Goal: Task Accomplishment & Management: Manage account settings

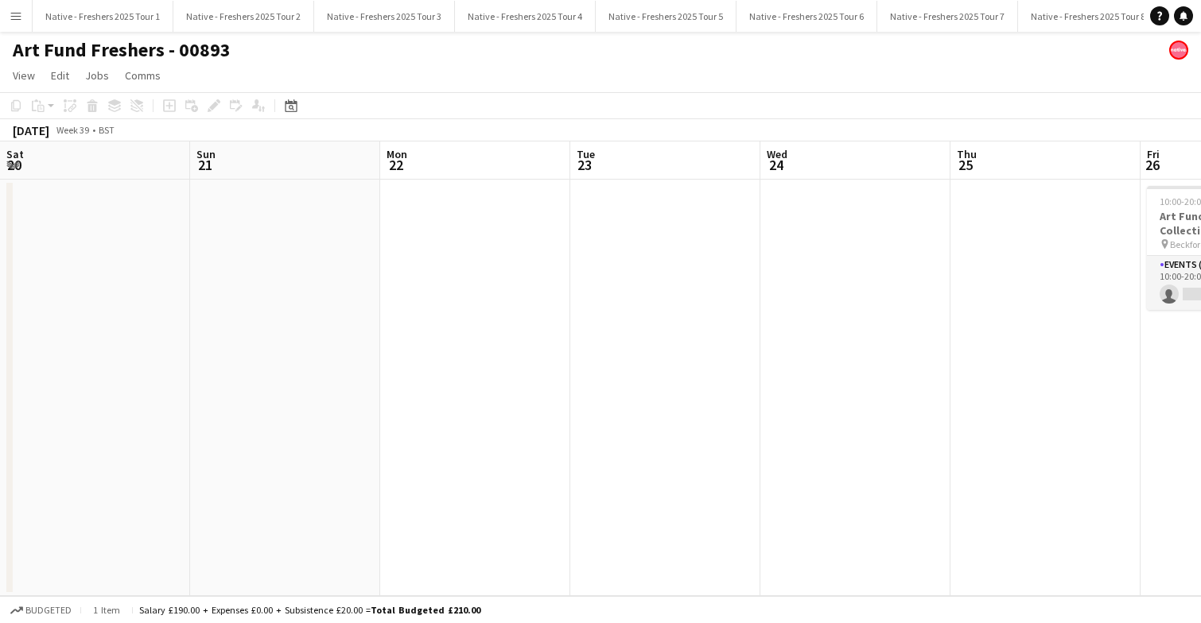
scroll to position [0, 605]
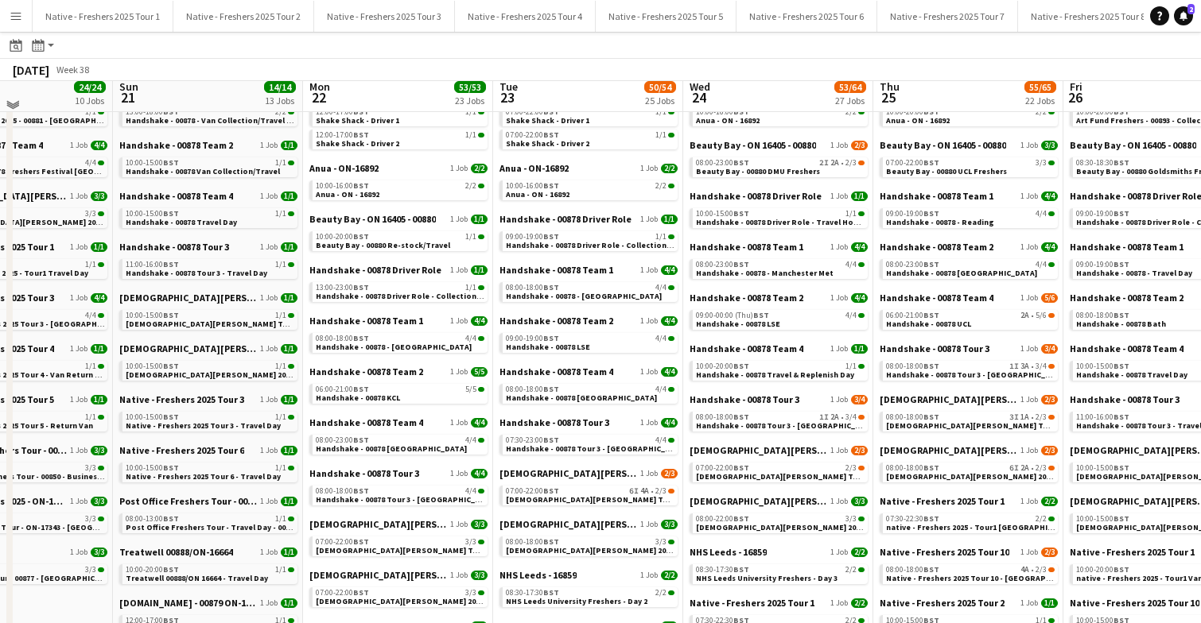
scroll to position [107, 0]
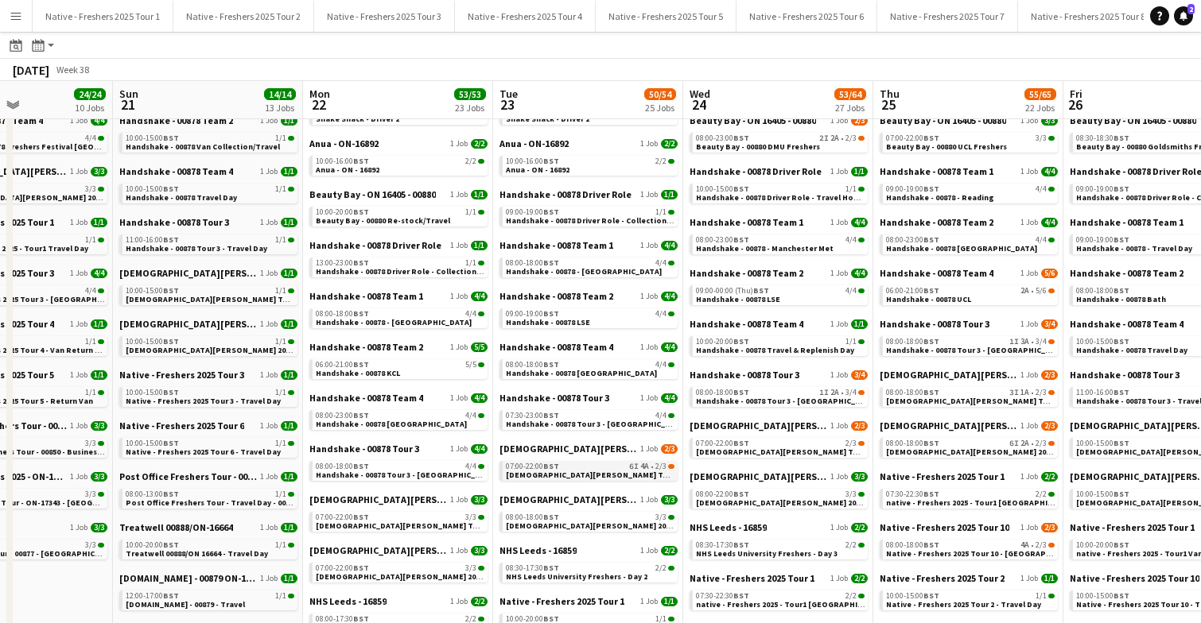
click at [612, 472] on span "[DEMOGRAPHIC_DATA][PERSON_NAME] Tour 1 - 00848 - [GEOGRAPHIC_DATA]" at bounding box center [650, 475] width 289 height 10
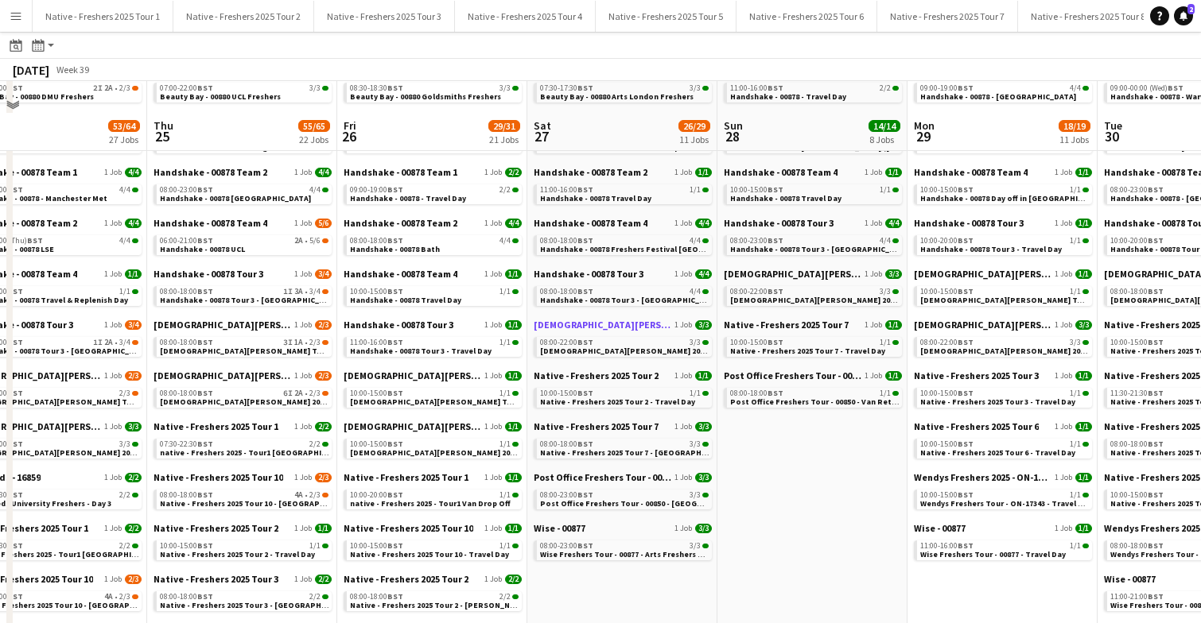
scroll to position [0, 0]
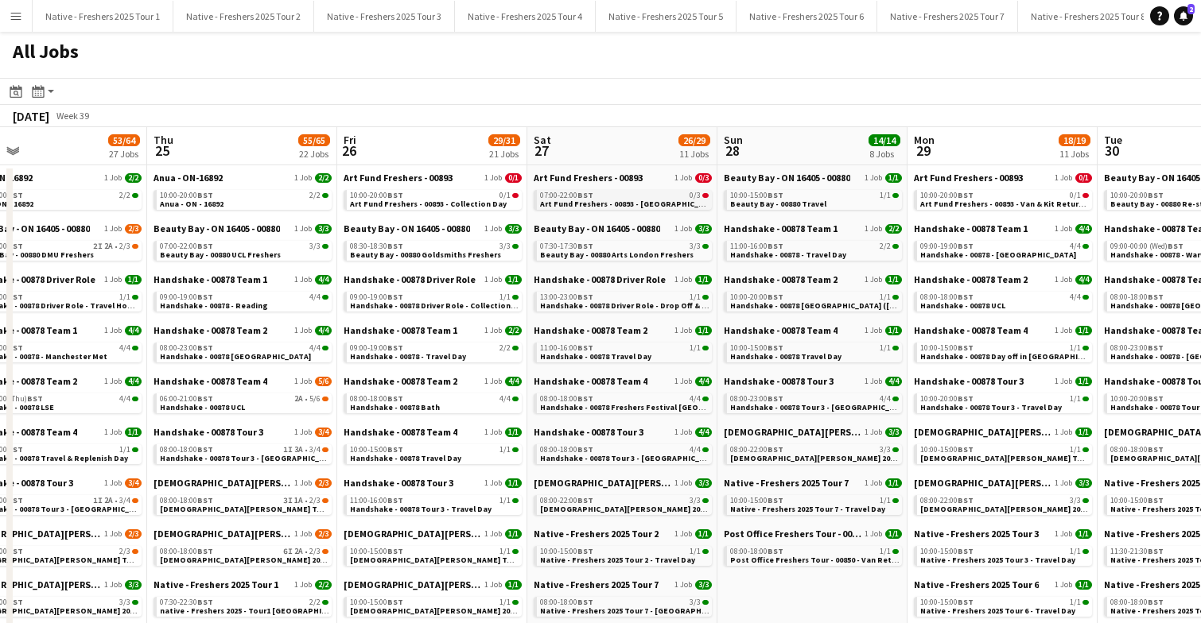
click at [627, 205] on span "Art Fund Freshers - 00893 - [GEOGRAPHIC_DATA] London Freshers Fair" at bounding box center [671, 204] width 263 height 10
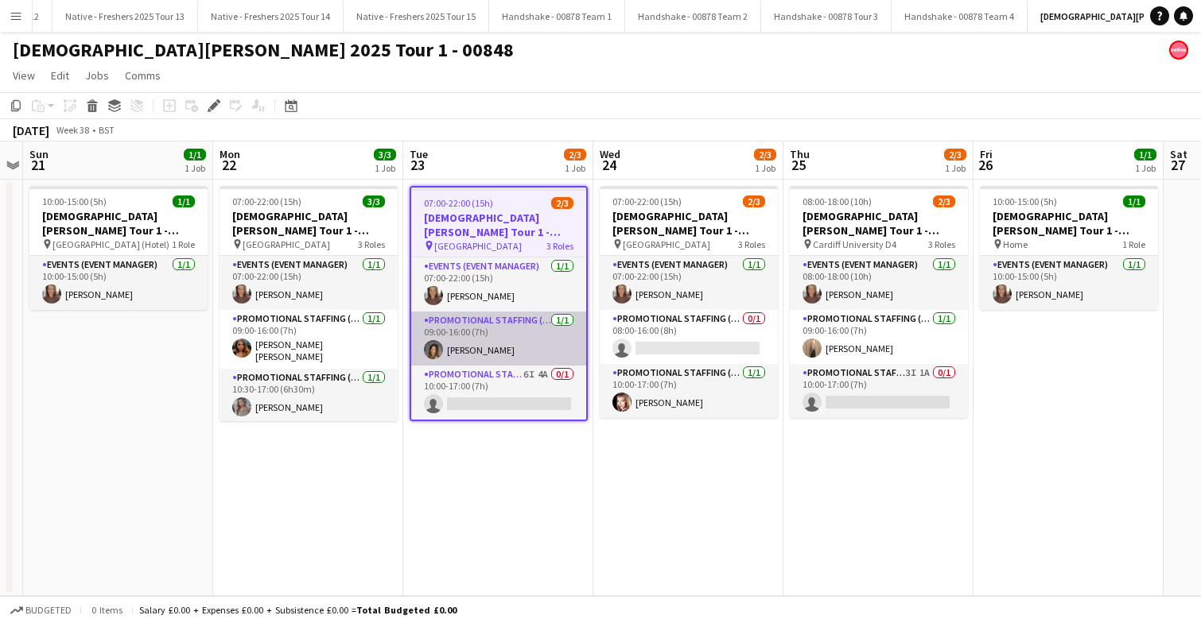
scroll to position [0, 1698]
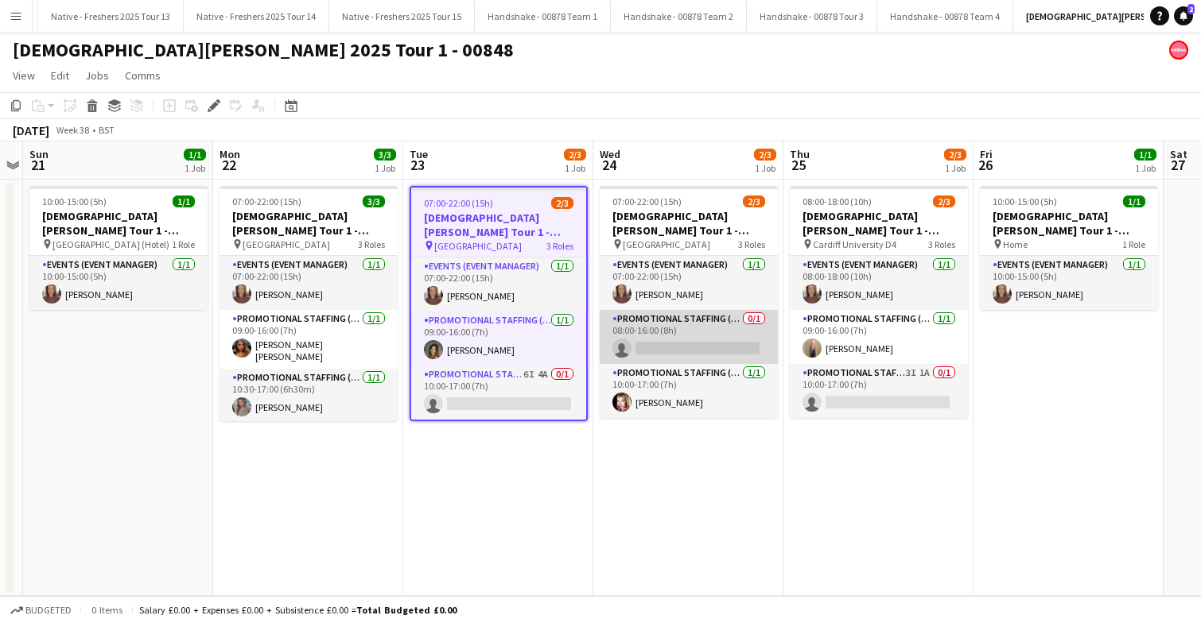
click at [703, 328] on app-card-role "Promotional Staffing (Brand Ambassadors) 0/1 08:00-16:00 (8h) single-neutral-ac…" at bounding box center [689, 337] width 178 height 54
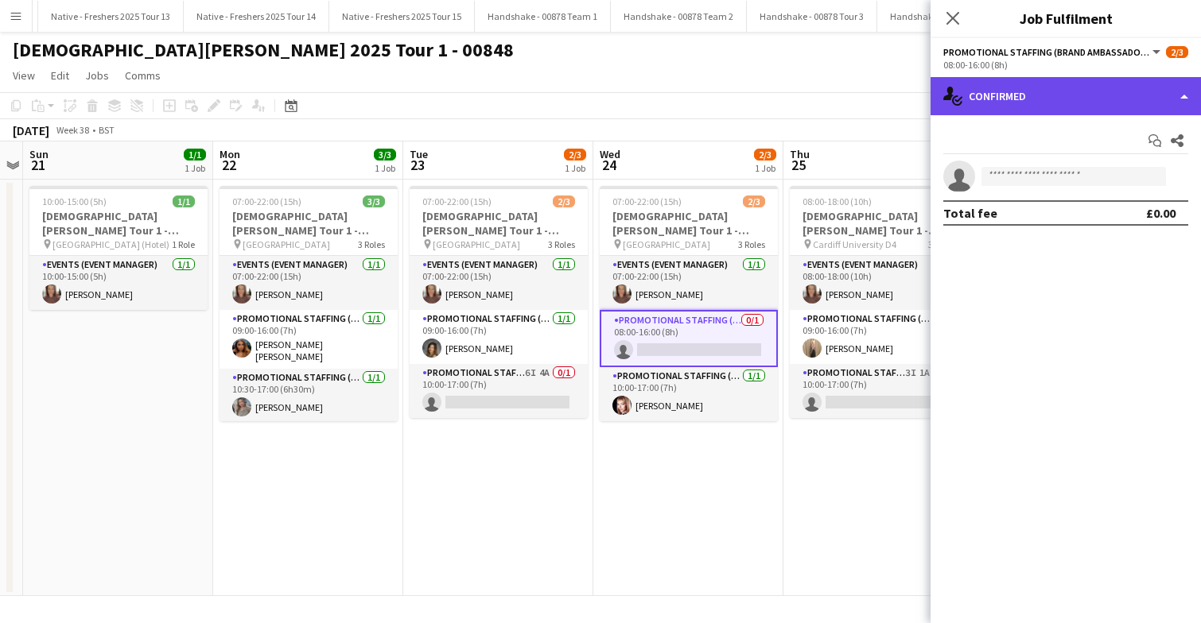
click at [1085, 109] on div "single-neutral-actions-check-2 Confirmed" at bounding box center [1065, 96] width 270 height 38
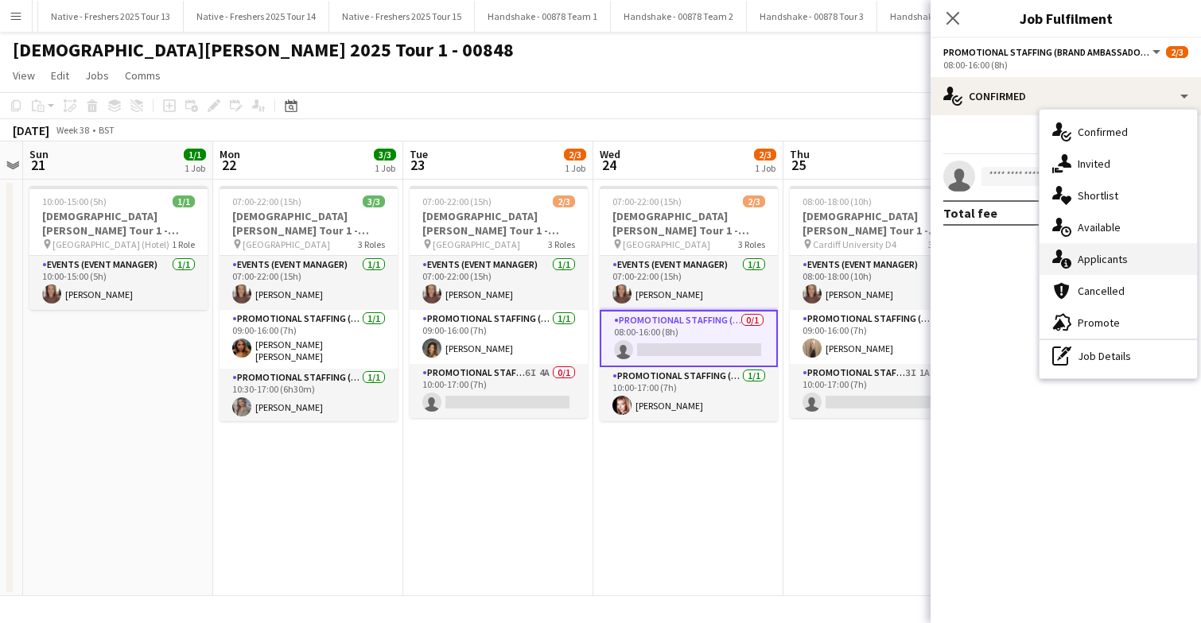
click at [1112, 255] on span "Applicants" at bounding box center [1102, 259] width 50 height 14
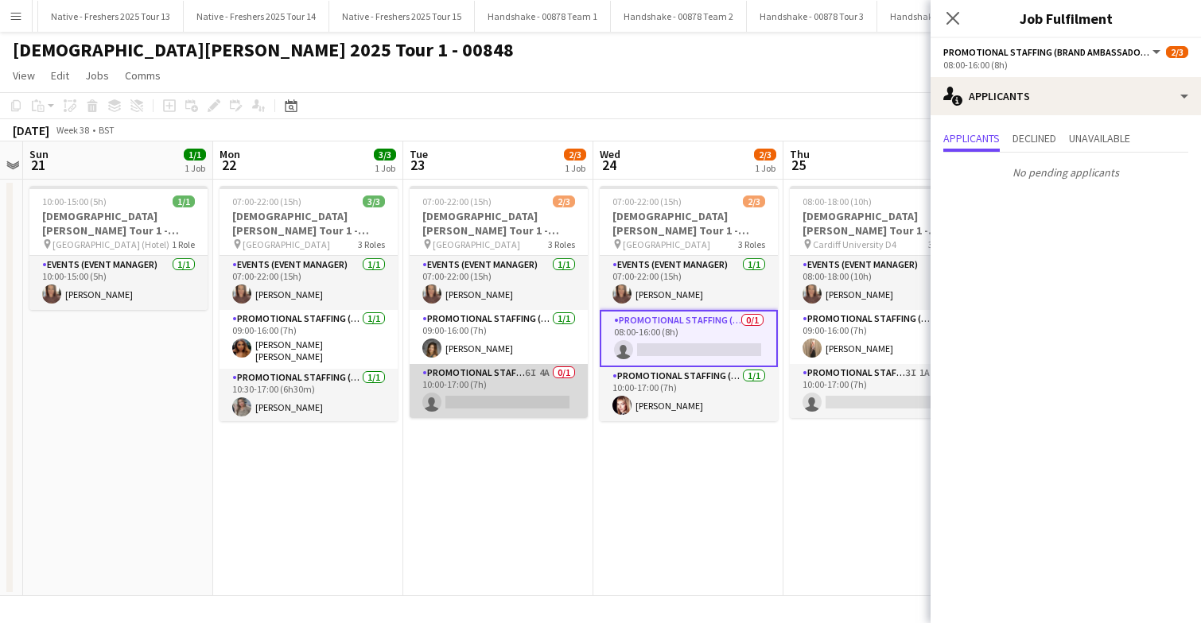
click at [512, 390] on app-card-role "Promotional Staffing (Brand Ambassadors) 6I 4A 0/1 10:00-17:00 (7h) single-neut…" at bounding box center [498, 391] width 178 height 54
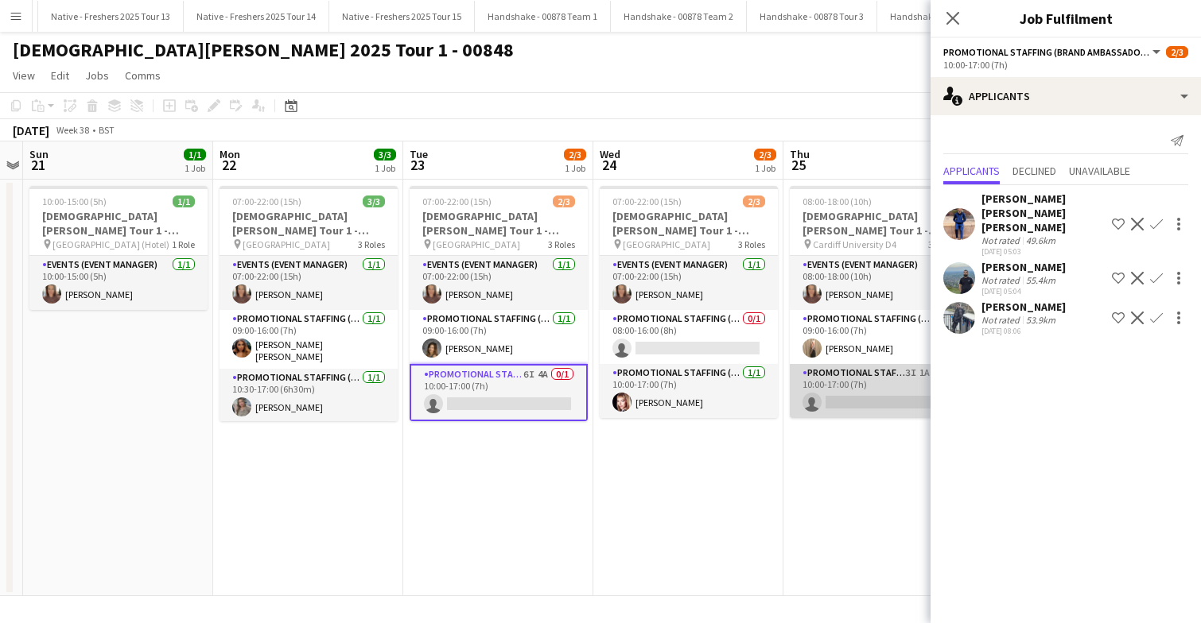
click at [891, 396] on app-card-role "Promotional Staffing (Brand Ambassadors) 3I 1A 0/1 10:00-17:00 (7h) single-neut…" at bounding box center [879, 391] width 178 height 54
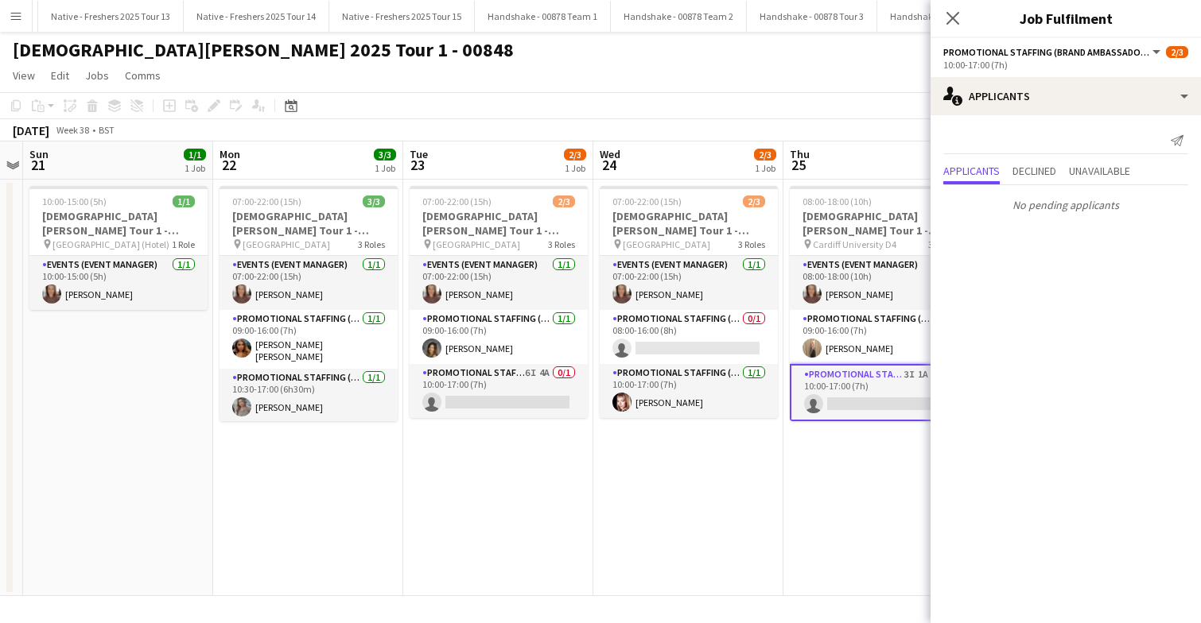
click at [750, 477] on app-date-cell "07:00-22:00 (15h) 2/3 Lady Garden Tour 1 - 00848 - University of Nottingham pin…" at bounding box center [688, 388] width 190 height 417
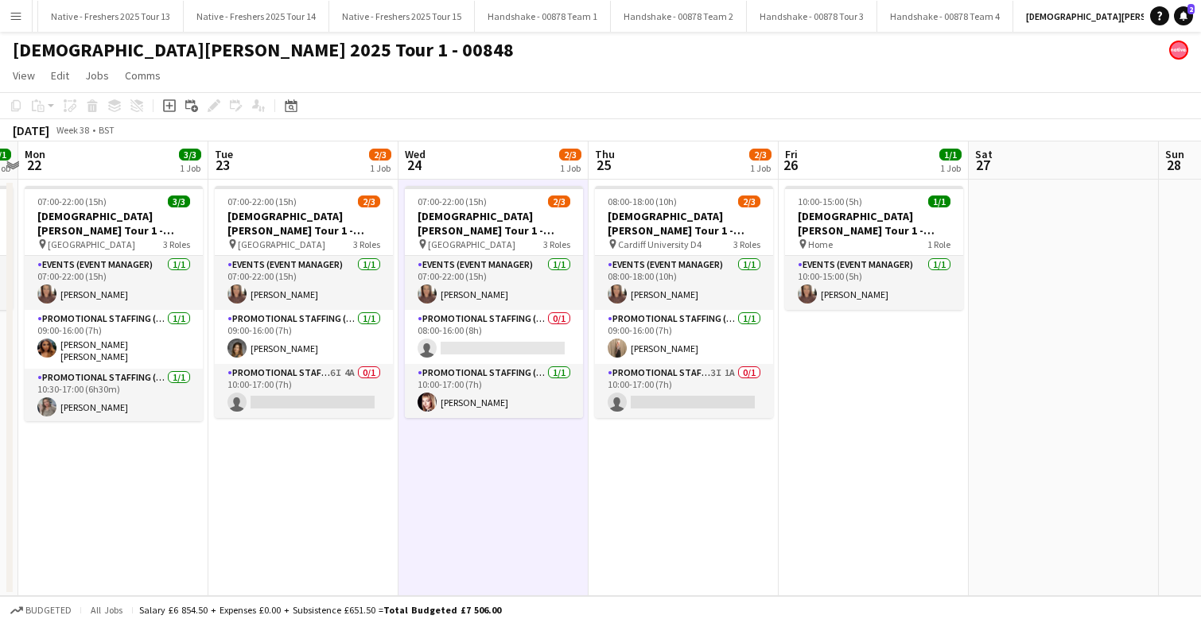
scroll to position [0, 753]
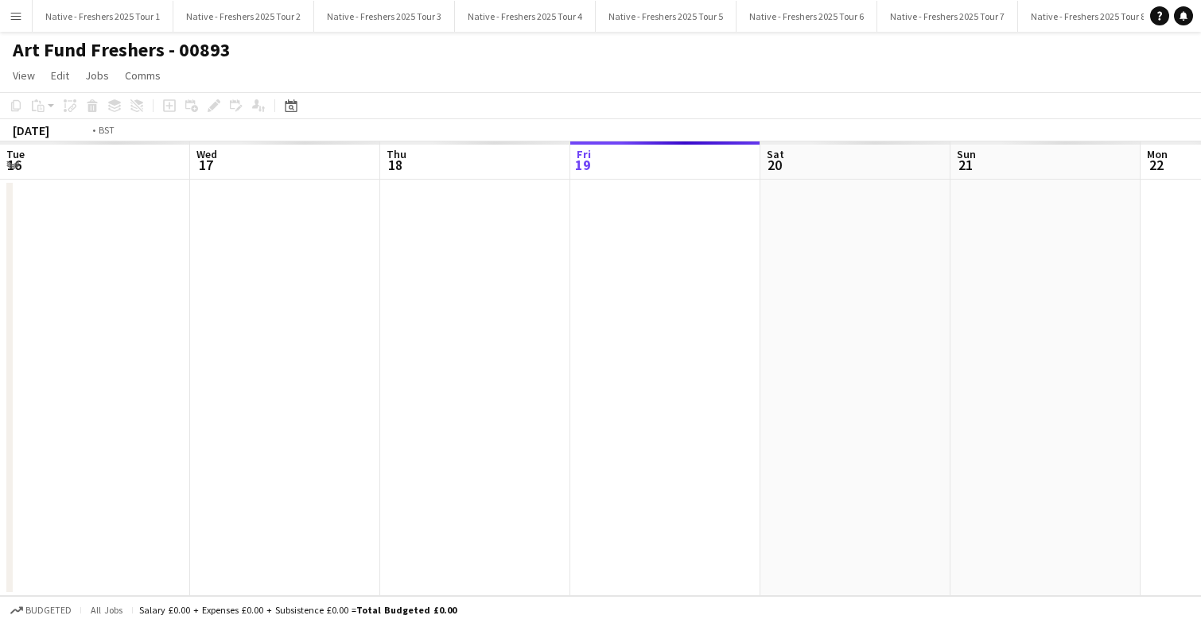
scroll to position [0, 547]
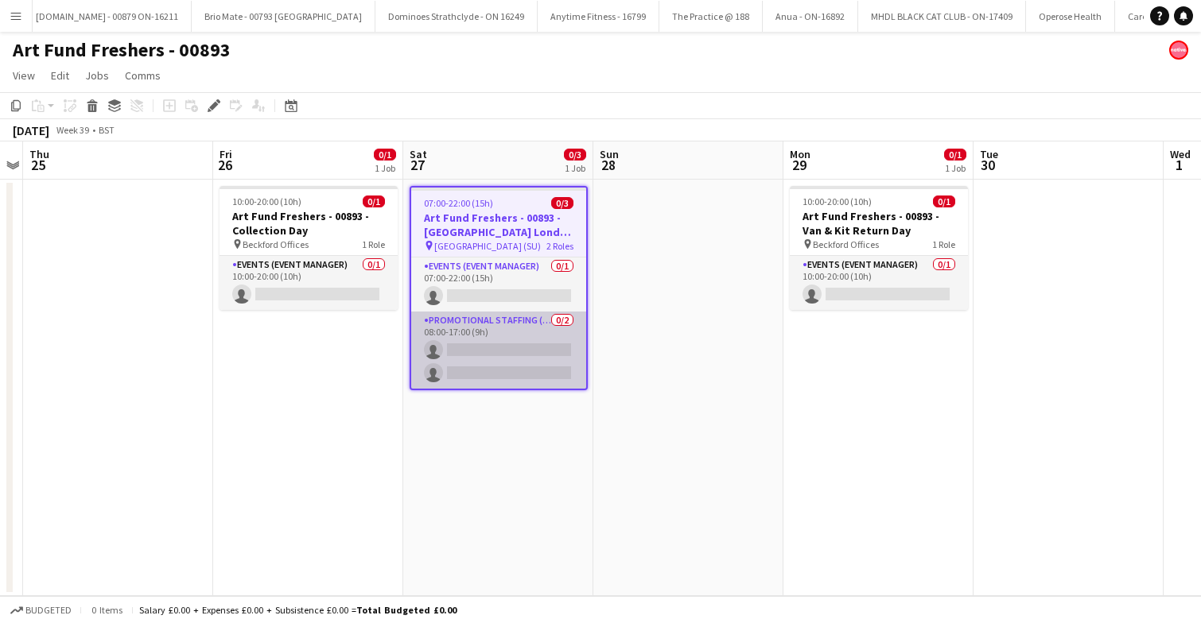
click at [517, 340] on app-card-role "Promotional Staffing (Brand Ambassadors) 0/2 08:00-17:00 (9h) single-neutral-ac…" at bounding box center [498, 350] width 175 height 77
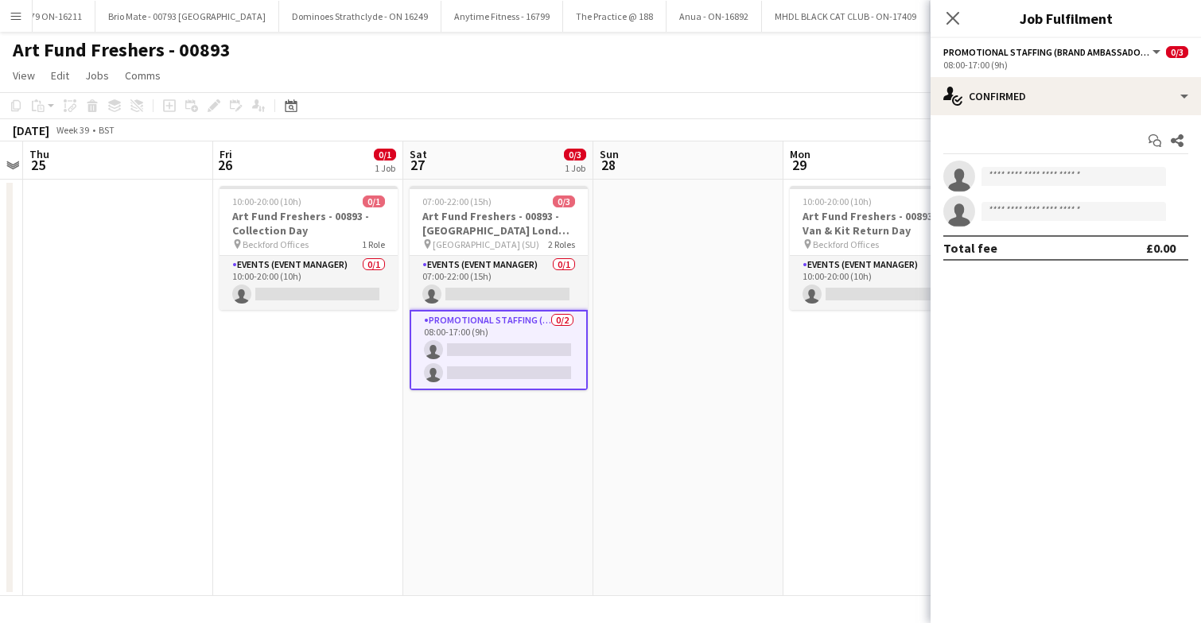
scroll to position [0, 4637]
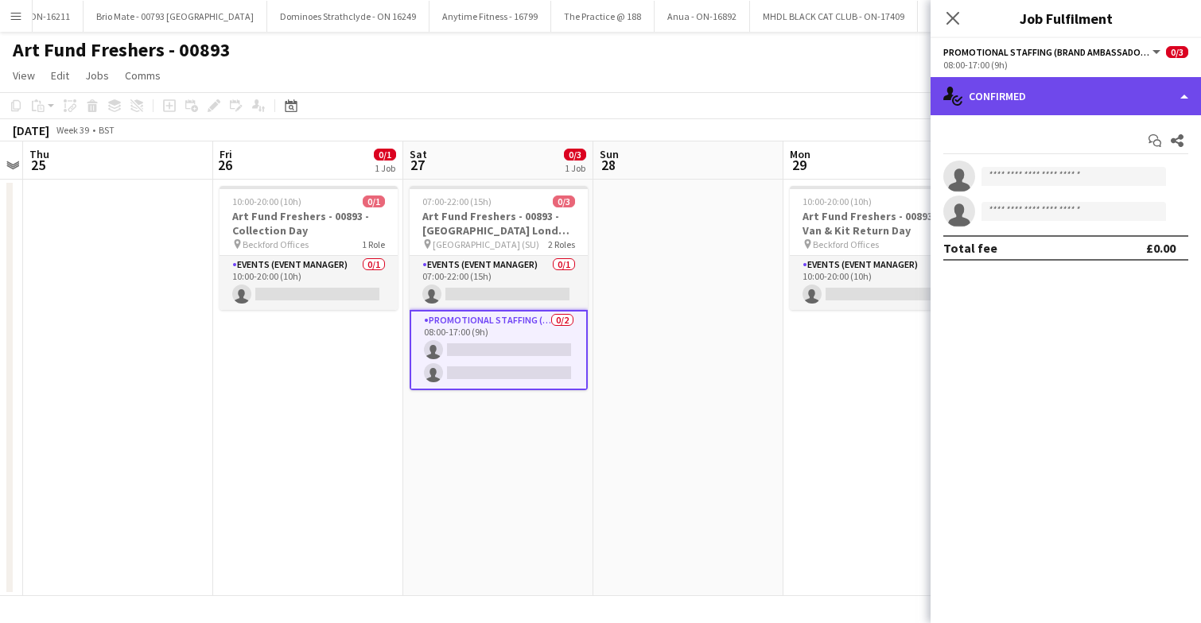
click at [1054, 103] on div "single-neutral-actions-check-2 Confirmed" at bounding box center [1065, 96] width 270 height 38
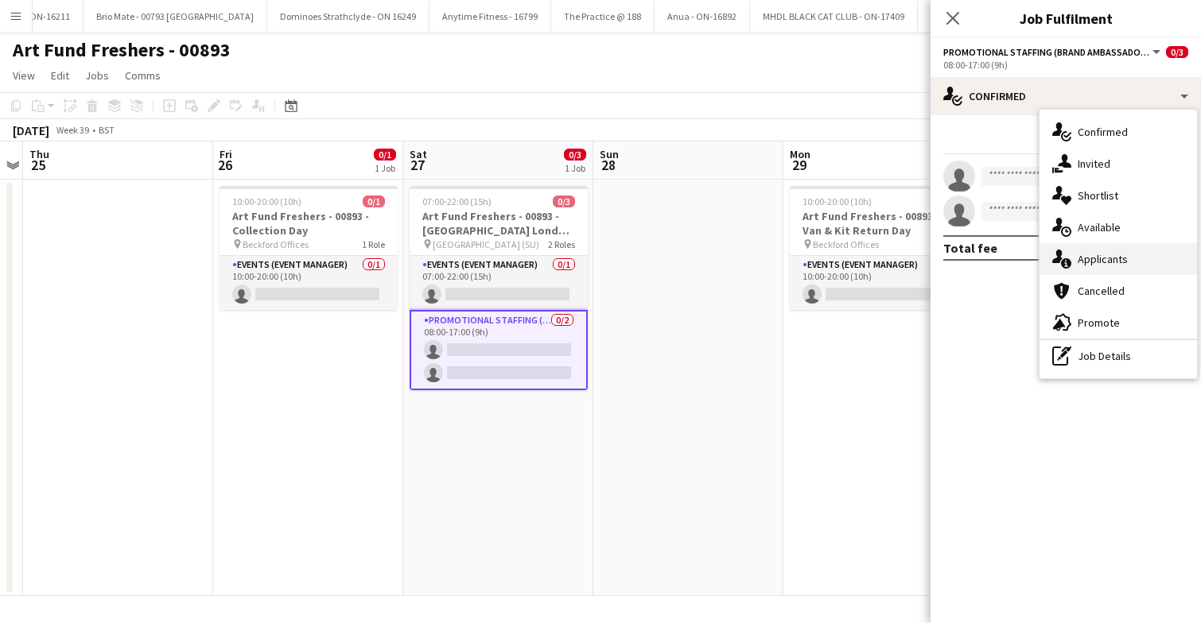
click at [1112, 257] on span "Applicants" at bounding box center [1102, 259] width 50 height 14
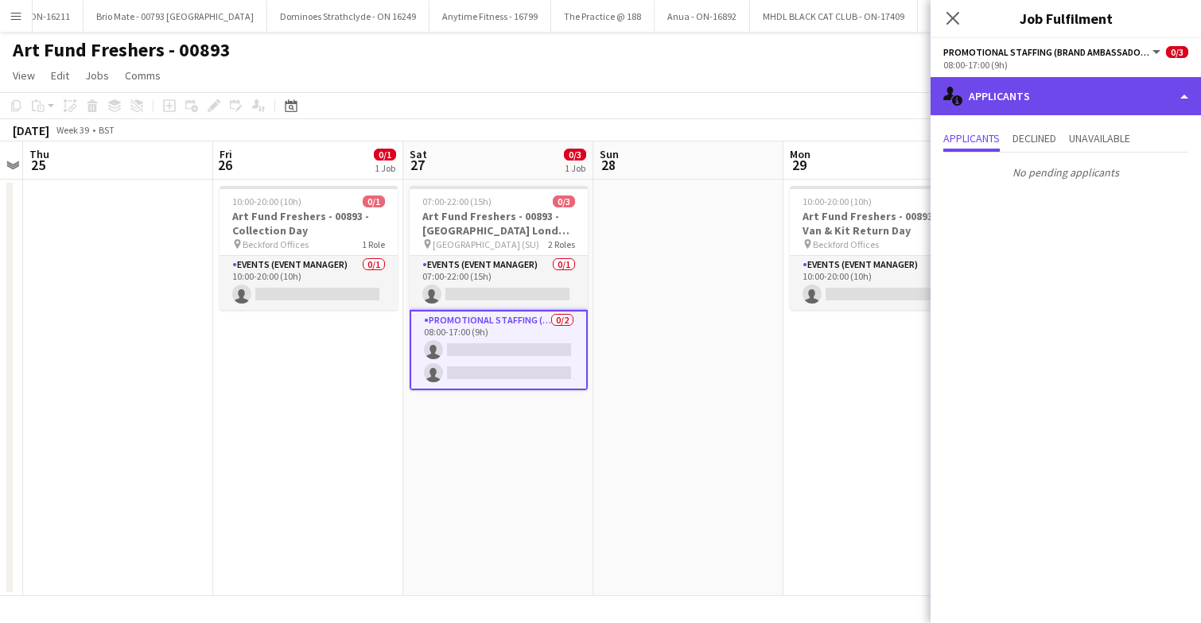
click at [1035, 91] on div "single-neutral-actions-information Applicants" at bounding box center [1065, 96] width 270 height 38
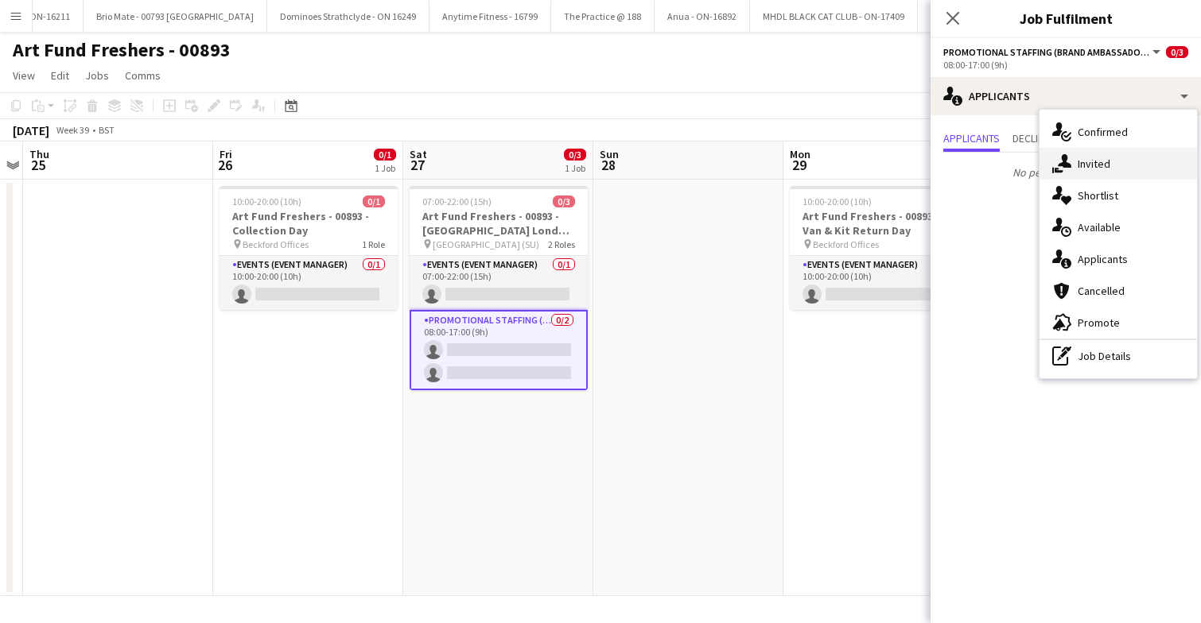
click at [1089, 162] on span "Invited" at bounding box center [1093, 164] width 33 height 14
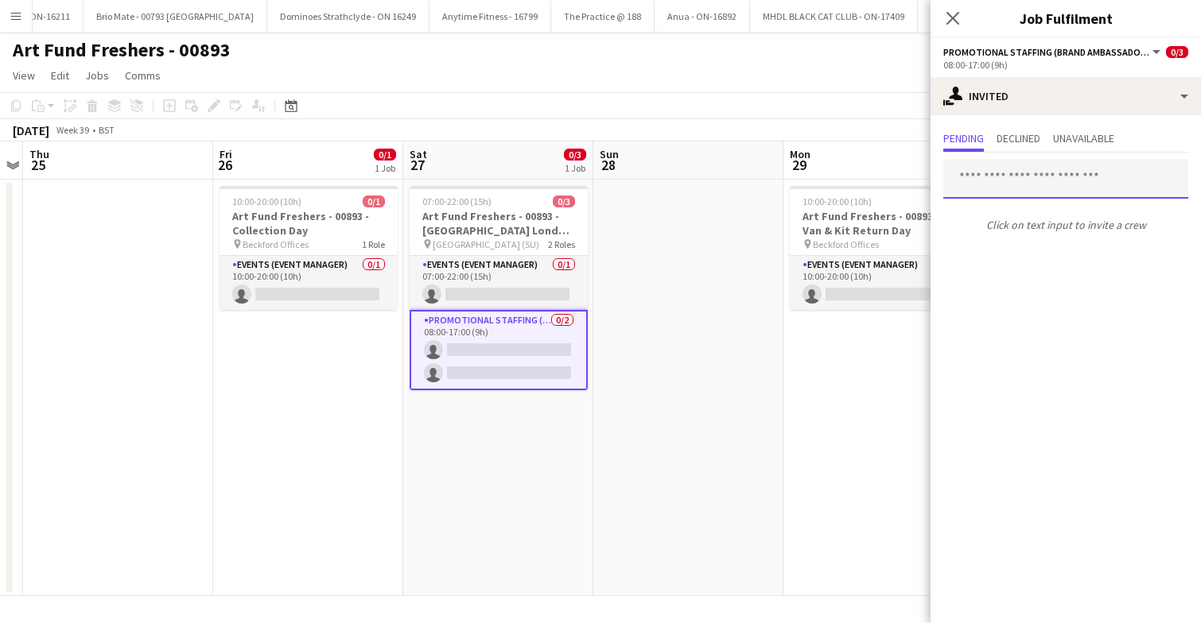
click at [1062, 165] on input "text" at bounding box center [1065, 179] width 245 height 40
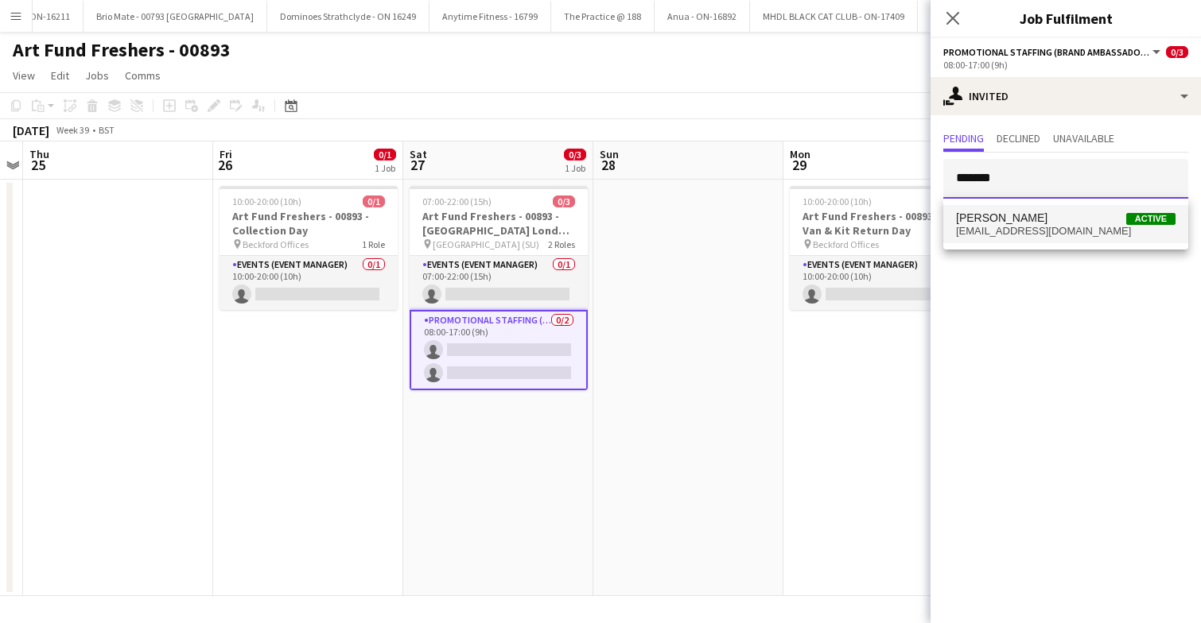
type input "*******"
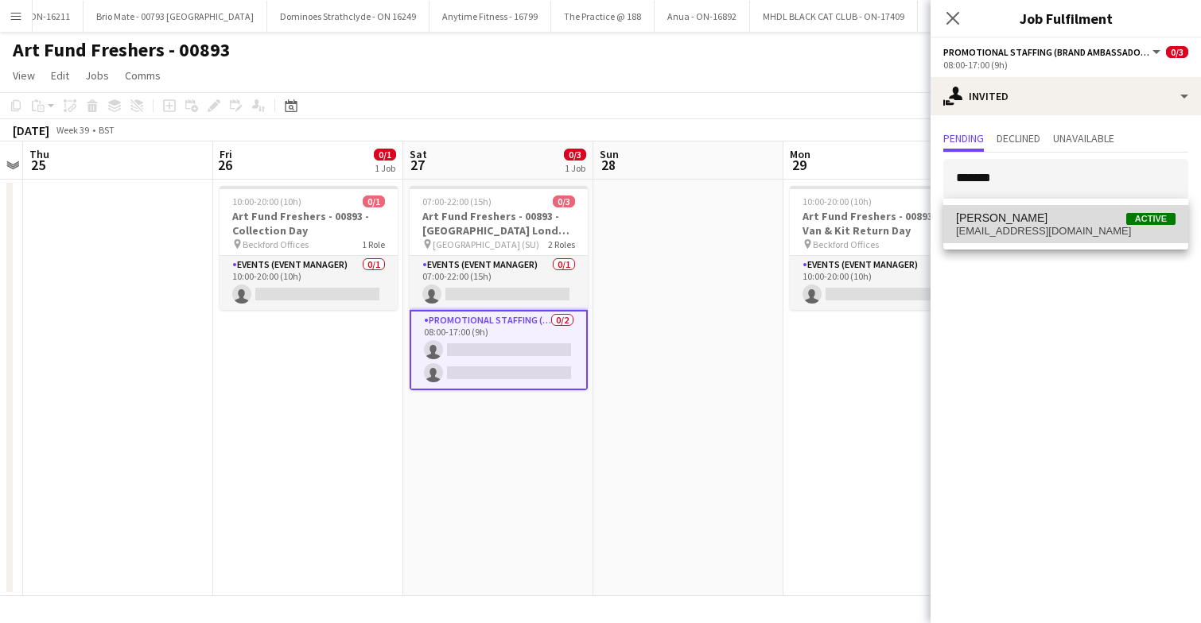
click at [1038, 227] on span "davidfanning696@gmail.com" at bounding box center [1065, 231] width 219 height 13
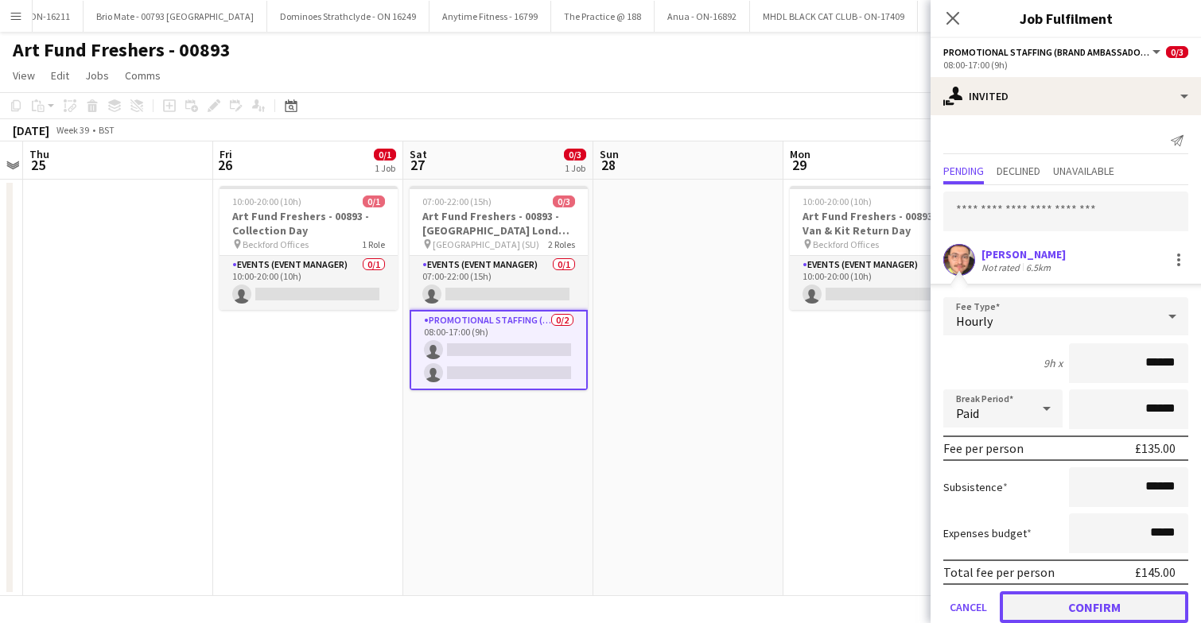
click at [1077, 603] on button "Confirm" at bounding box center [1093, 608] width 188 height 32
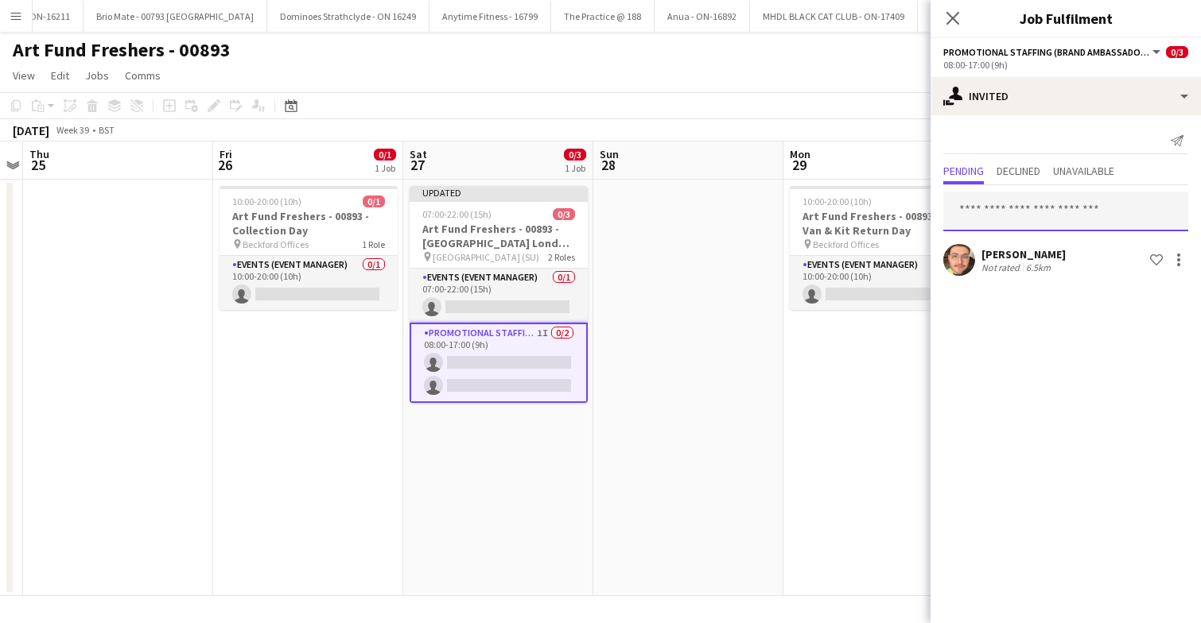
click at [1051, 215] on input "text" at bounding box center [1065, 212] width 245 height 40
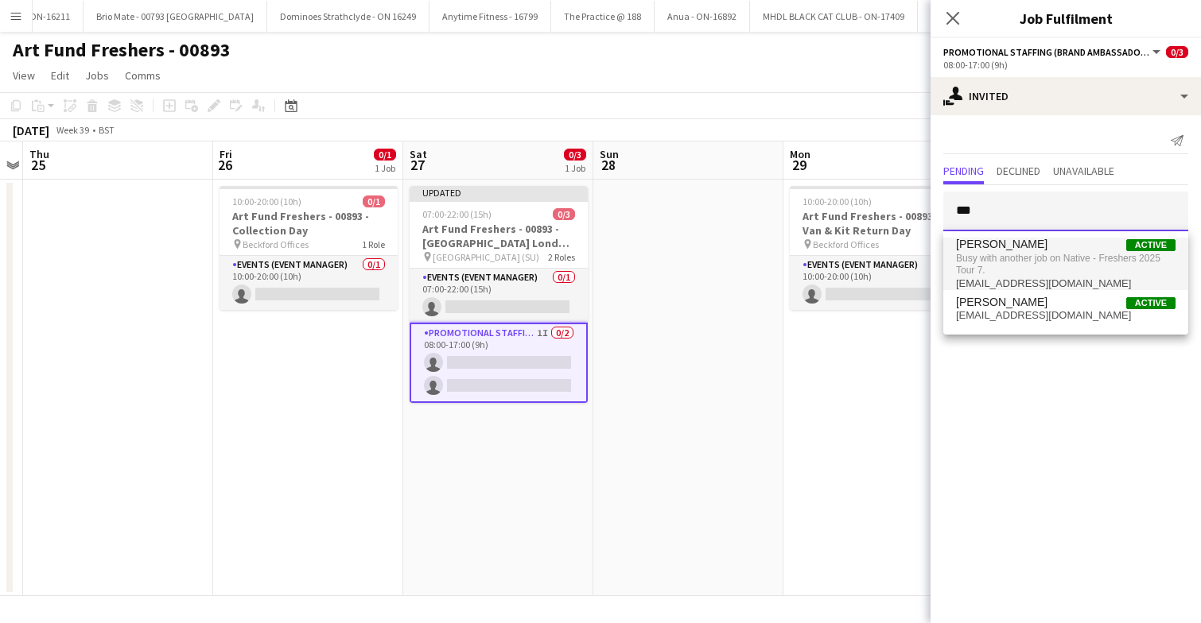
type input "***"
click at [1024, 257] on span "Busy with another job on Native - Freshers 2025 Tour 7." at bounding box center [1065, 264] width 219 height 26
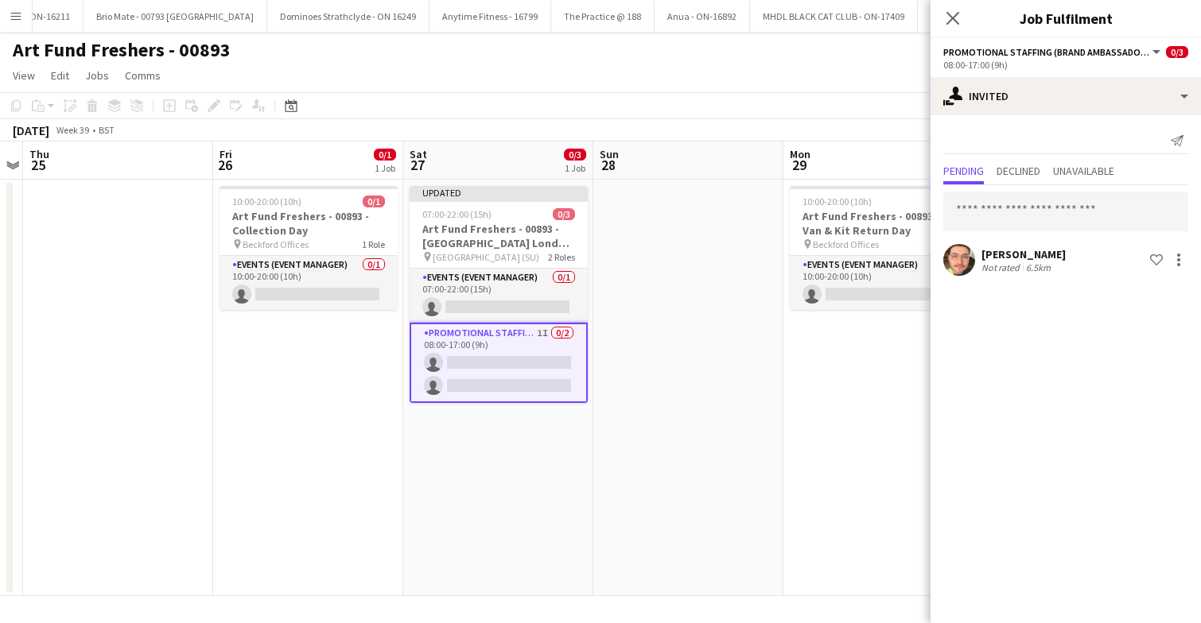
click at [658, 381] on app-date-cell at bounding box center [688, 388] width 190 height 417
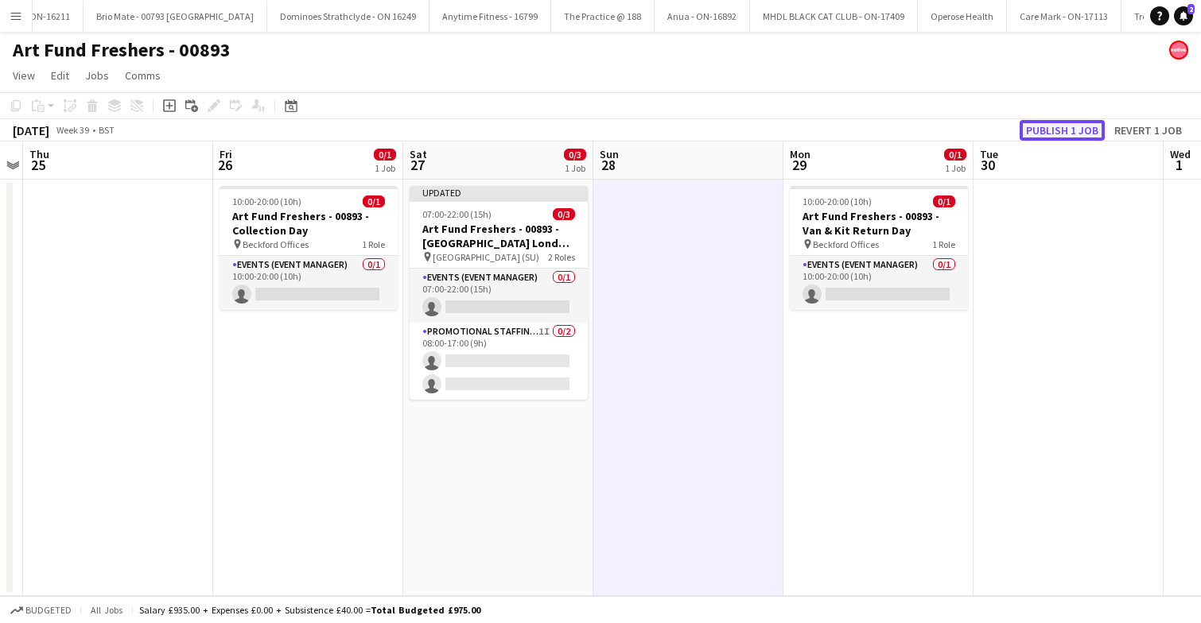
click at [1060, 126] on button "Publish 1 job" at bounding box center [1061, 130] width 85 height 21
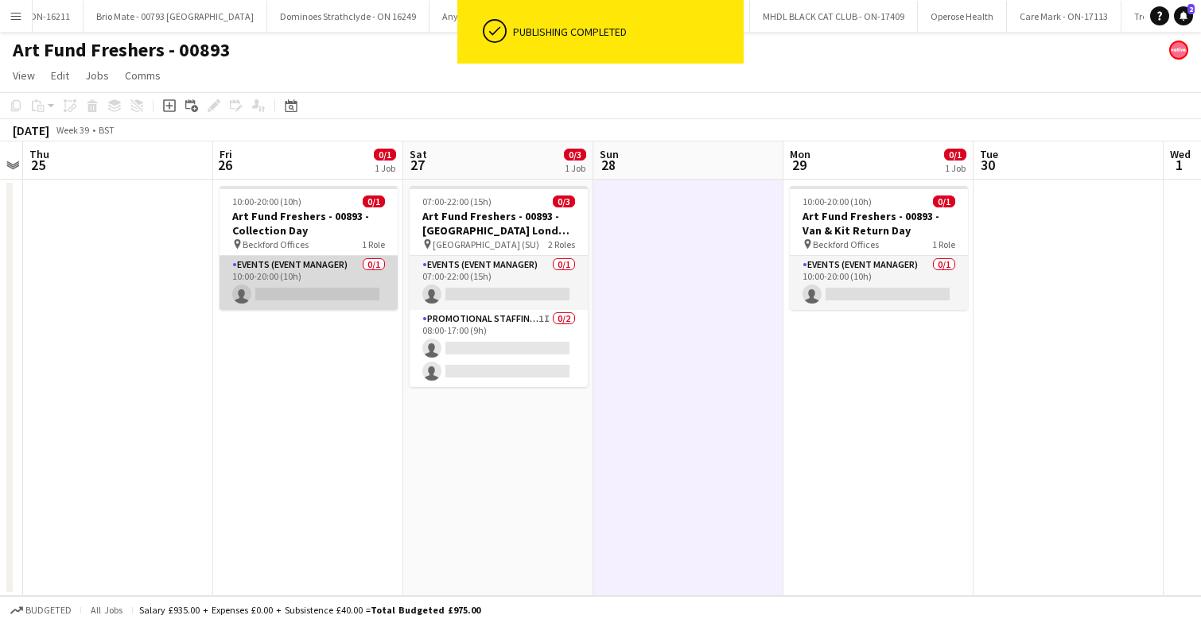
click at [336, 289] on app-card-role "Events (Event Manager) 0/1 10:00-20:00 (10h) single-neutral-actions" at bounding box center [308, 283] width 178 height 54
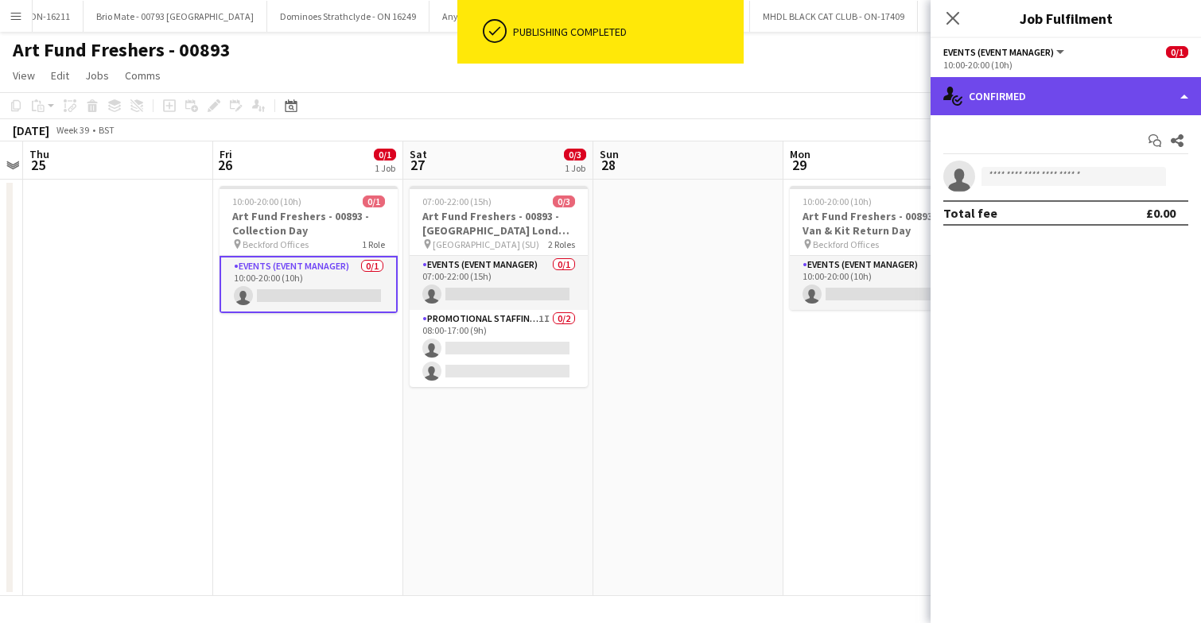
click at [1056, 114] on div "single-neutral-actions-check-2 Confirmed" at bounding box center [1065, 96] width 270 height 38
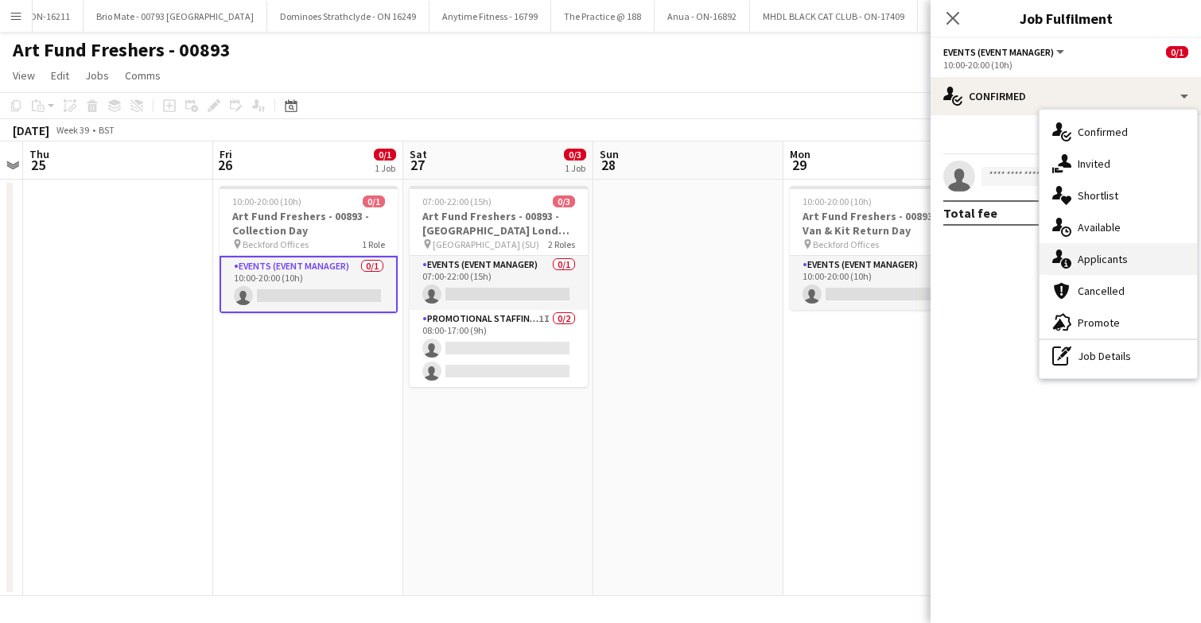
click at [1112, 266] on div "single-neutral-actions-information Applicants" at bounding box center [1117, 259] width 157 height 32
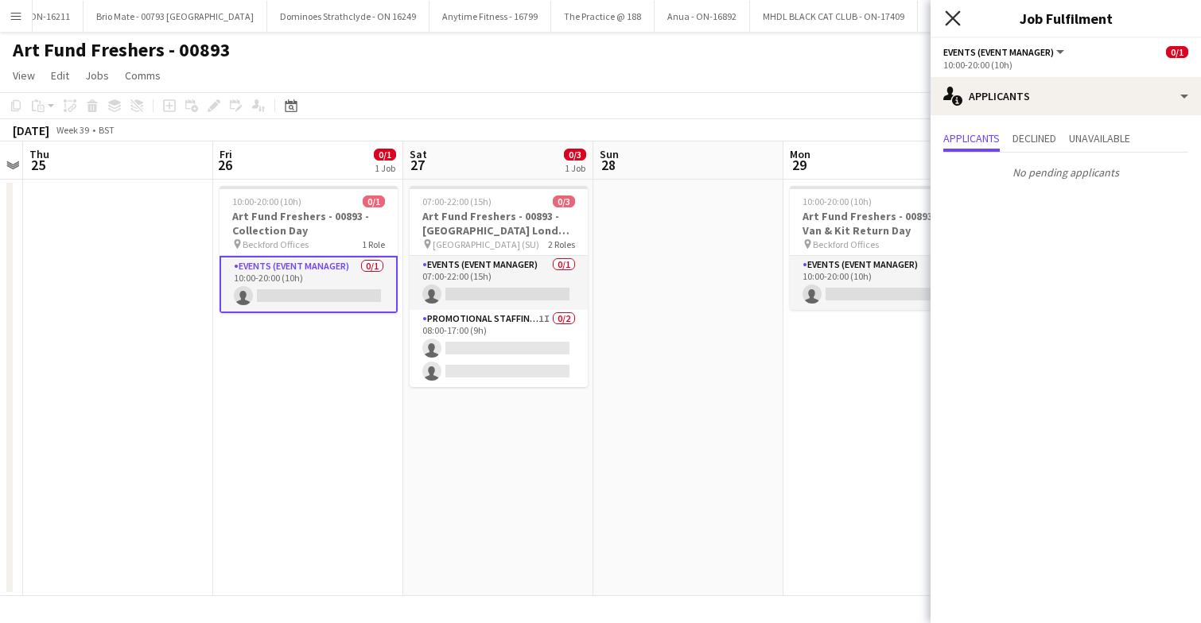
click at [957, 16] on icon "Close pop-in" at bounding box center [952, 17] width 15 height 15
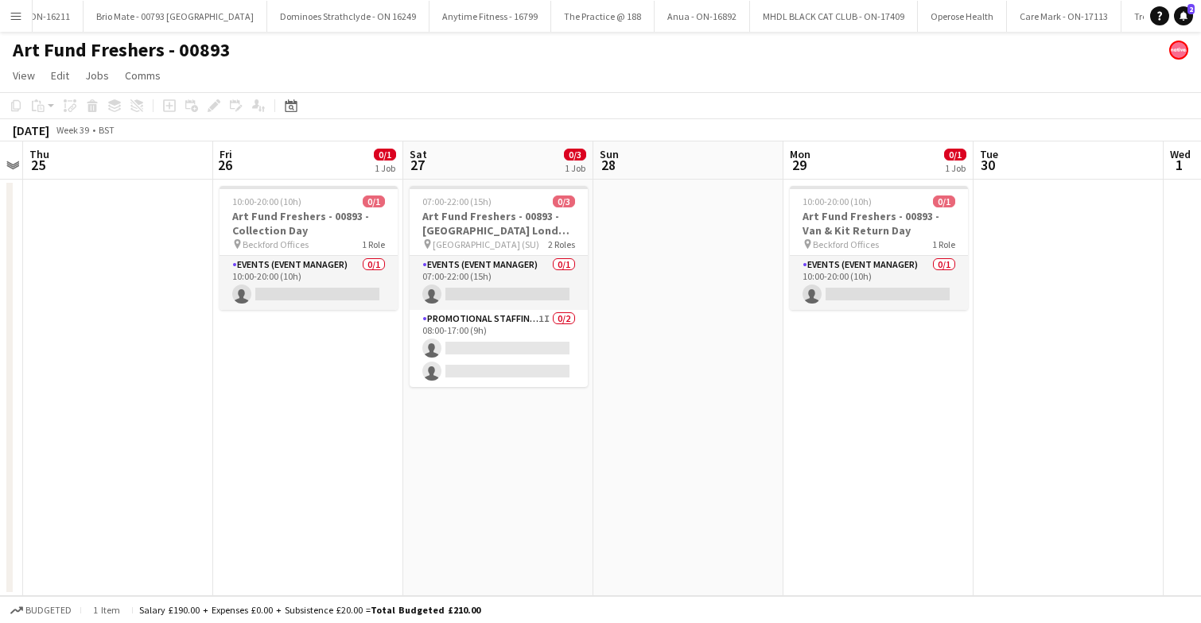
click at [17, 16] on app-icon "Menu" at bounding box center [16, 16] width 13 height 13
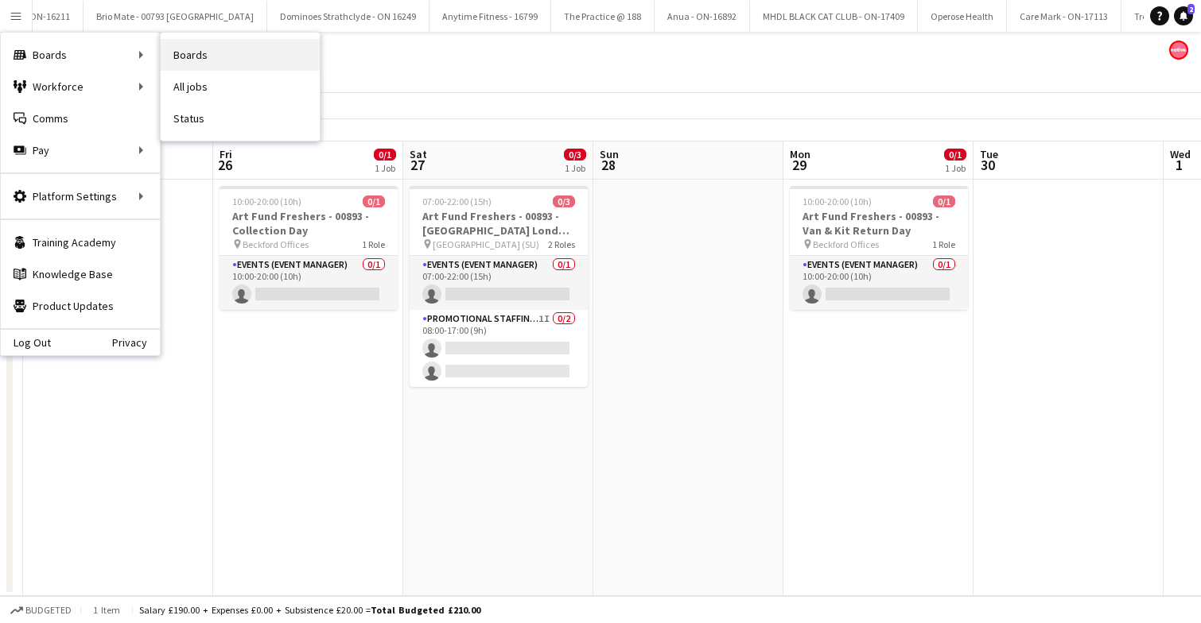
click at [220, 56] on link "Boards" at bounding box center [240, 55] width 159 height 32
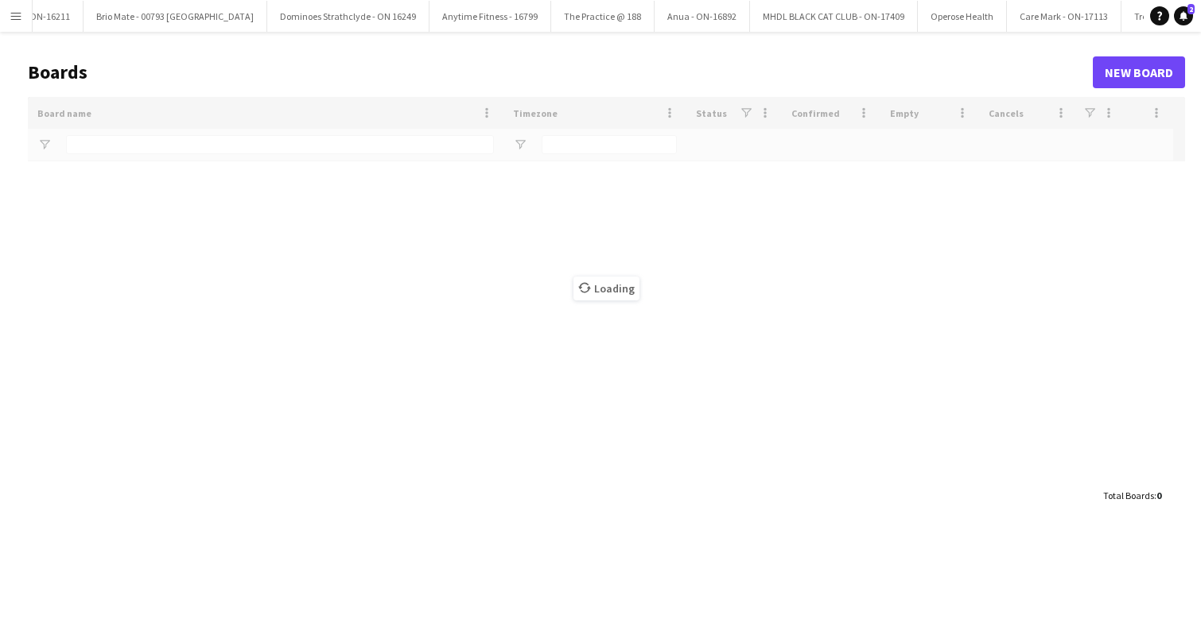
type input "***"
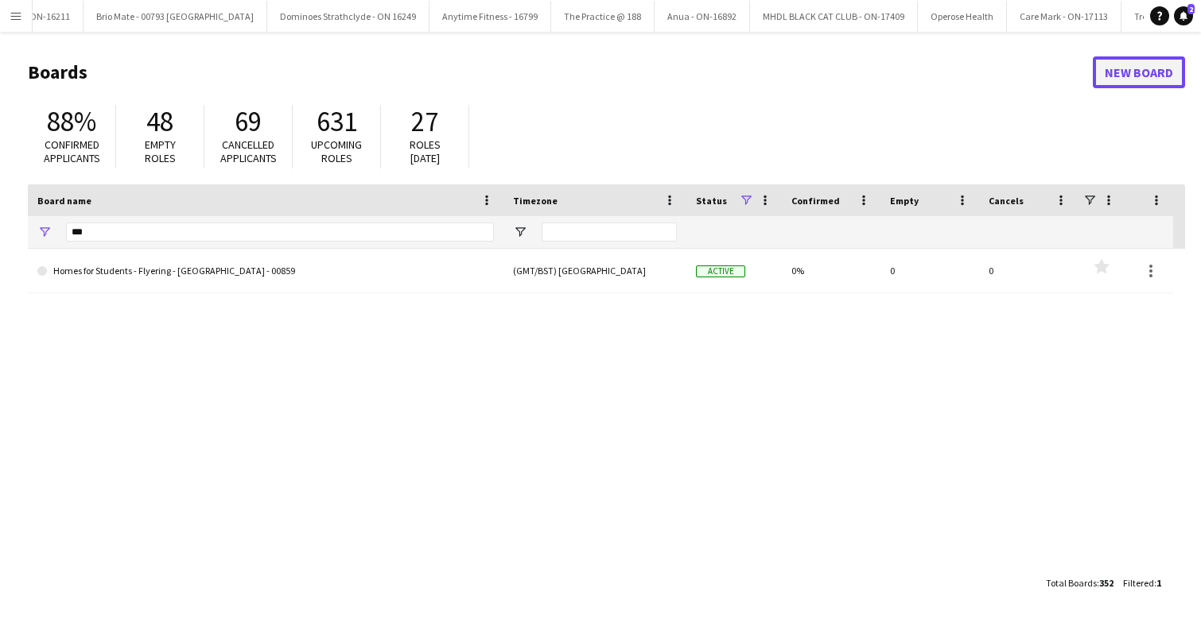
click at [1147, 76] on link "New Board" at bounding box center [1139, 72] width 92 height 32
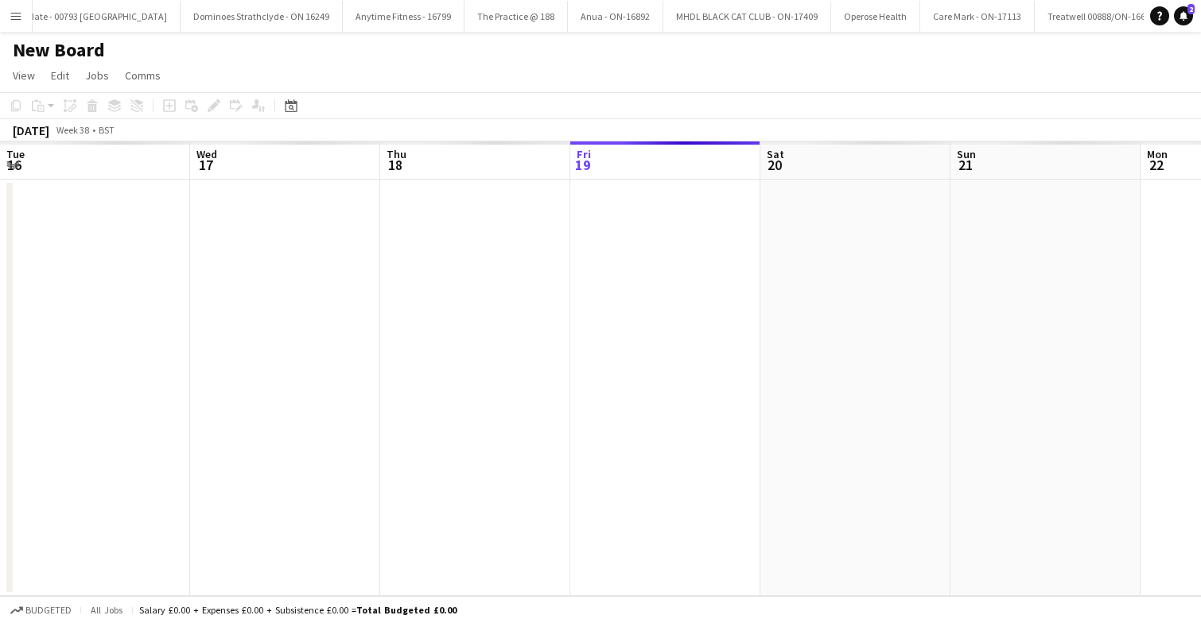
scroll to position [0, 380]
click at [68, 54] on h1 "New Board" at bounding box center [59, 50] width 92 height 24
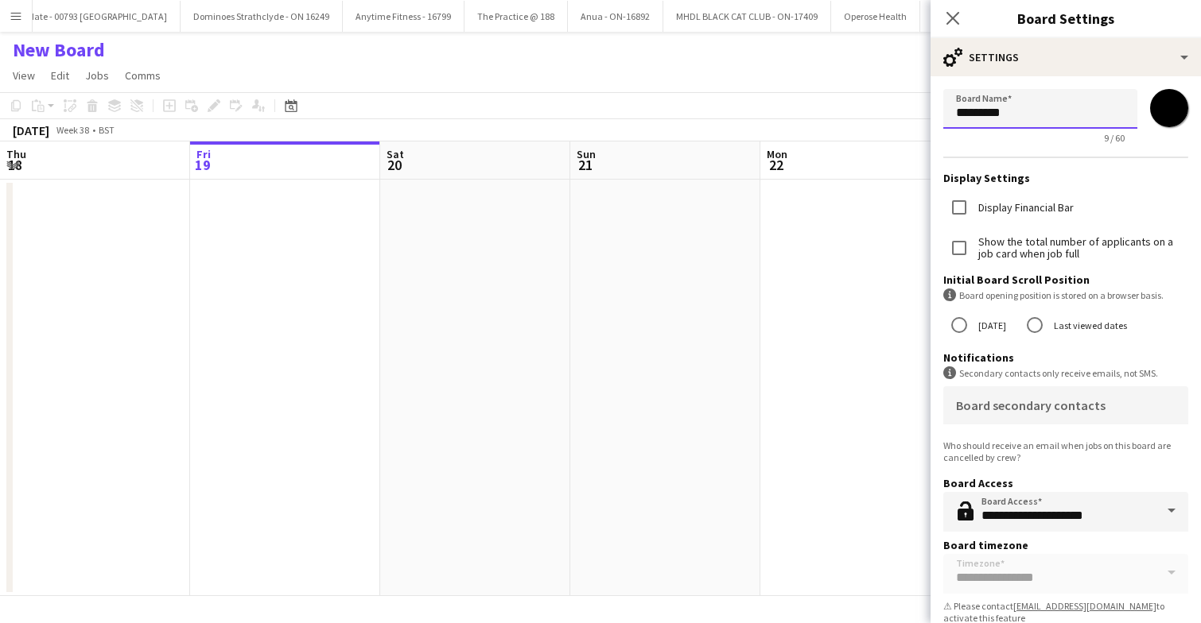
click at [1023, 112] on input "*********" at bounding box center [1040, 109] width 194 height 40
type input "*"
paste input "*********"
click at [1030, 113] on input "**********" at bounding box center [1040, 109] width 194 height 40
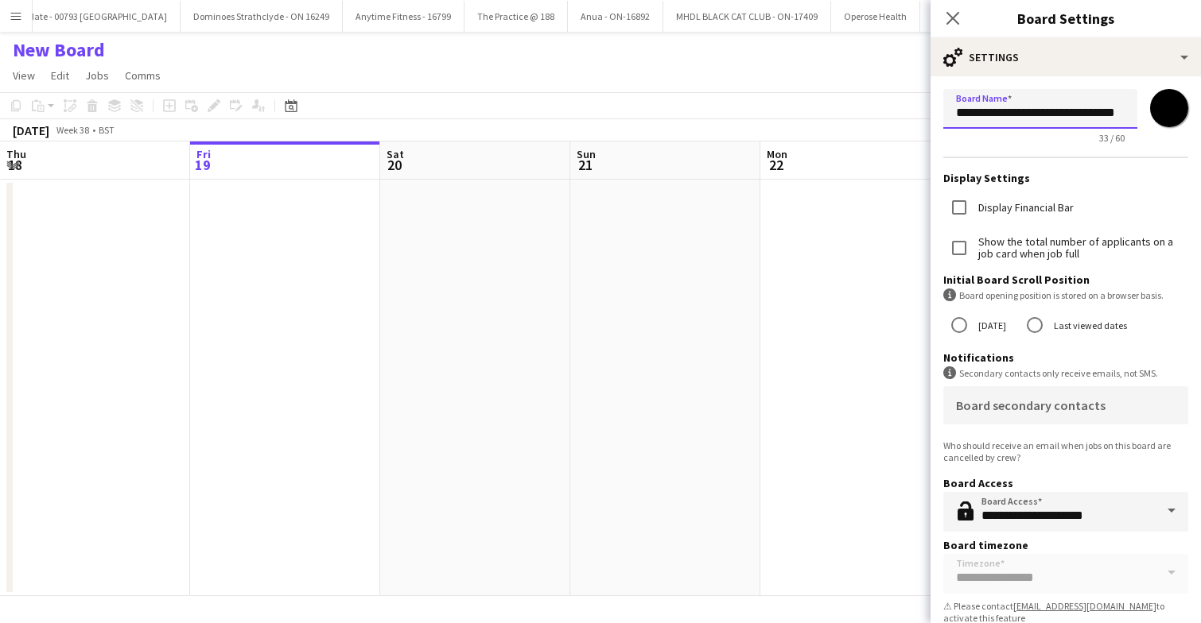
drag, startPoint x: 957, startPoint y: 113, endPoint x: 1143, endPoint y: 115, distance: 186.1
click at [1143, 115] on div "**********" at bounding box center [1065, 116] width 245 height 55
type input "**********"
click at [956, 20] on icon "Close pop-in" at bounding box center [952, 17] width 15 height 15
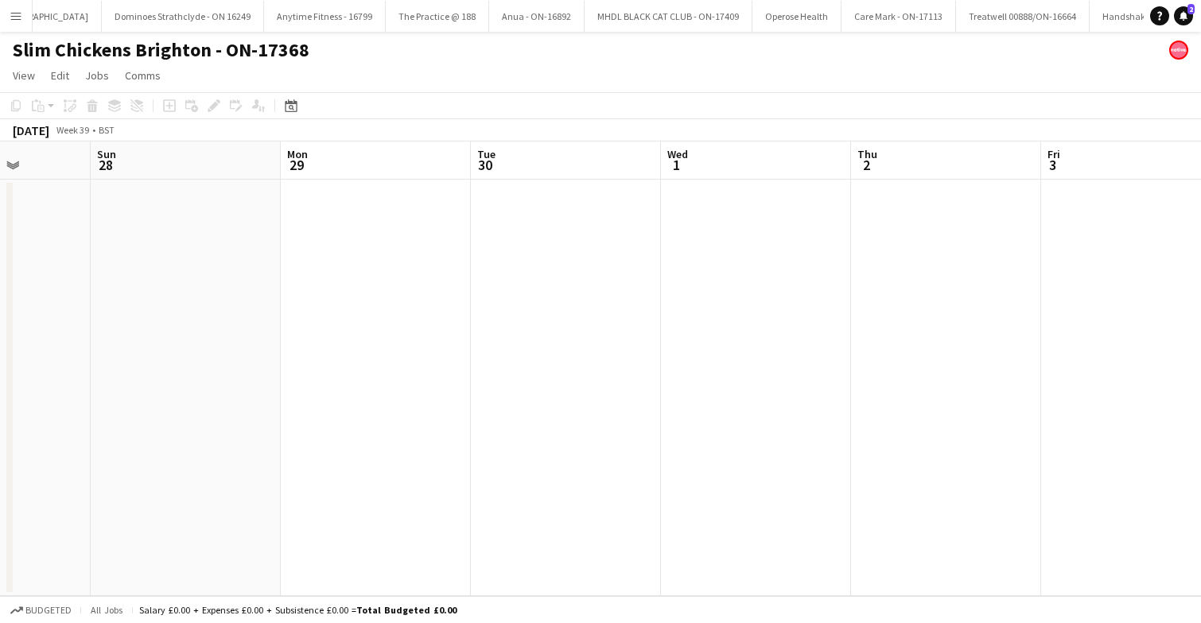
scroll to position [0, 671]
click at [745, 264] on app-date-cell at bounding box center [754, 388] width 190 height 417
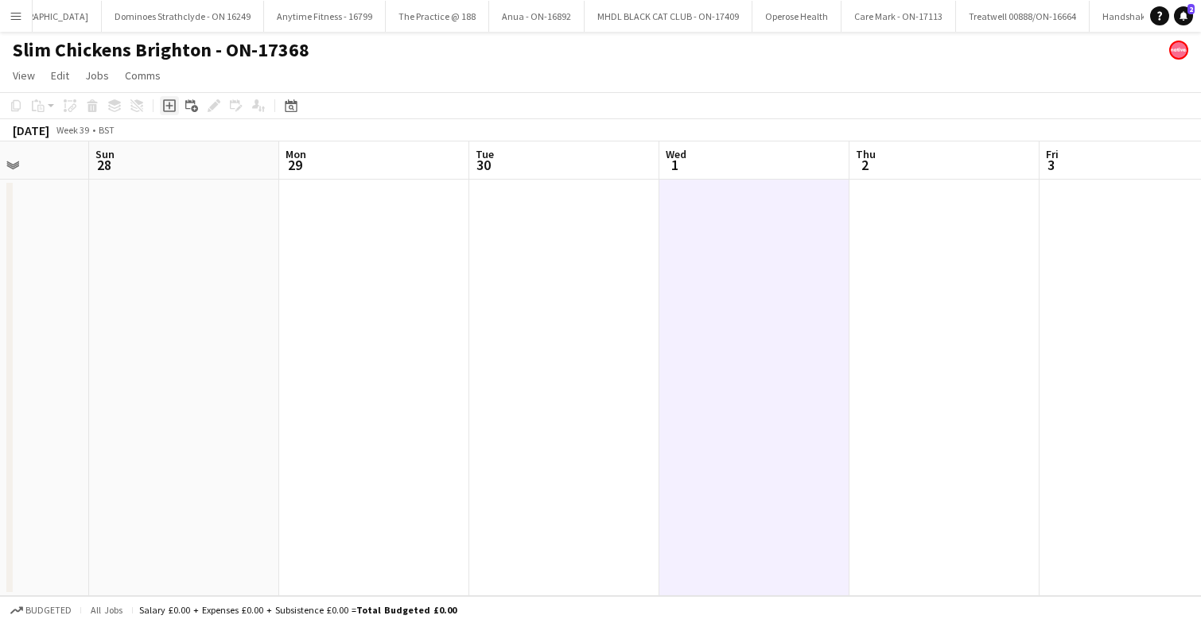
click at [170, 108] on icon "Add job" at bounding box center [169, 105] width 13 height 13
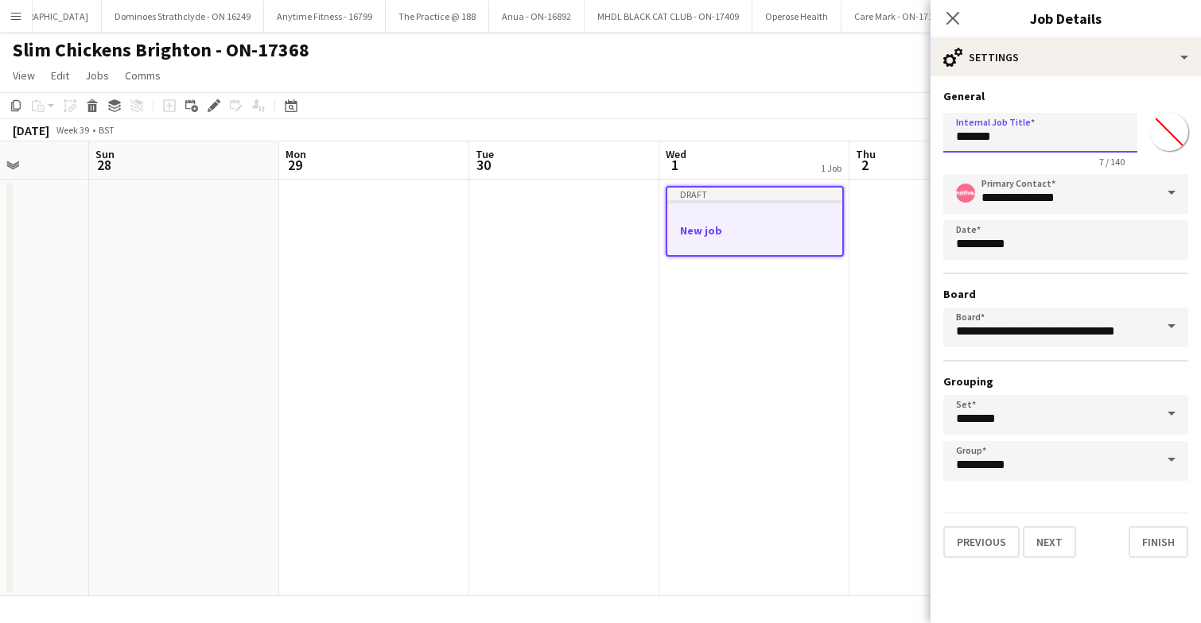
drag, startPoint x: 1040, startPoint y: 142, endPoint x: 870, endPoint y: 142, distance: 170.2
click at [870, 142] on body "Menu Boards Boards Boards All jobs Status Workforce Workforce My Workforce Recr…" at bounding box center [600, 311] width 1201 height 623
paste input "**********"
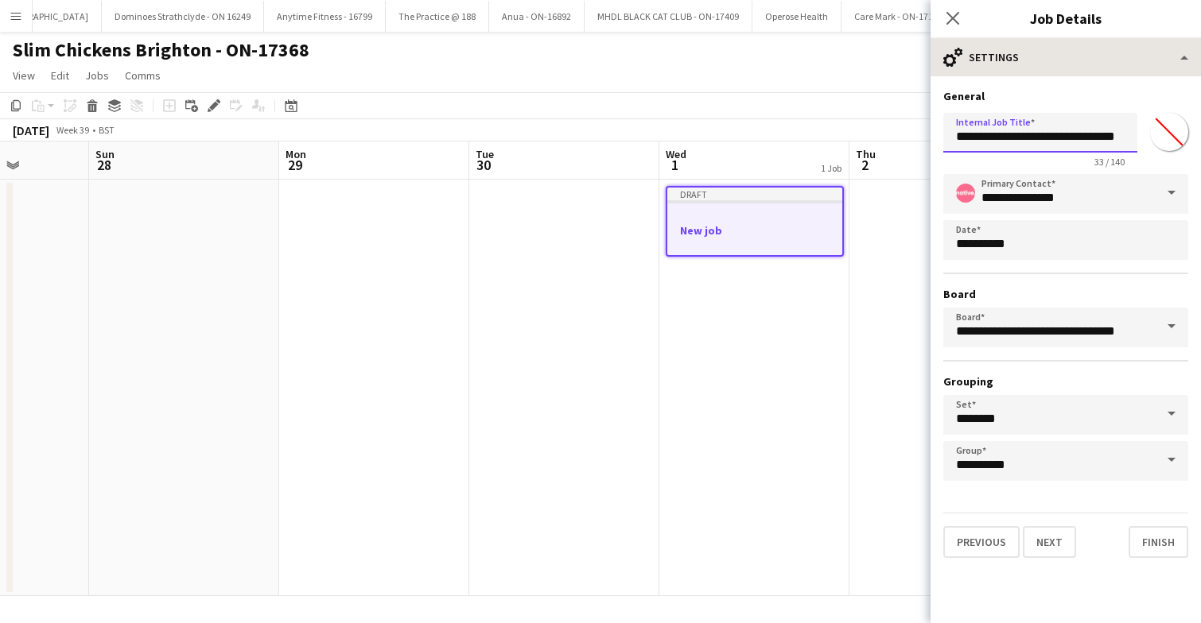
type input "**********"
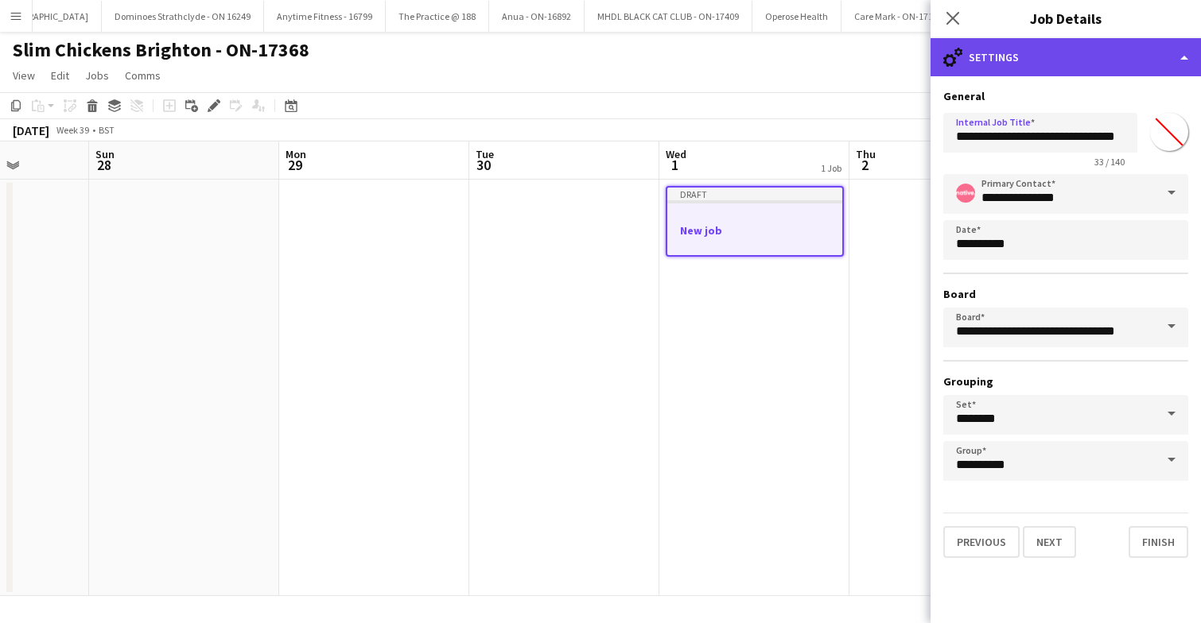
scroll to position [0, 0]
click at [1085, 64] on div "cog-double-3 Settings" at bounding box center [1065, 57] width 270 height 38
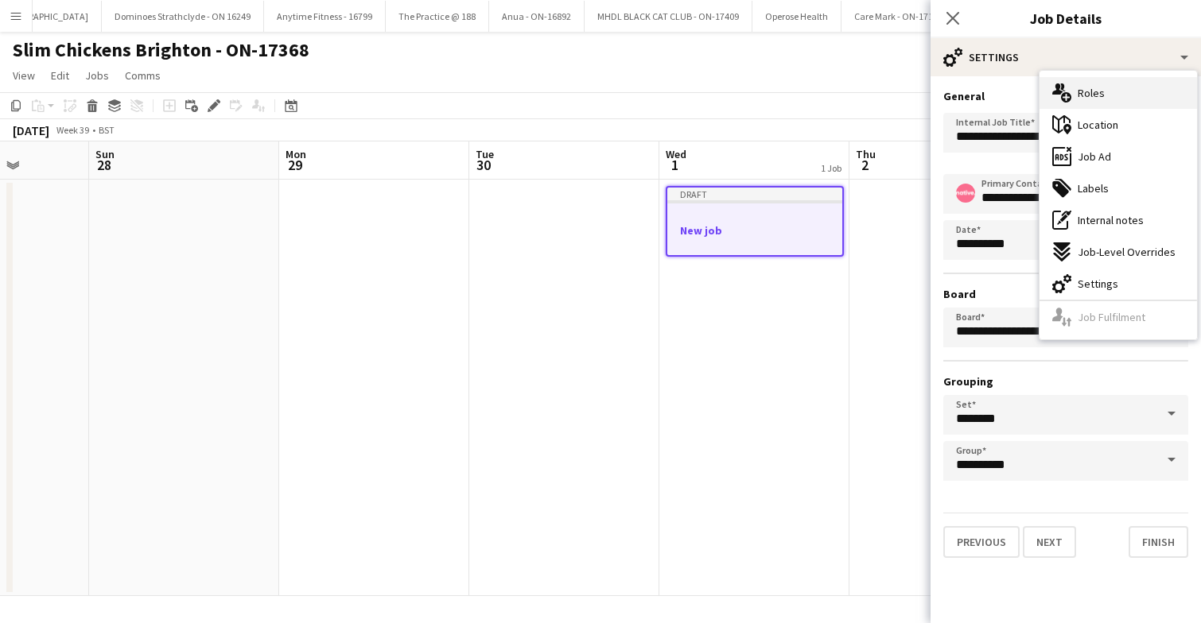
click at [1107, 95] on div "multiple-users-add Roles" at bounding box center [1117, 93] width 157 height 32
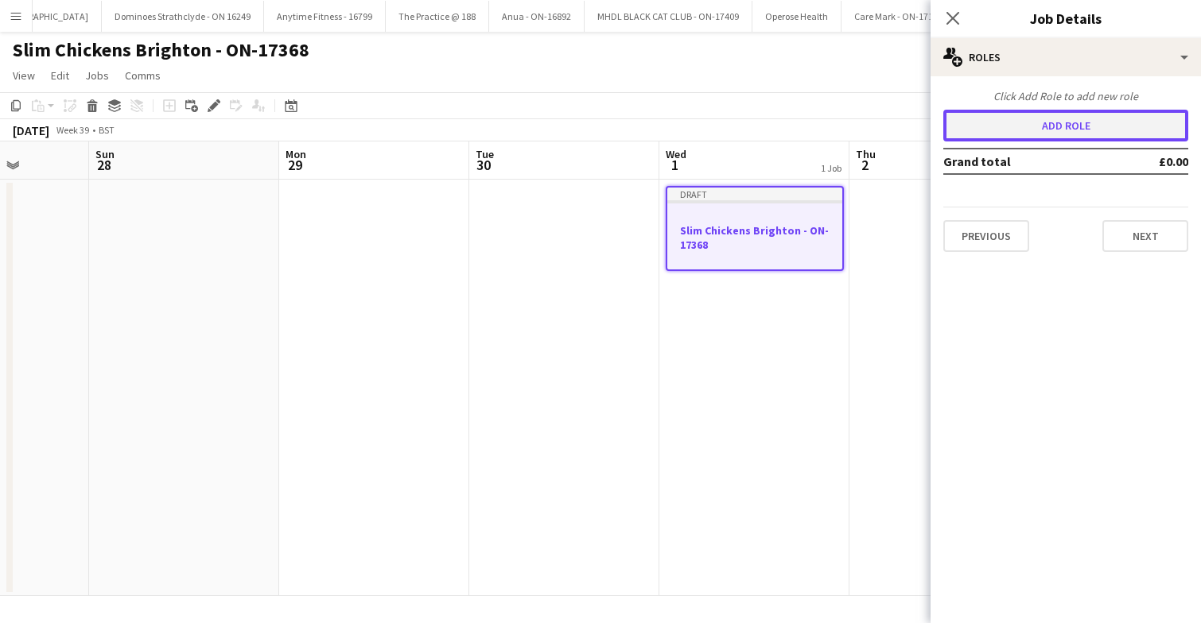
click at [1068, 124] on button "Add role" at bounding box center [1065, 126] width 245 height 32
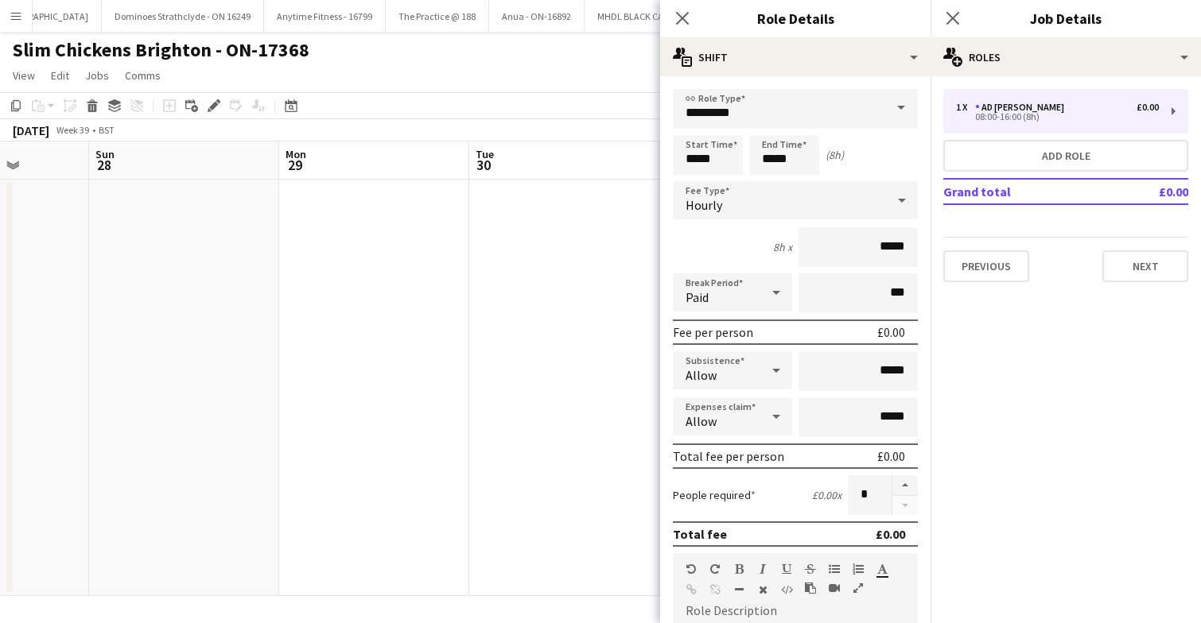
click at [902, 105] on span at bounding box center [900, 108] width 33 height 38
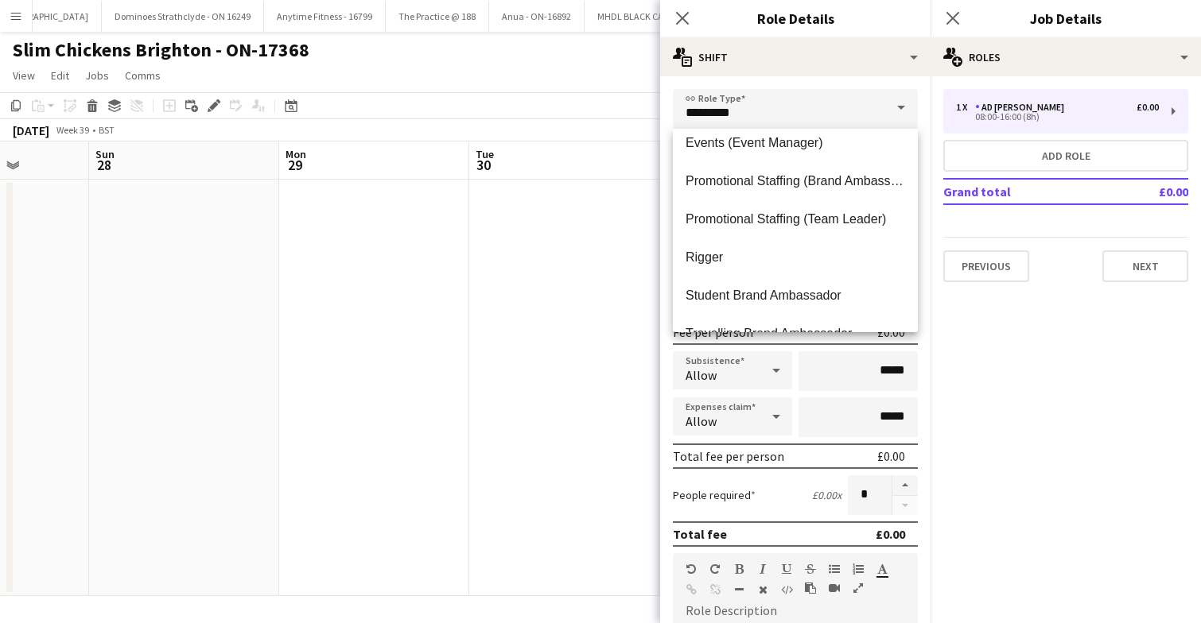
scroll to position [172, 0]
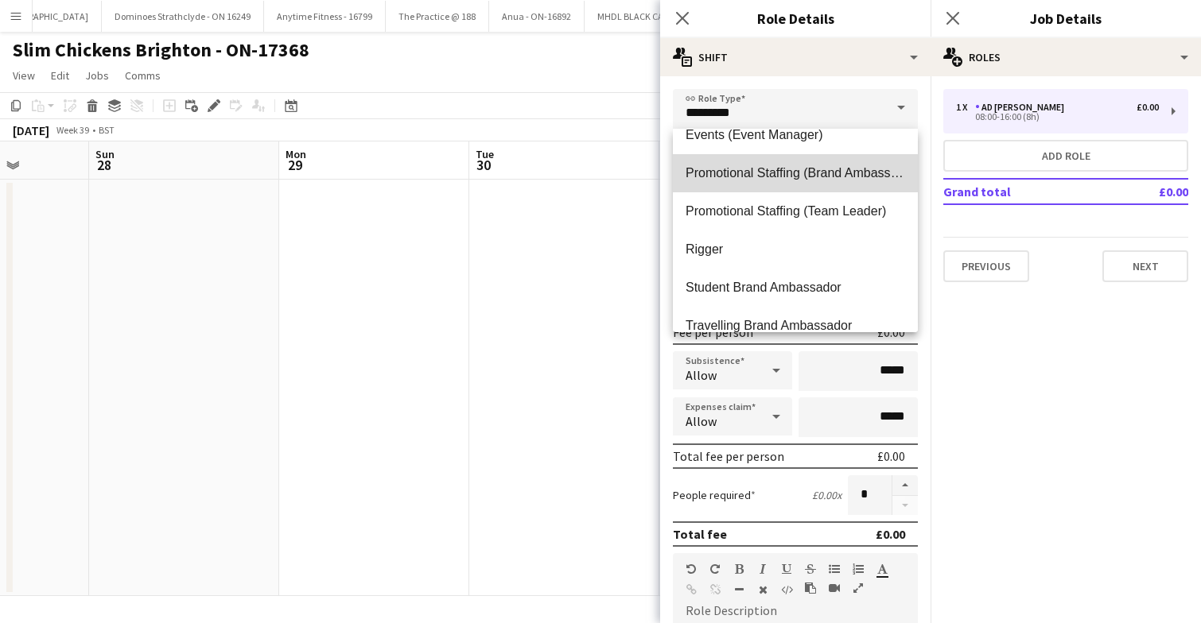
click at [833, 177] on span "Promotional Staffing (Brand Ambassadors)" at bounding box center [794, 172] width 219 height 15
type input "**********"
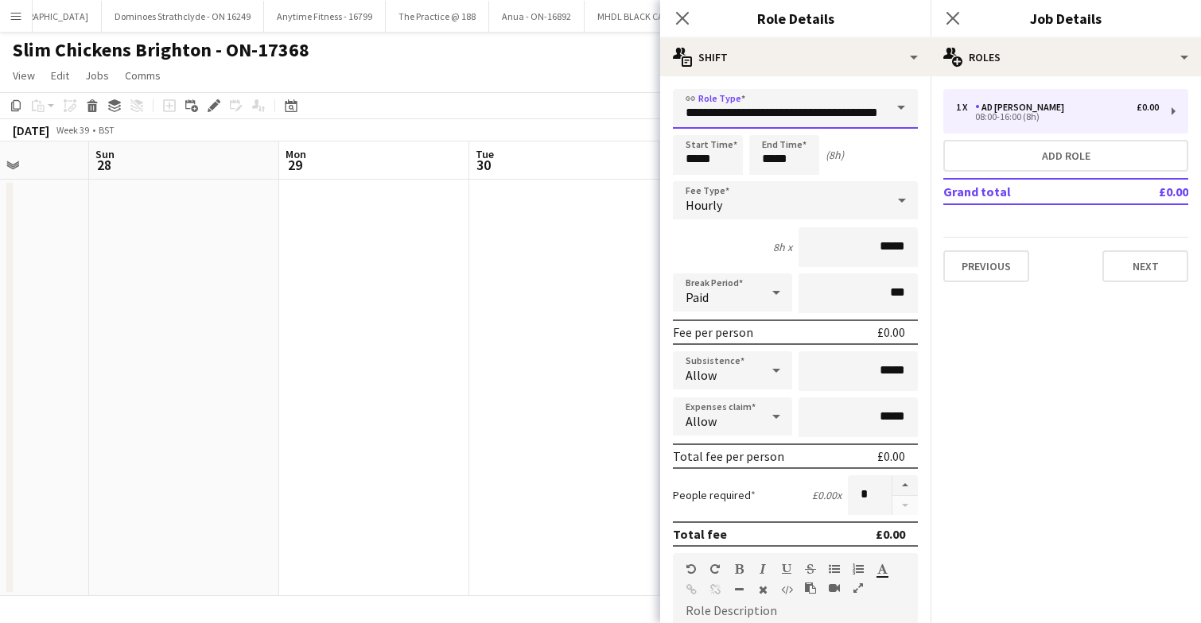
scroll to position [0, 0]
click at [909, 483] on button "button" at bounding box center [904, 485] width 25 height 21
type input "*"
click at [907, 250] on input "*****" at bounding box center [857, 247] width 119 height 40
type input "**"
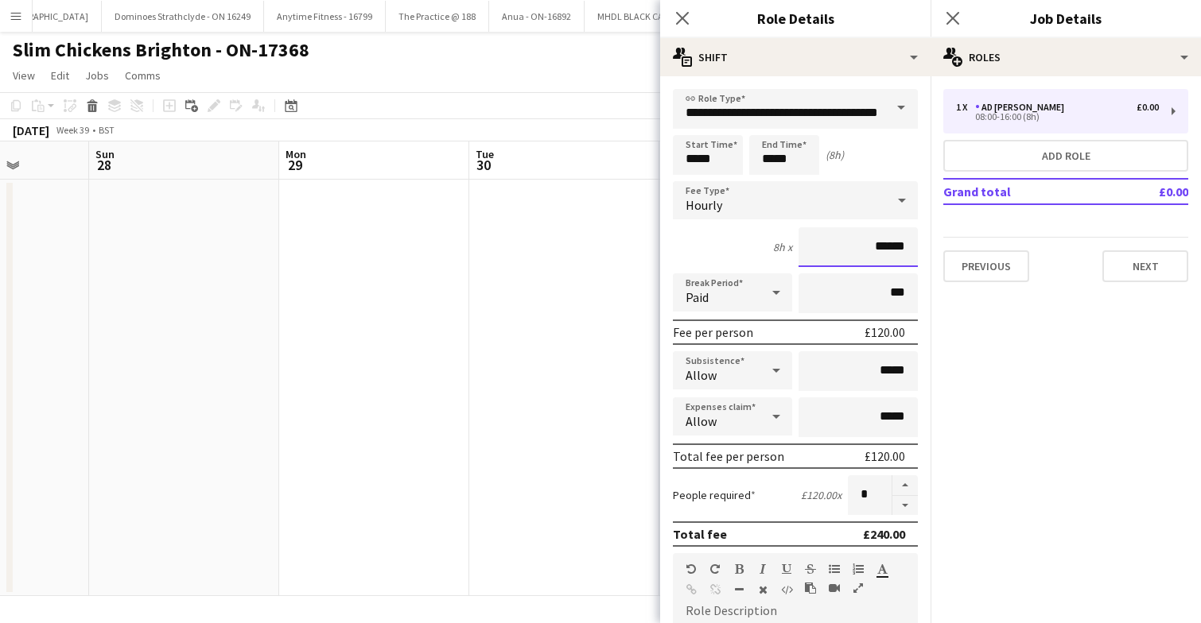
type input "******"
click at [882, 378] on input "*****" at bounding box center [857, 371] width 119 height 40
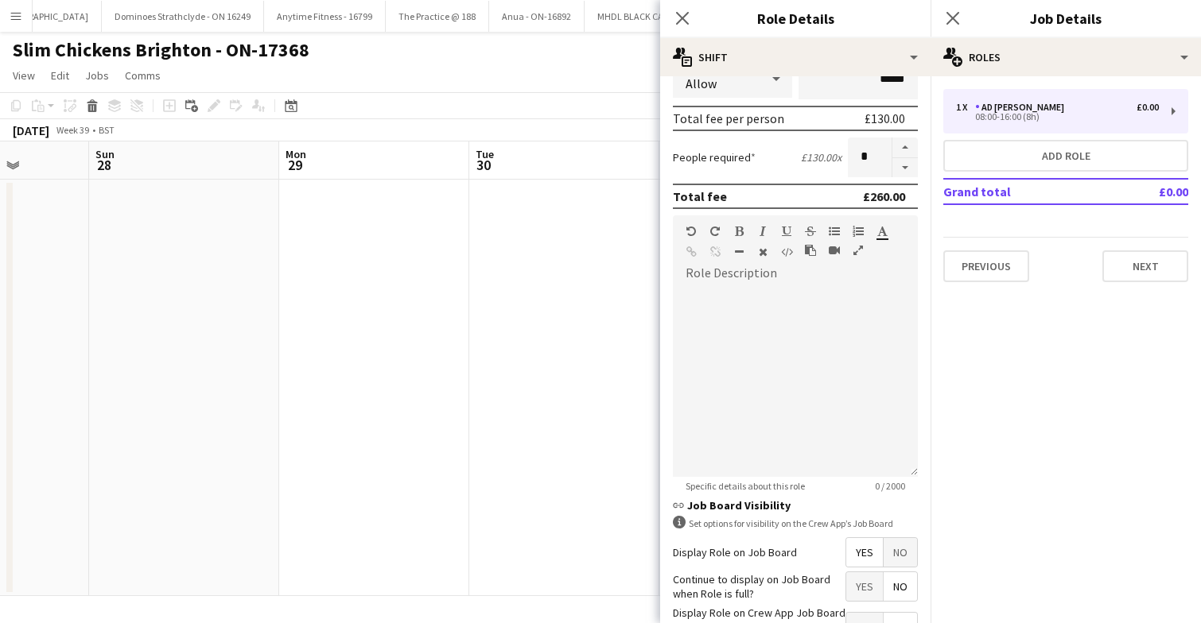
scroll to position [363, 0]
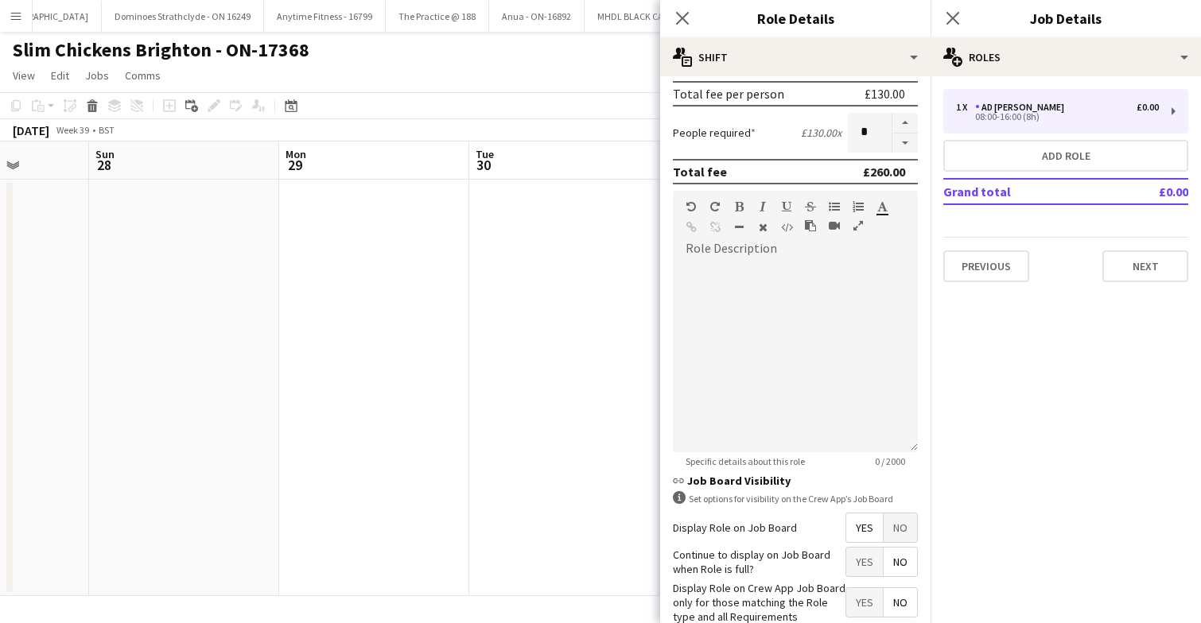
type input "******"
click at [747, 289] on div at bounding box center [795, 357] width 245 height 191
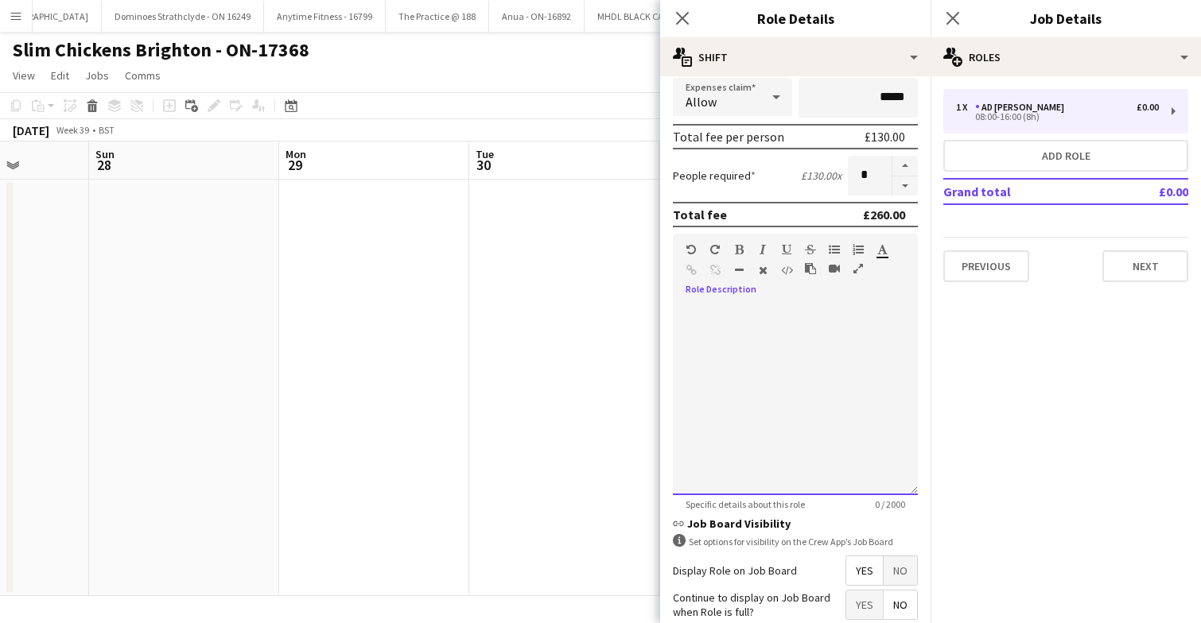
scroll to position [453, 0]
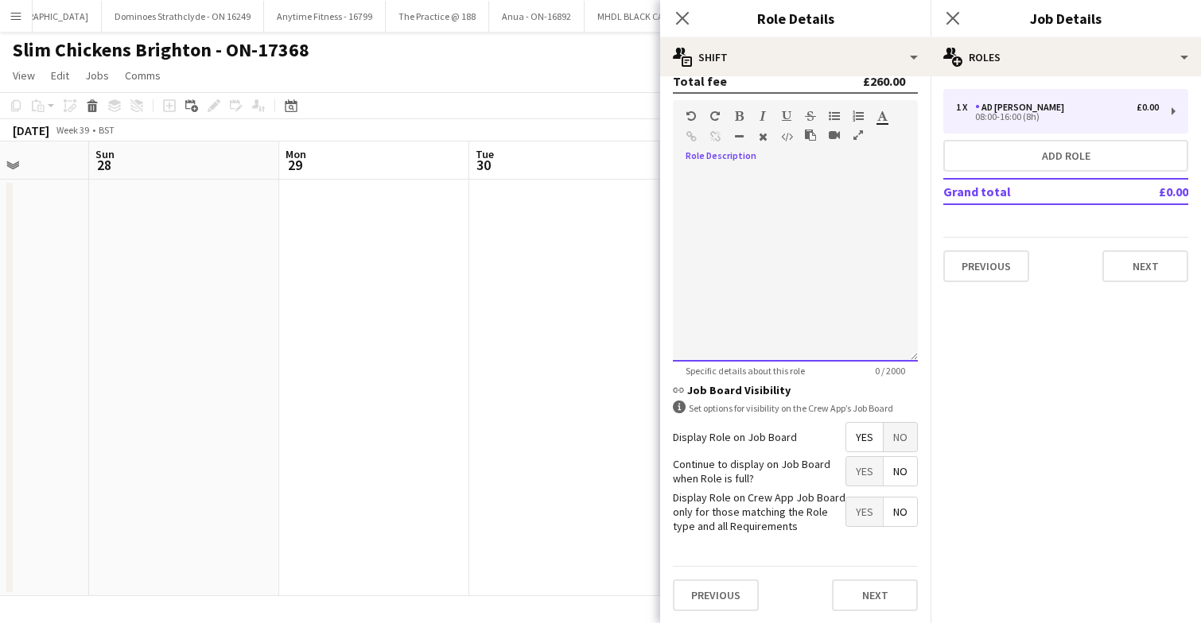
paste div
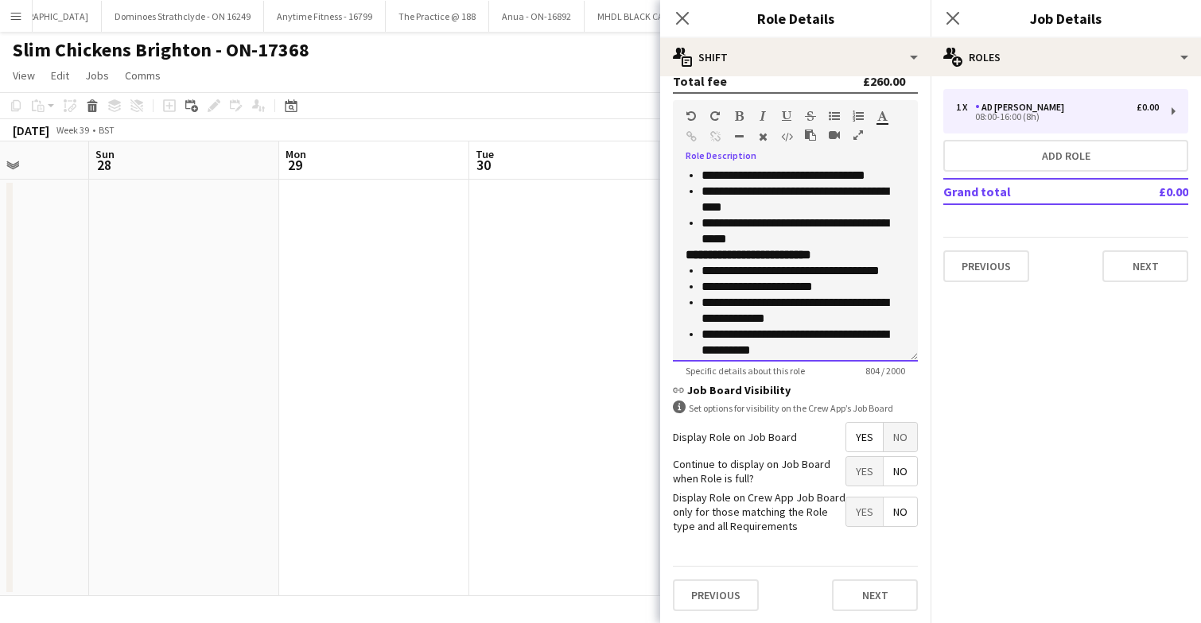
scroll to position [208, 0]
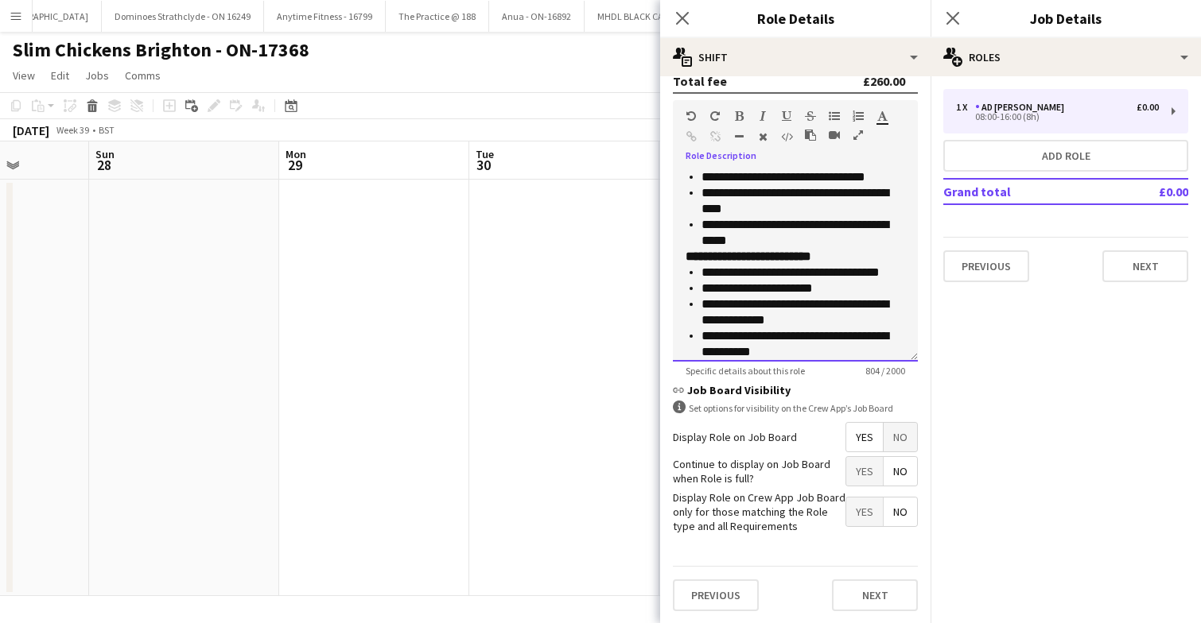
click at [789, 237] on p "**********" at bounding box center [803, 233] width 204 height 32
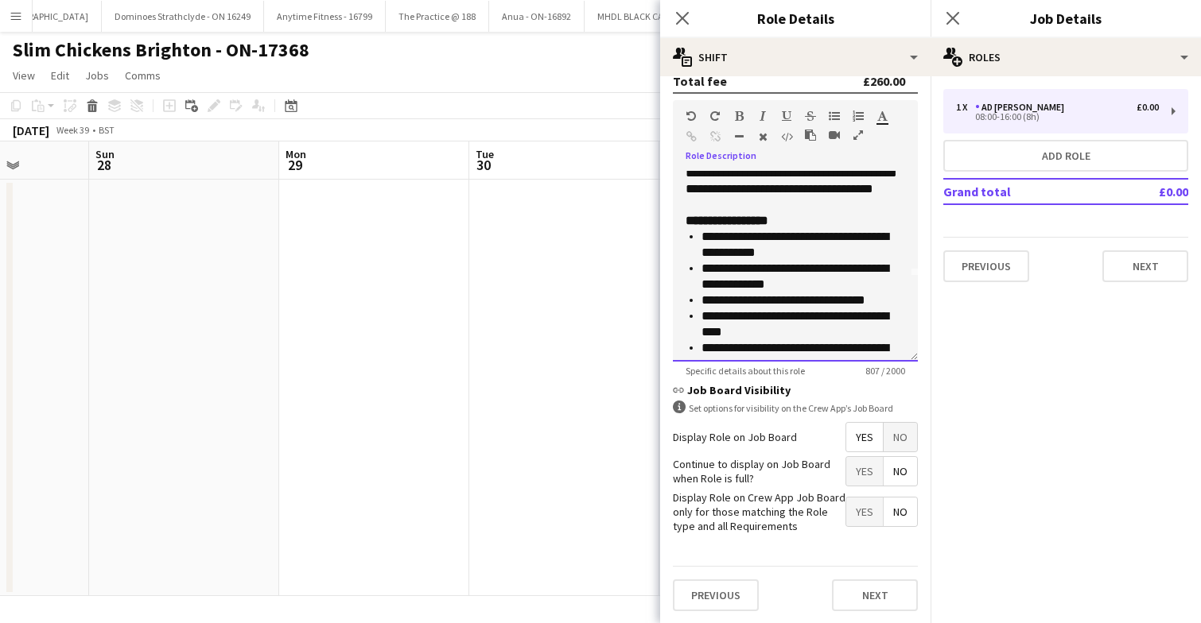
scroll to position [61, 0]
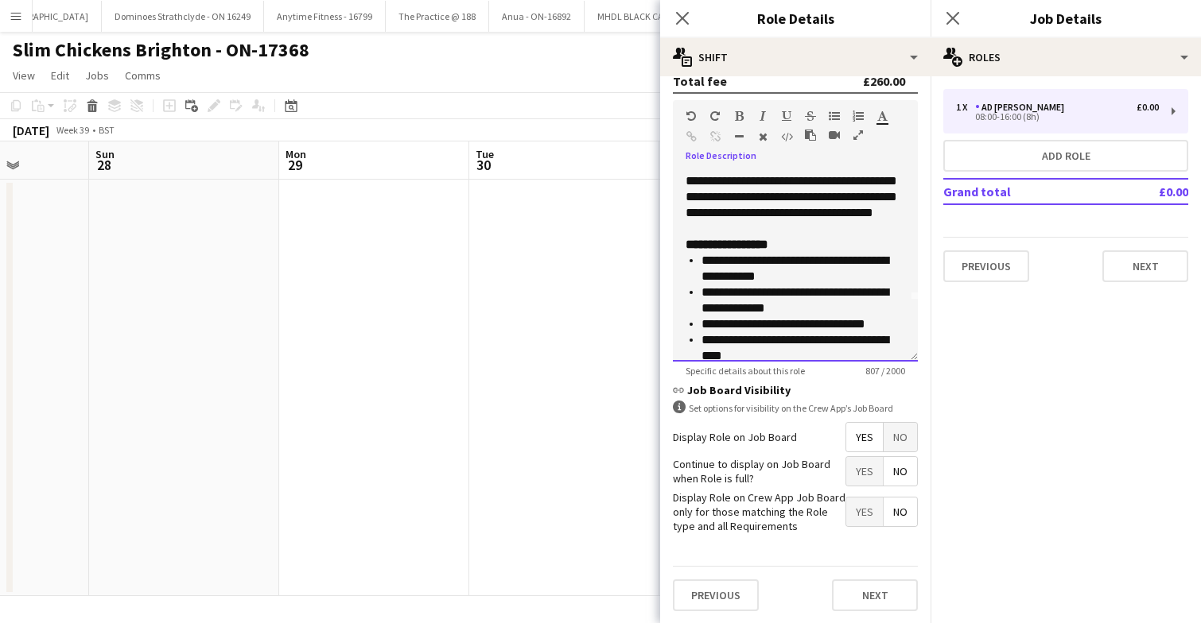
click at [903, 224] on p "**********" at bounding box center [794, 173] width 219 height 127
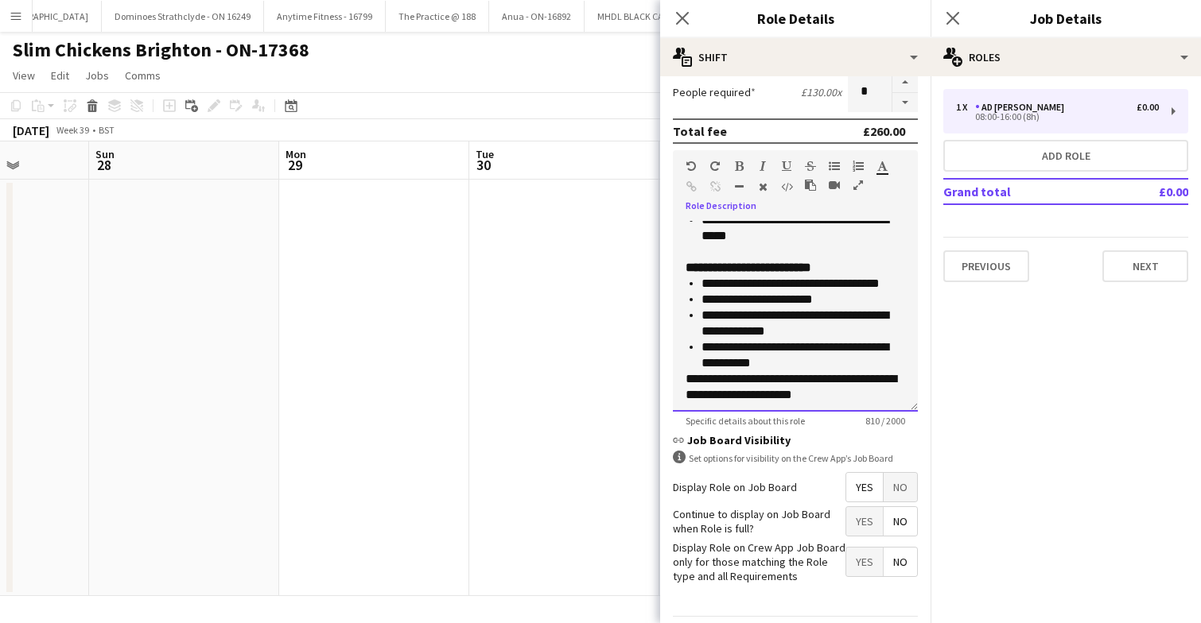
scroll to position [283, 0]
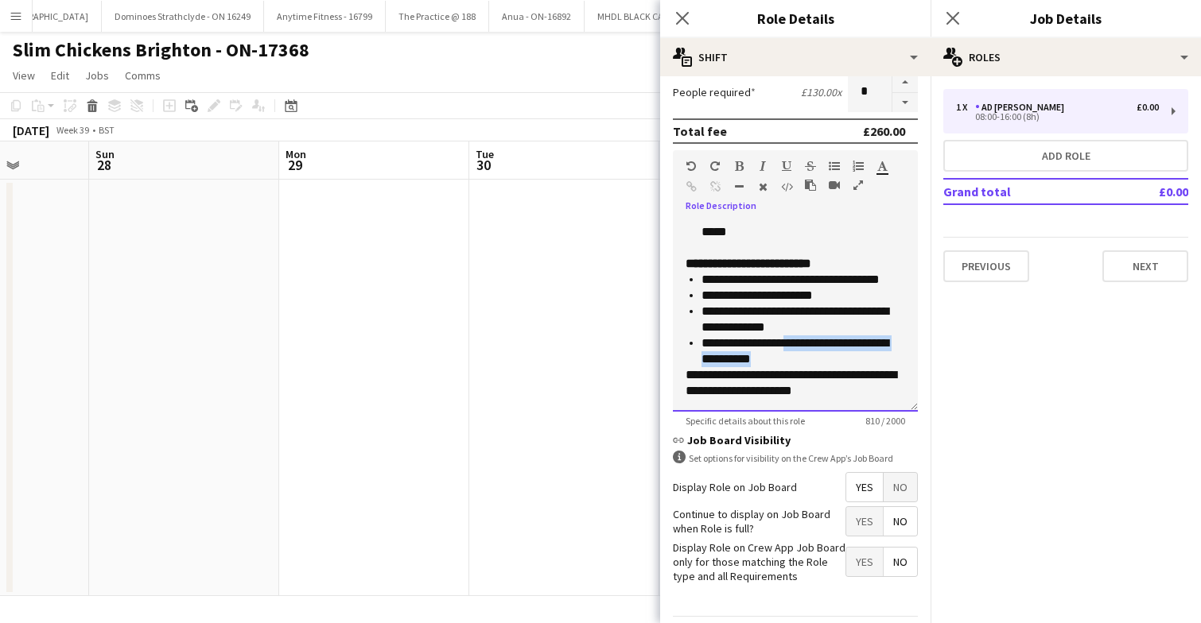
drag, startPoint x: 773, startPoint y: 356, endPoint x: 799, endPoint y: 347, distance: 27.7
click at [799, 347] on p "**********" at bounding box center [803, 352] width 204 height 32
click at [788, 357] on p "**********" at bounding box center [803, 352] width 204 height 32
drag, startPoint x: 755, startPoint y: 359, endPoint x: 799, endPoint y: 342, distance: 47.6
click at [799, 342] on p "**********" at bounding box center [803, 352] width 204 height 32
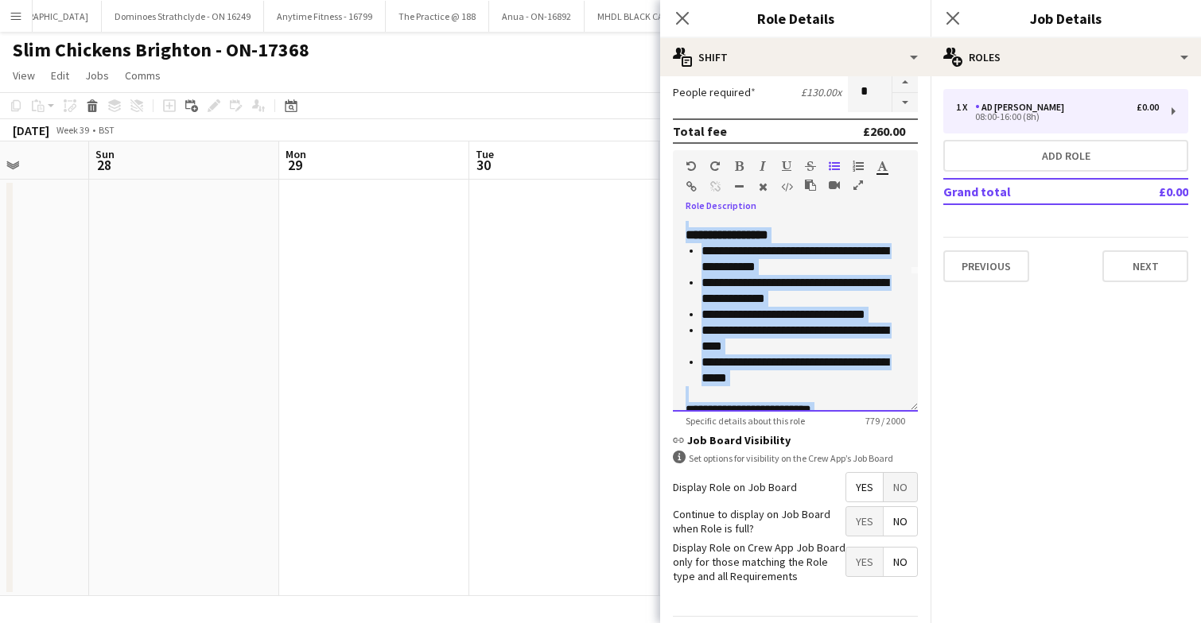
scroll to position [0, 0]
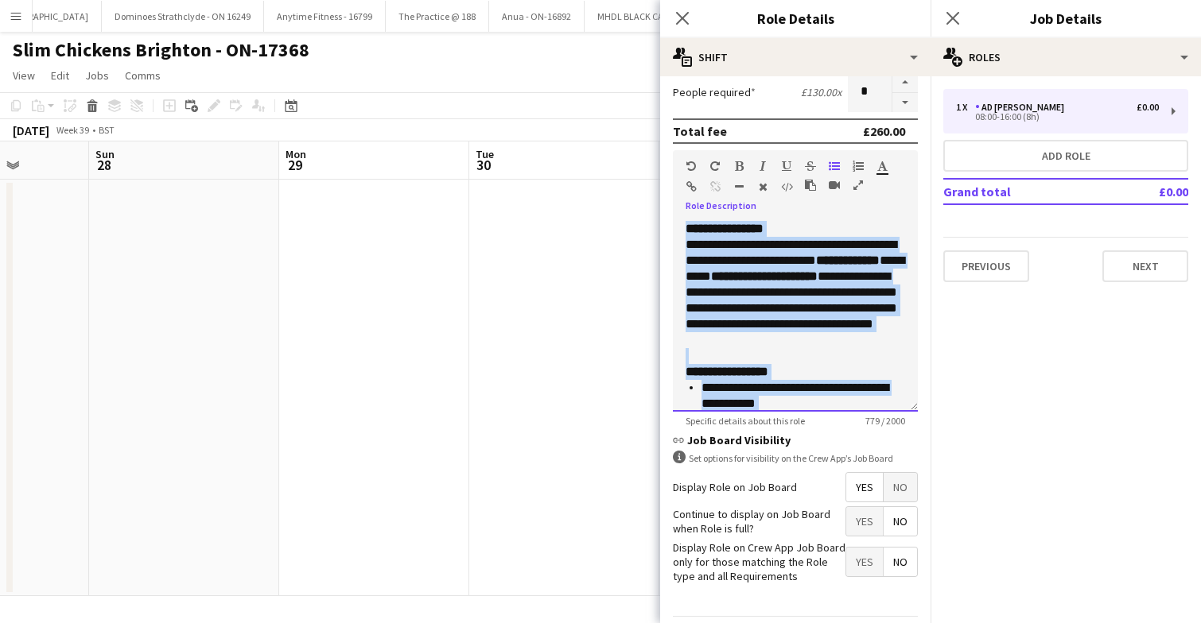
drag, startPoint x: 846, startPoint y: 393, endPoint x: 681, endPoint y: 193, distance: 259.2
click at [681, 193] on div "**********" at bounding box center [795, 281] width 245 height 262
copy div "**********"
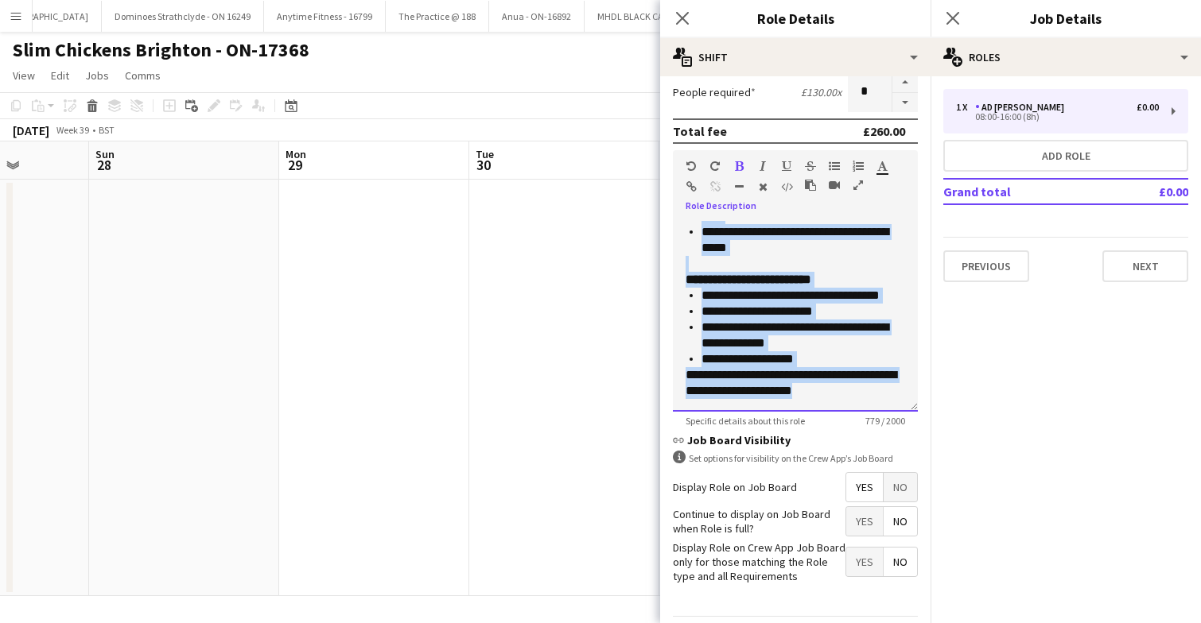
scroll to position [453, 0]
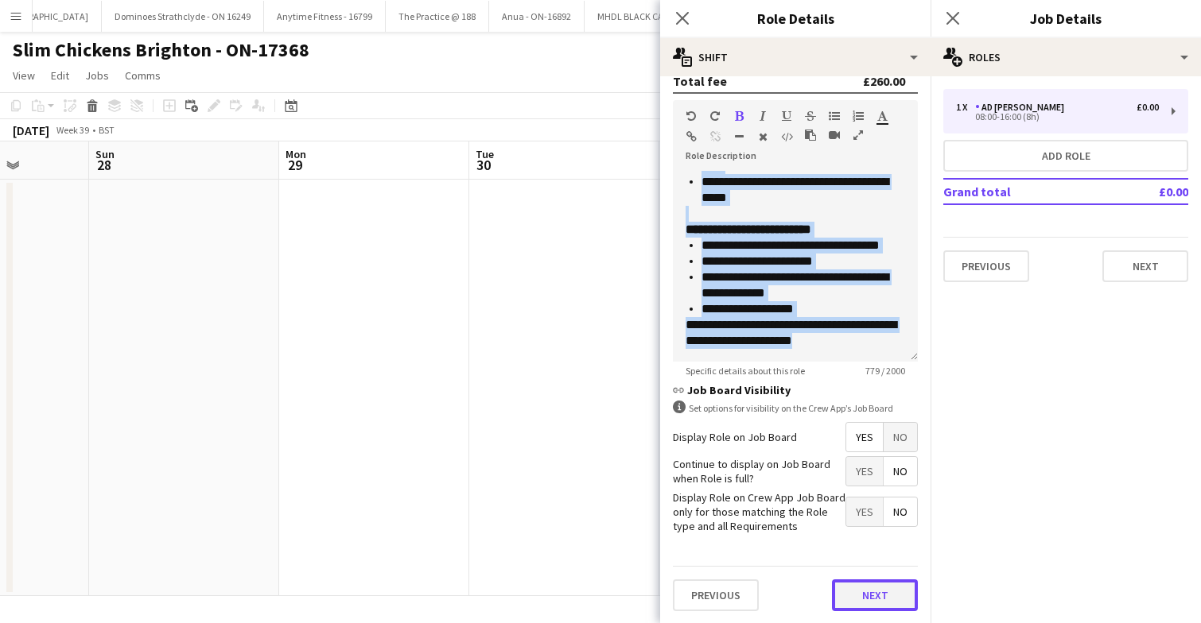
click at [874, 588] on button "Next" at bounding box center [875, 596] width 86 height 32
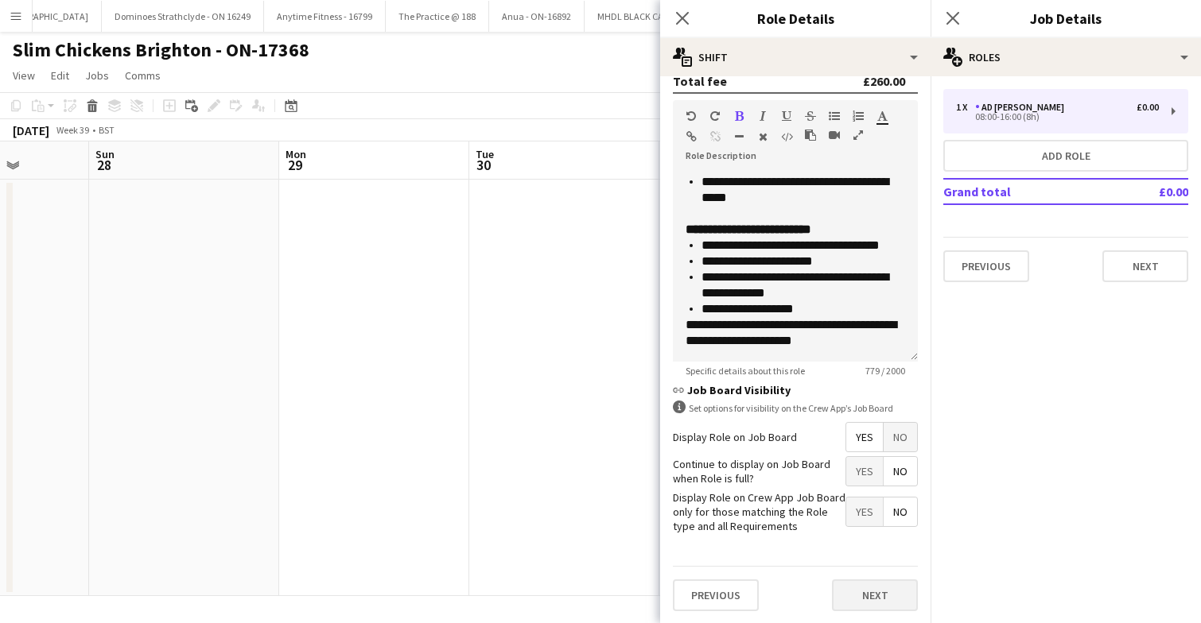
scroll to position [0, 0]
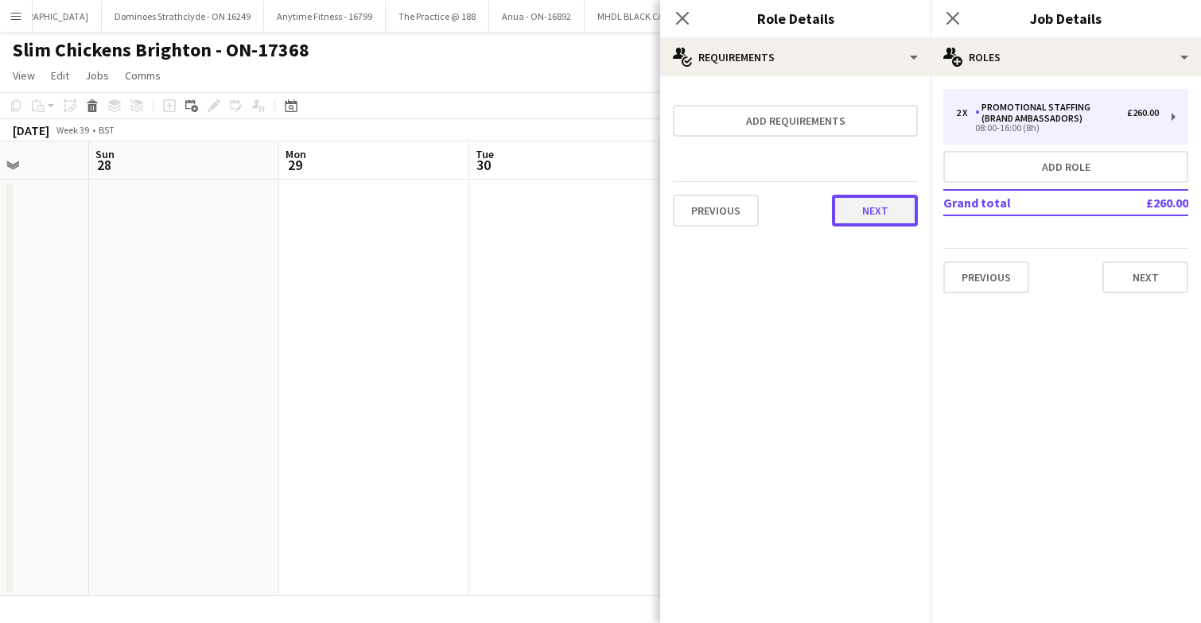
click at [864, 208] on button "Next" at bounding box center [875, 211] width 86 height 32
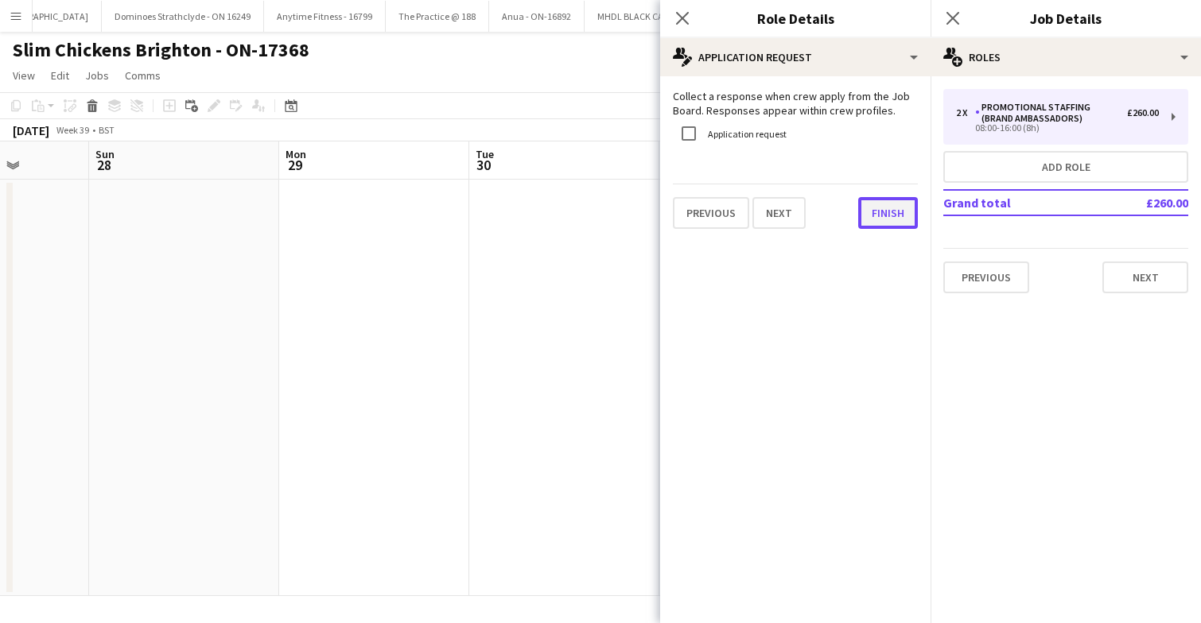
click at [883, 212] on button "Finish" at bounding box center [888, 213] width 60 height 32
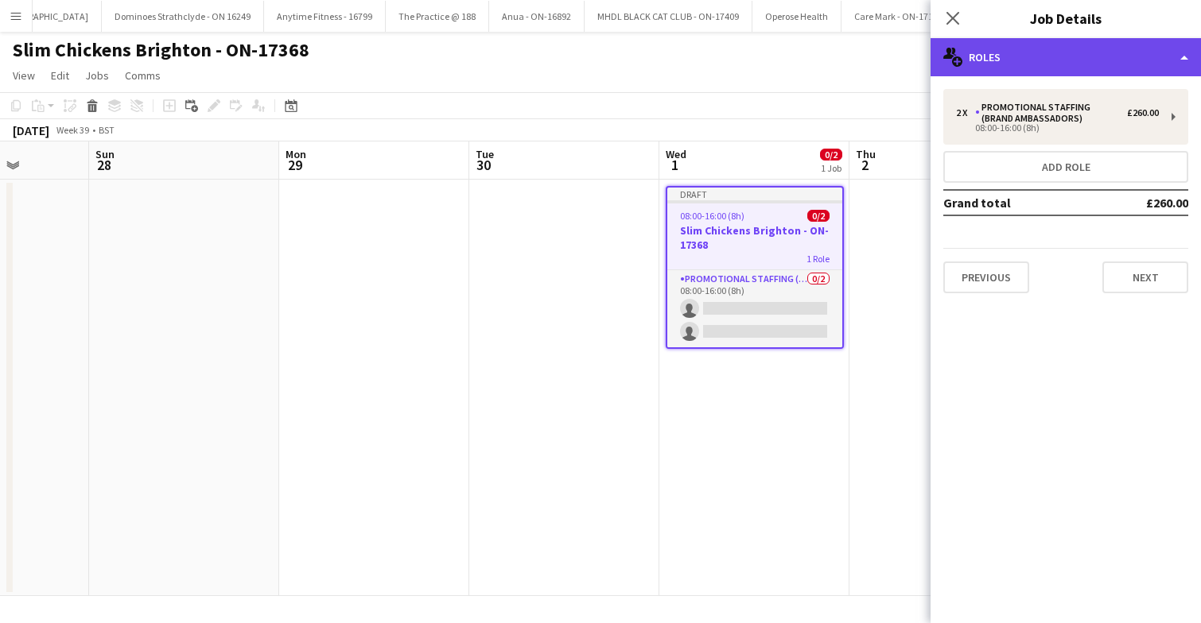
click at [1096, 56] on div "multiple-users-add Roles" at bounding box center [1065, 57] width 270 height 38
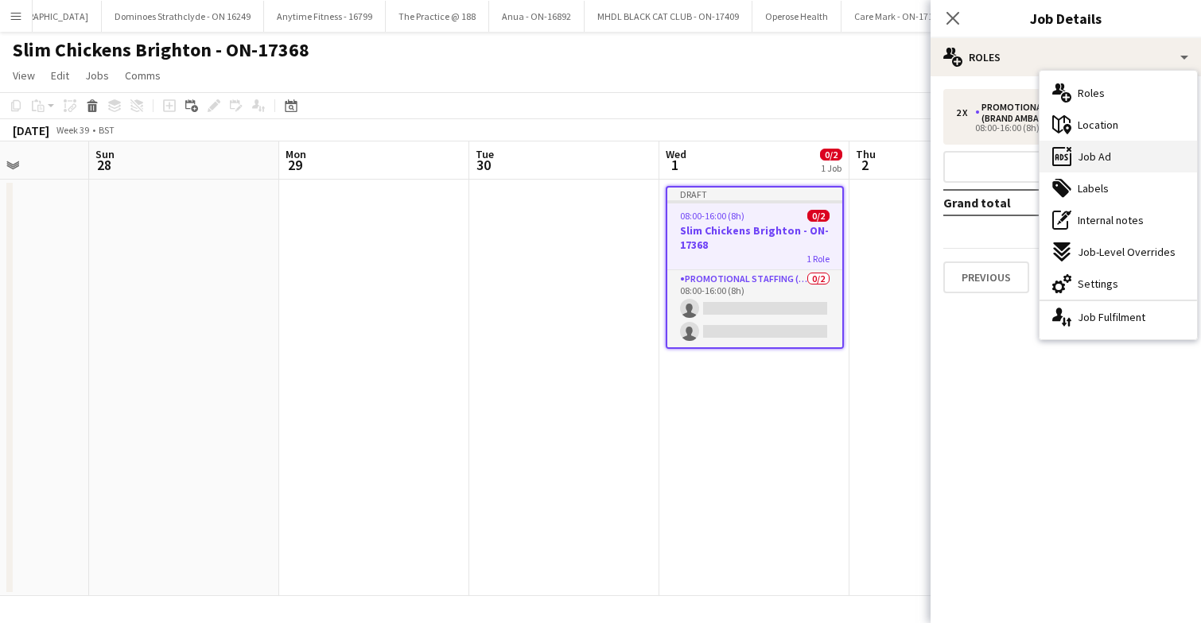
click at [1120, 157] on div "ads-window Job Ad" at bounding box center [1117, 157] width 157 height 32
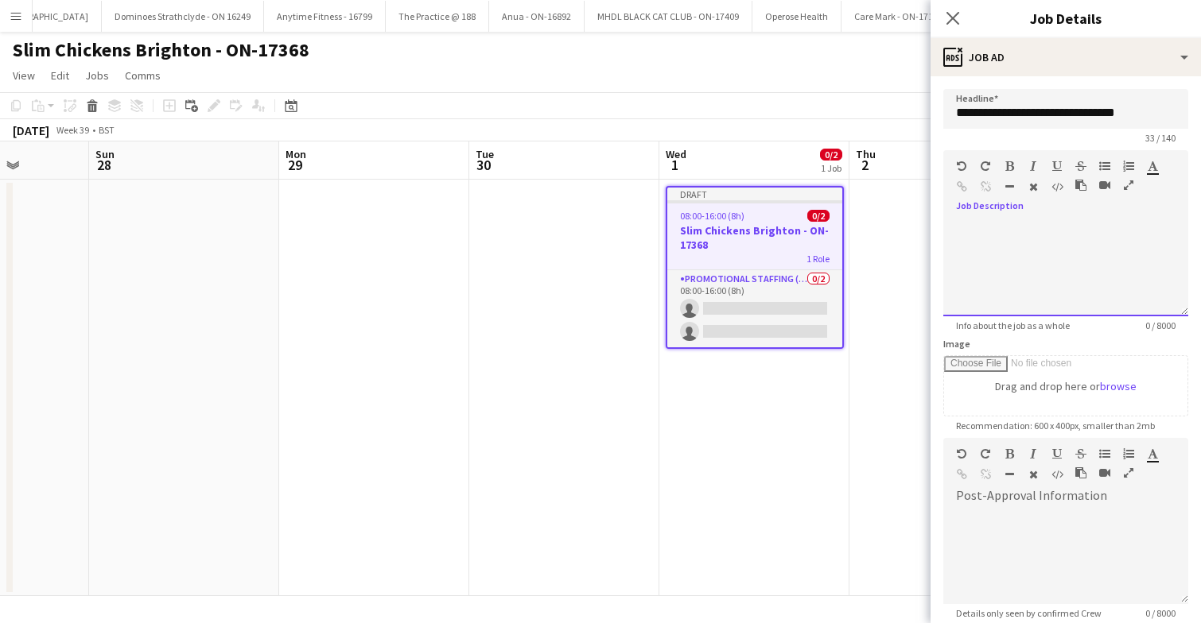
click at [1037, 254] on div at bounding box center [1065, 268] width 245 height 95
paste div
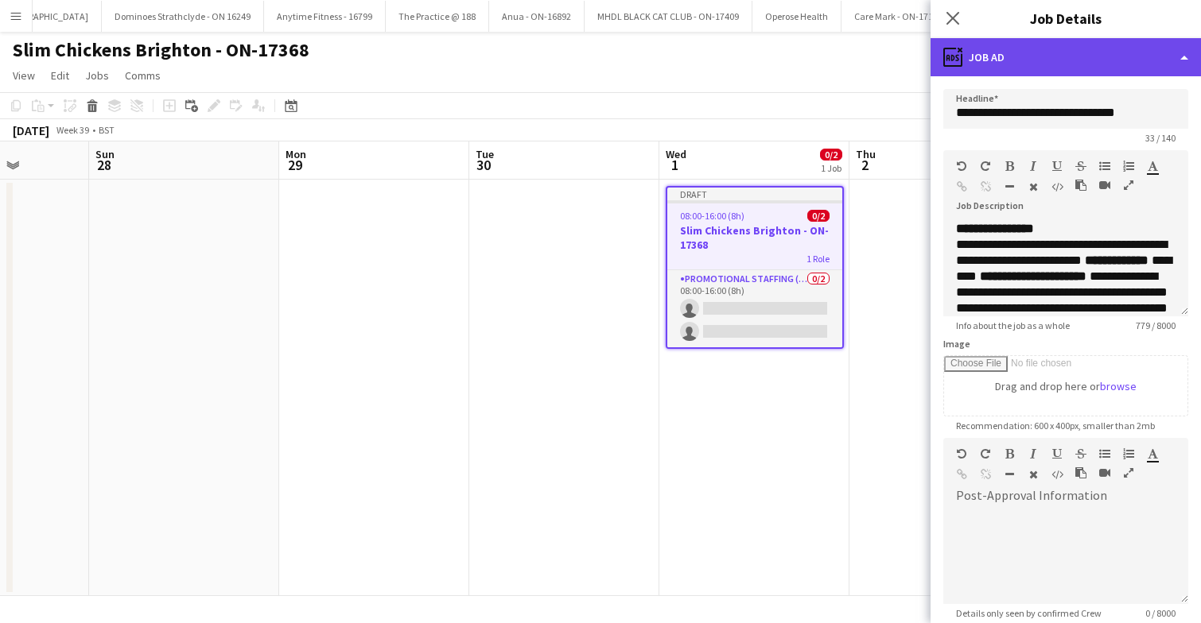
click at [1084, 60] on div "ads-window Job Ad" at bounding box center [1065, 57] width 270 height 38
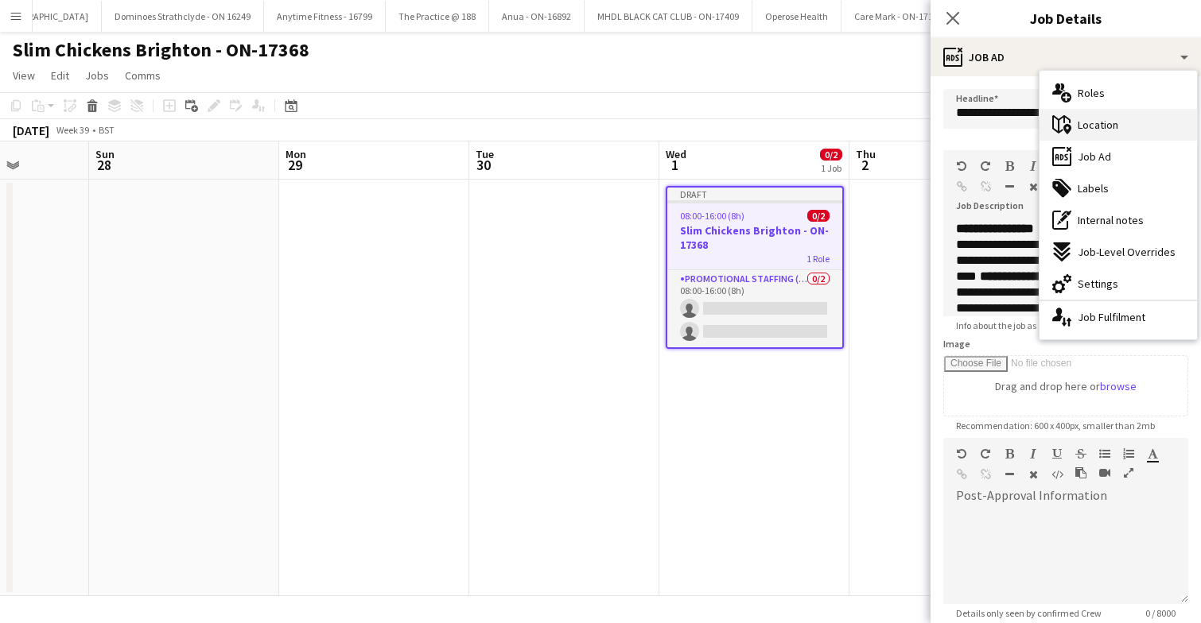
click at [1103, 128] on span "Location" at bounding box center [1097, 125] width 41 height 14
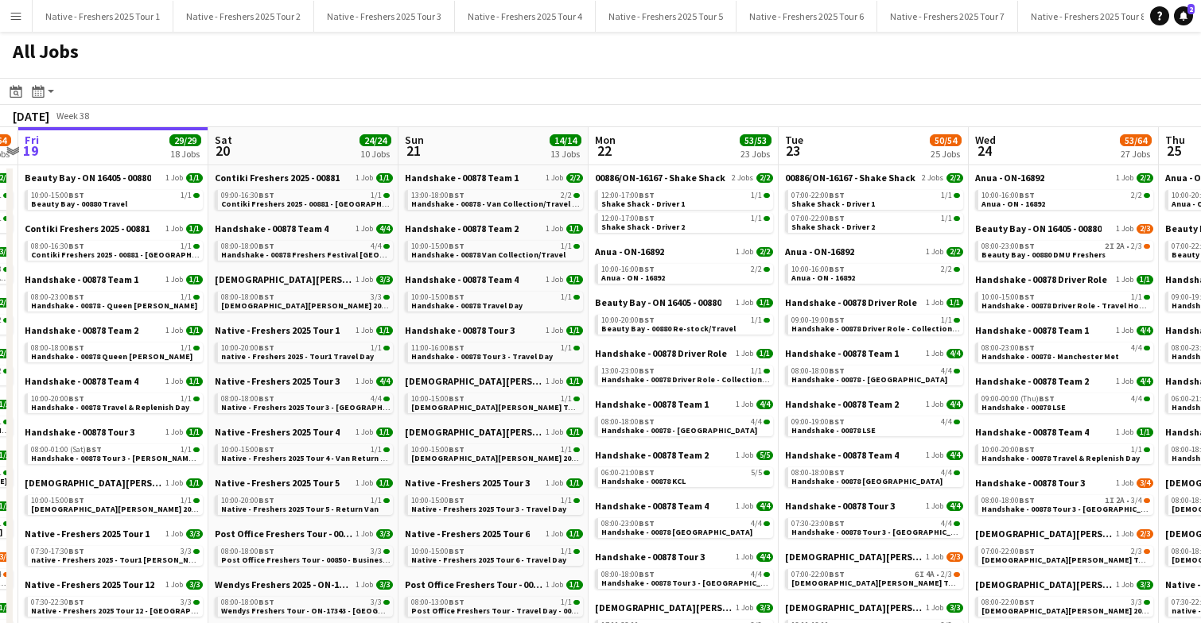
scroll to position [0, 743]
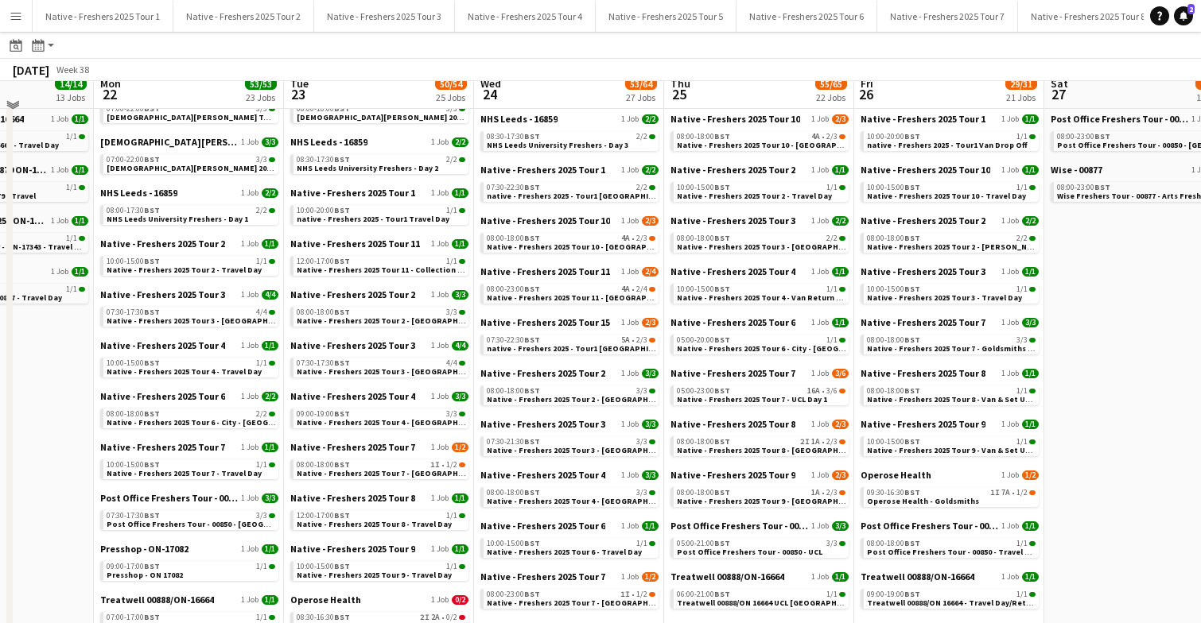
scroll to position [532, 0]
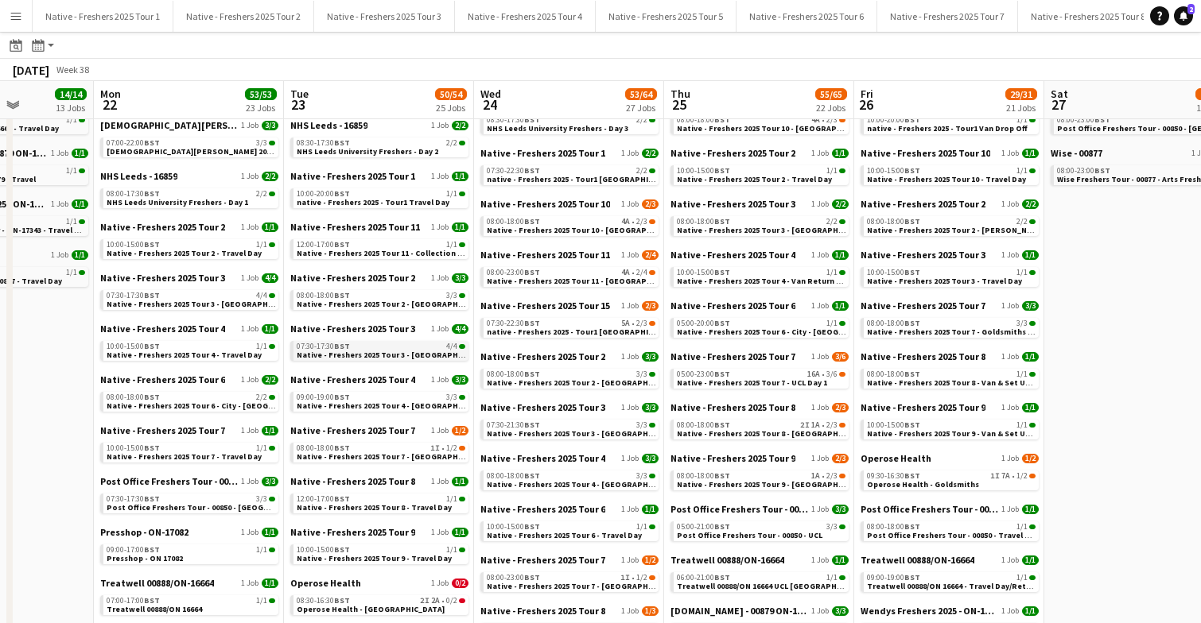
click at [405, 350] on span "Native - Freshers 2025 Tour 3 - University of Leeds Day 2" at bounding box center [405, 355] width 216 height 10
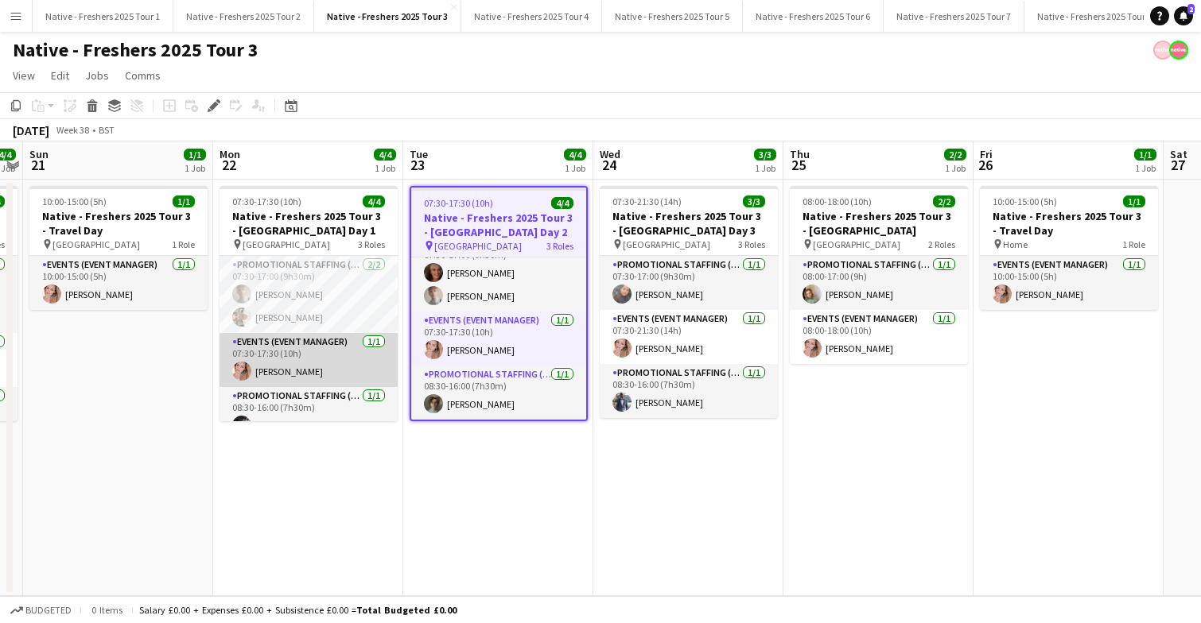
scroll to position [20, 0]
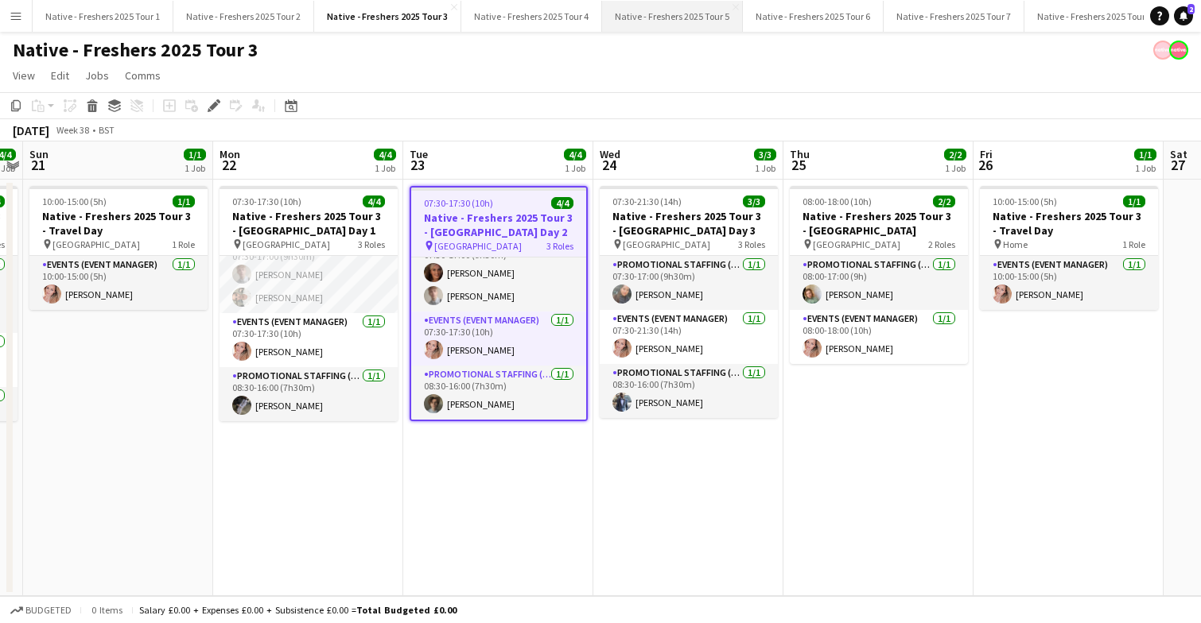
click at [670, 19] on button "Native - Freshers 2025 Tour 5 Close" at bounding box center [672, 16] width 141 height 31
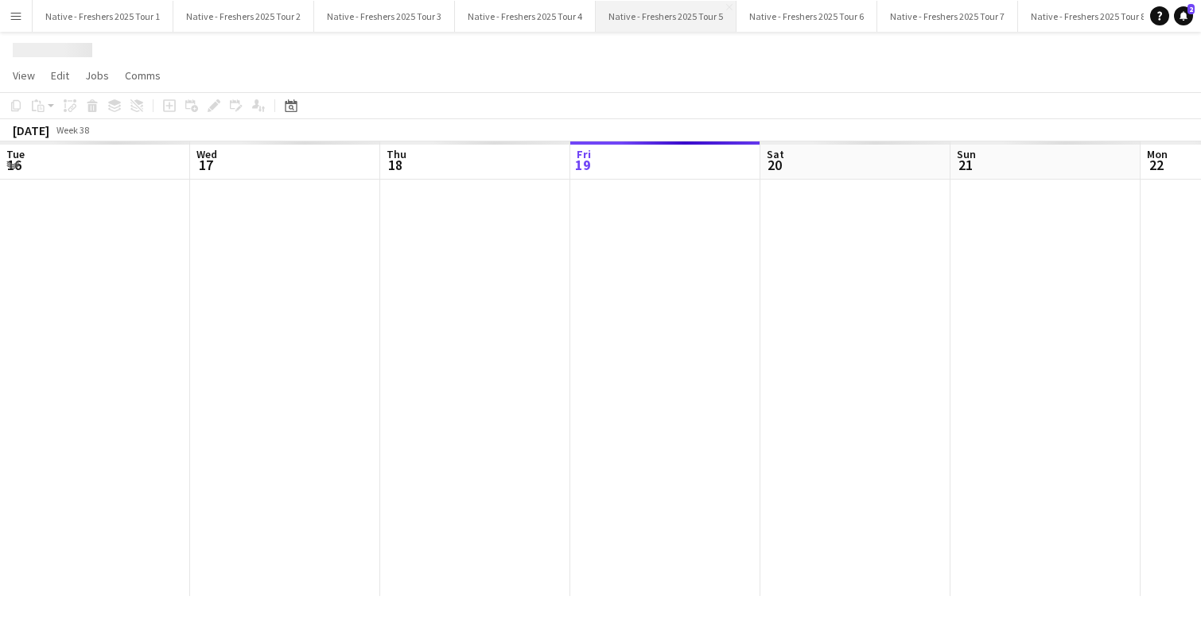
scroll to position [0, 380]
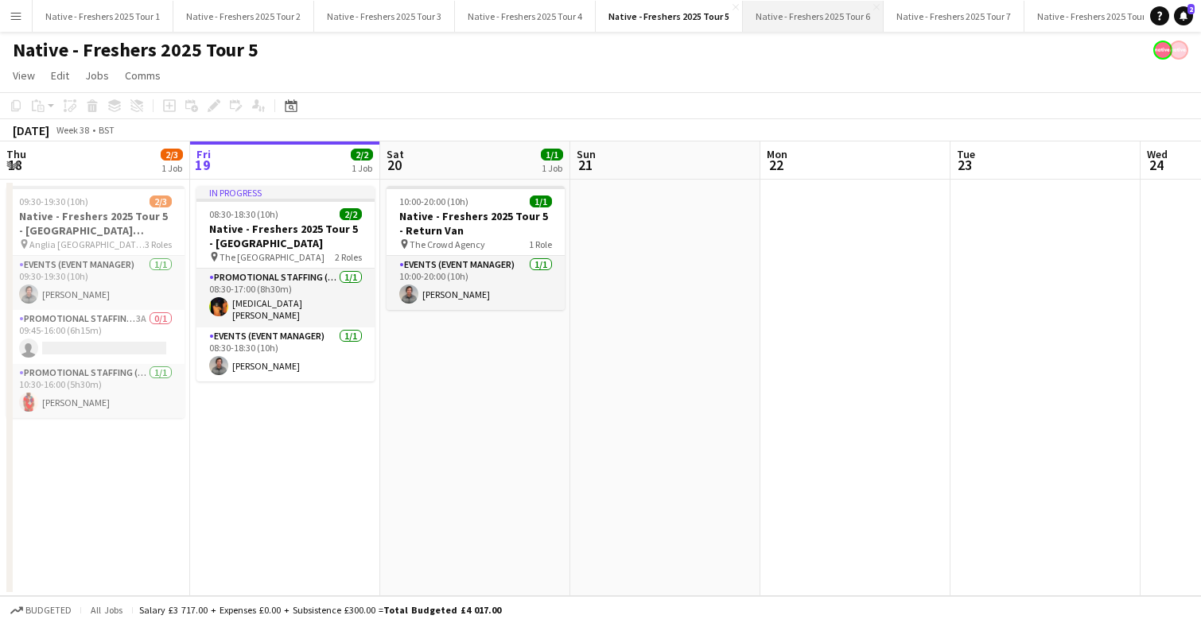
click at [800, 8] on button "Native - Freshers 2025 Tour 6 Close" at bounding box center [813, 16] width 141 height 31
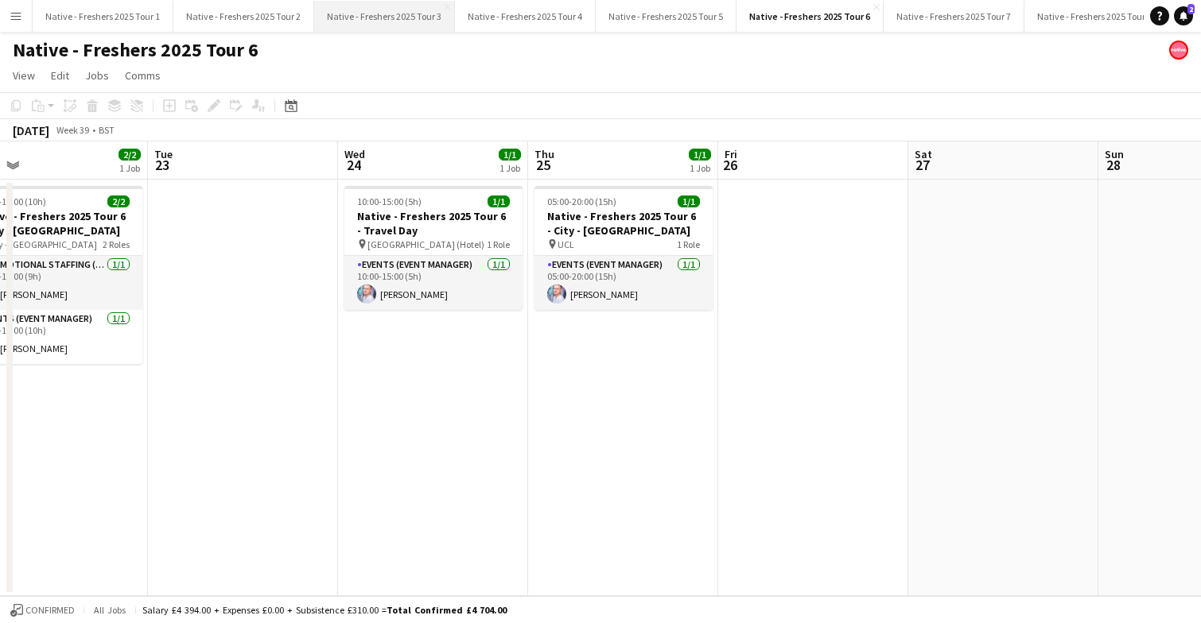
scroll to position [0, 425]
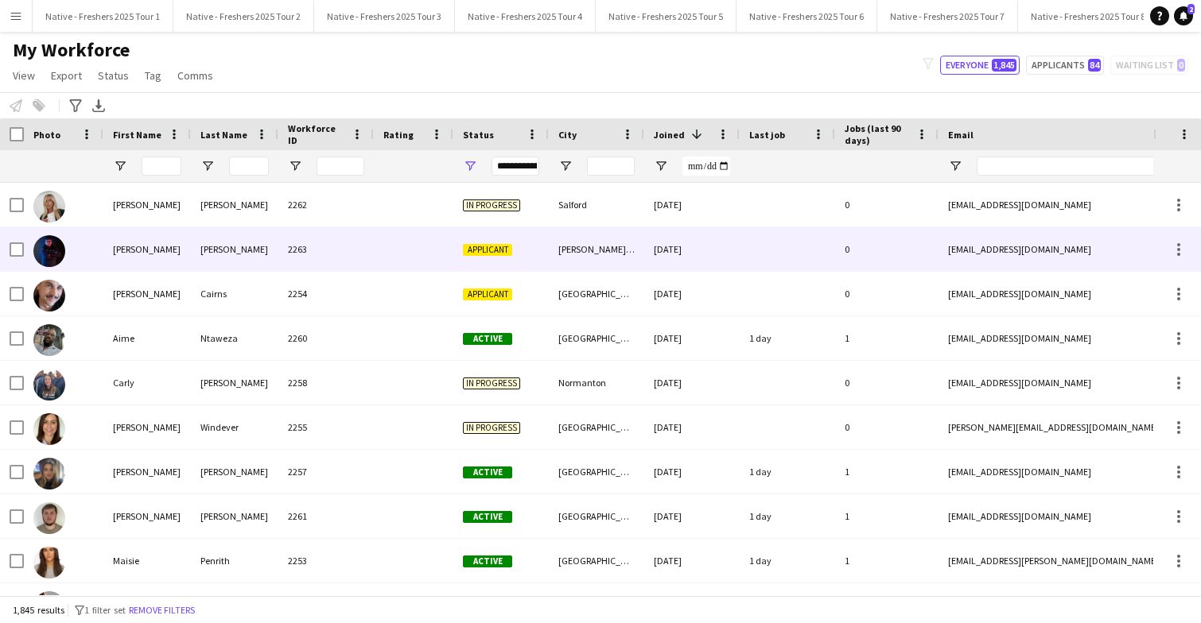
click at [371, 251] on div "2263" at bounding box center [325, 249] width 95 height 44
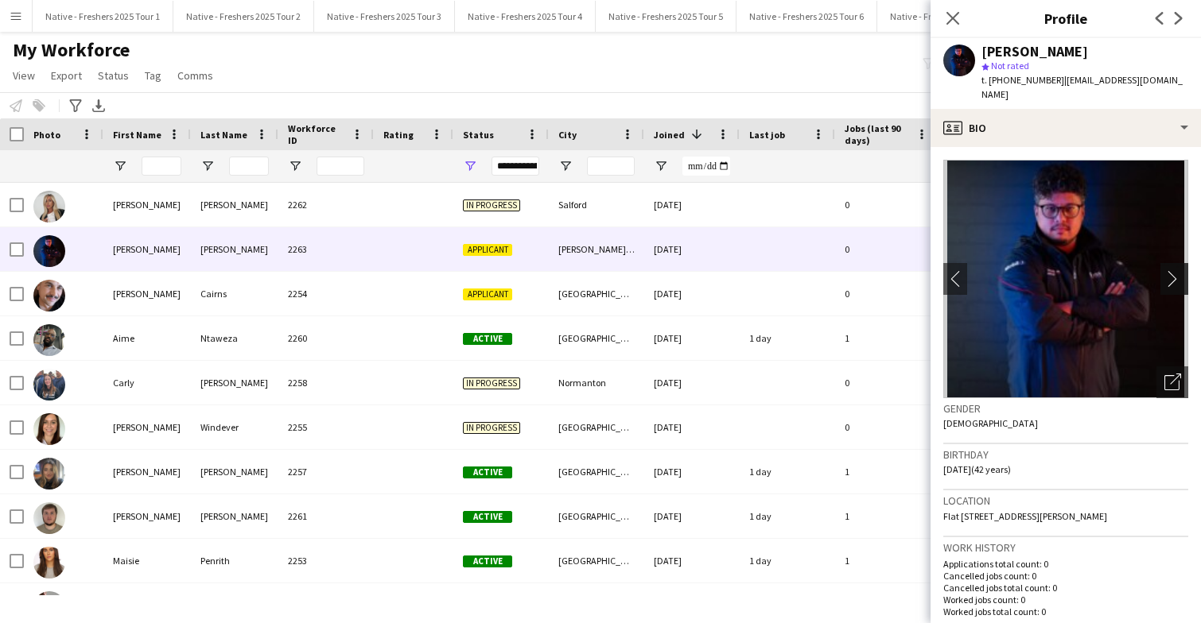
click at [1176, 270] on app-icon "chevron-right" at bounding box center [1176, 278] width 25 height 17
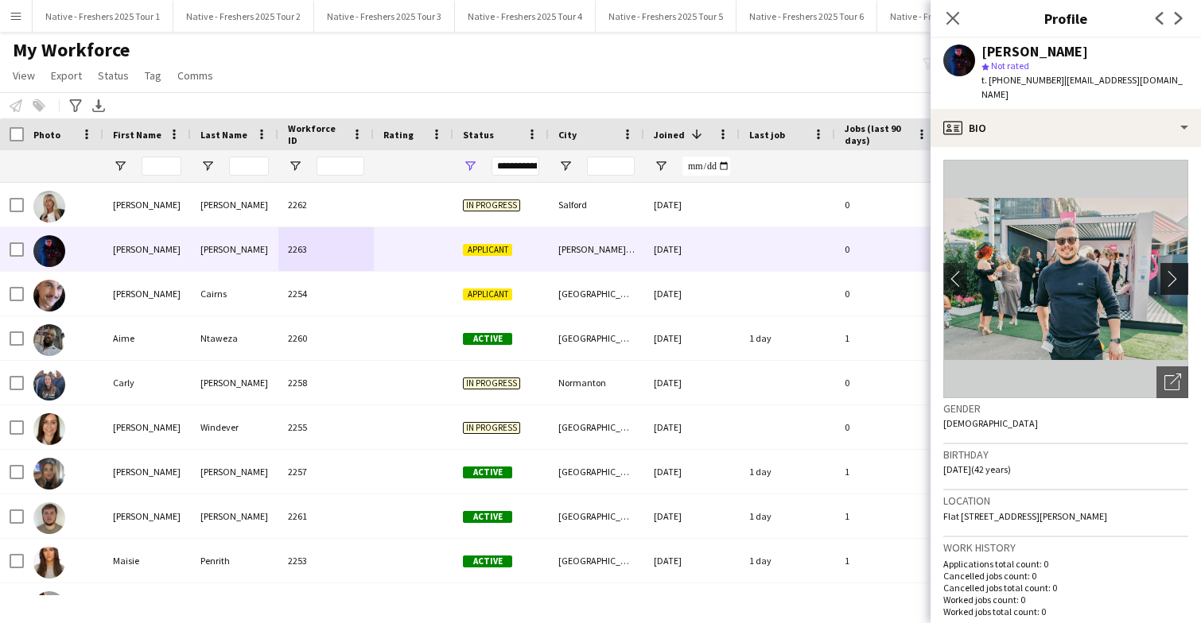
click at [1176, 270] on app-icon "chevron-right" at bounding box center [1176, 278] width 25 height 17
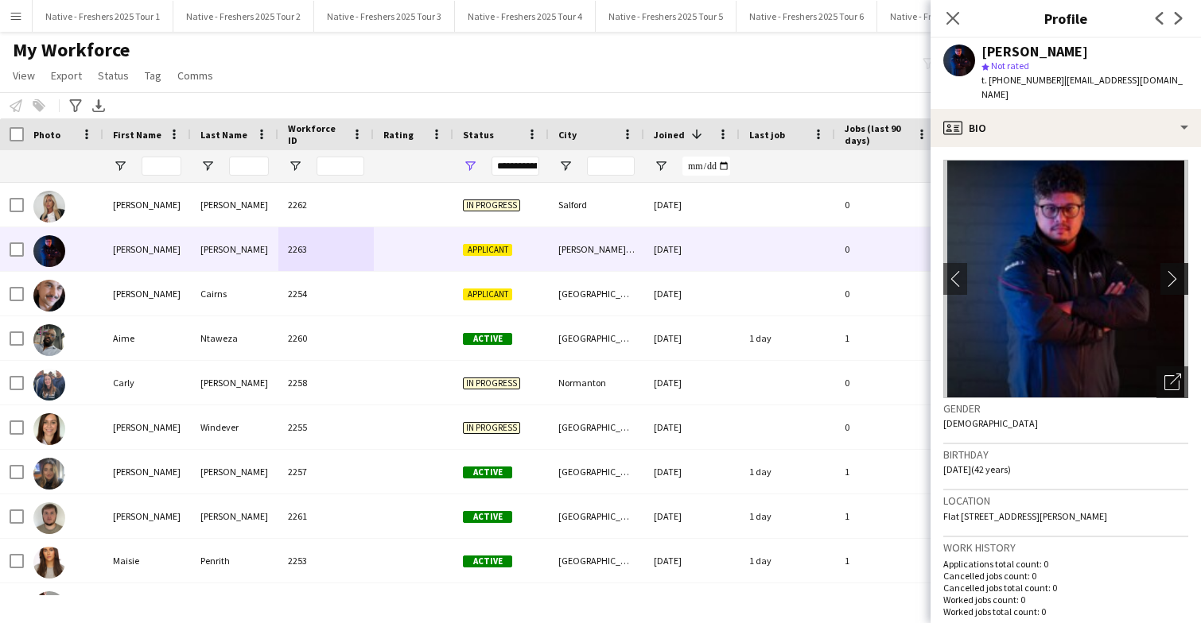
click at [1176, 270] on app-icon "chevron-right" at bounding box center [1176, 278] width 25 height 17
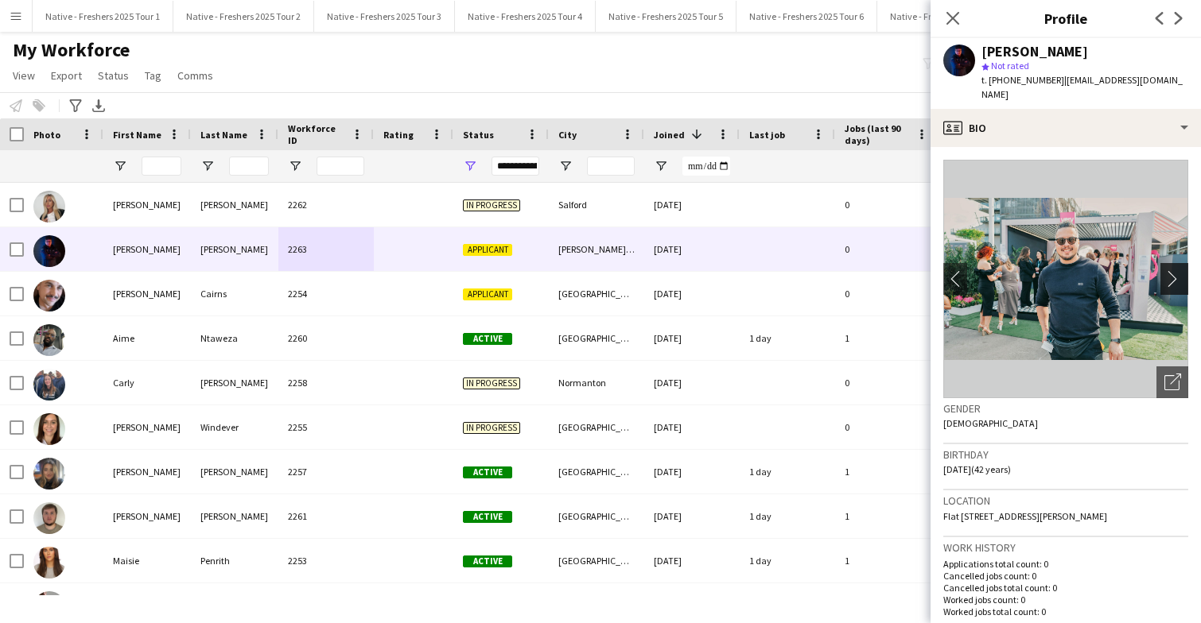
click at [1176, 270] on app-icon "chevron-right" at bounding box center [1176, 278] width 25 height 17
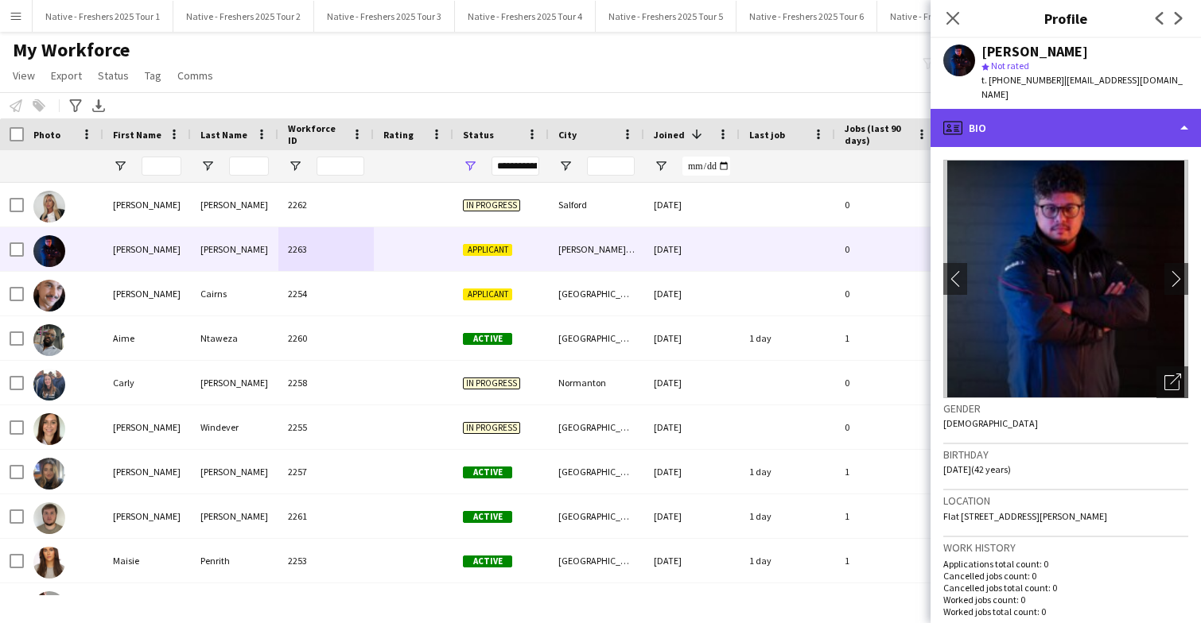
click at [1091, 122] on div "profile Bio" at bounding box center [1065, 128] width 270 height 38
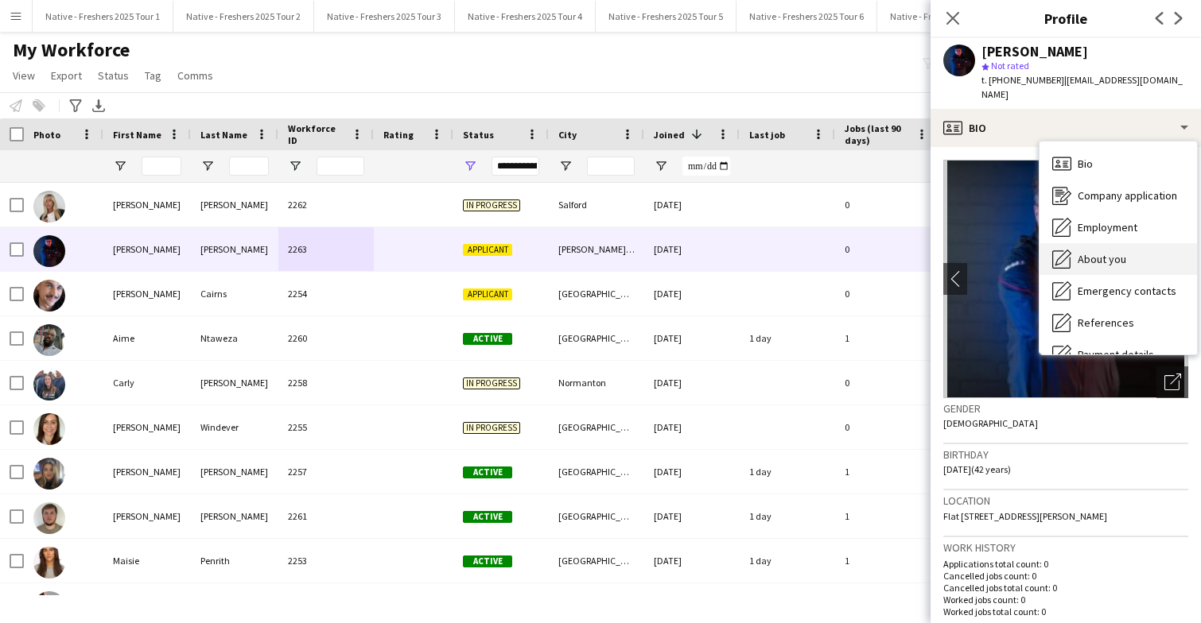
click at [1118, 252] on span "About you" at bounding box center [1101, 259] width 49 height 14
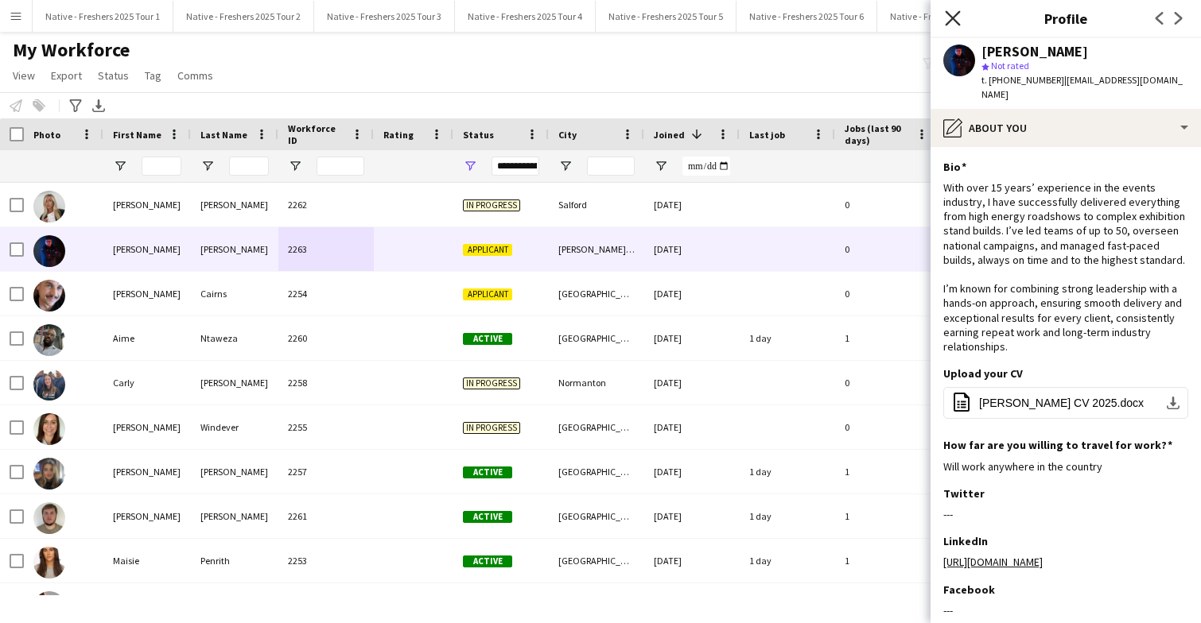
click at [953, 21] on icon "Close pop-in" at bounding box center [952, 17] width 15 height 15
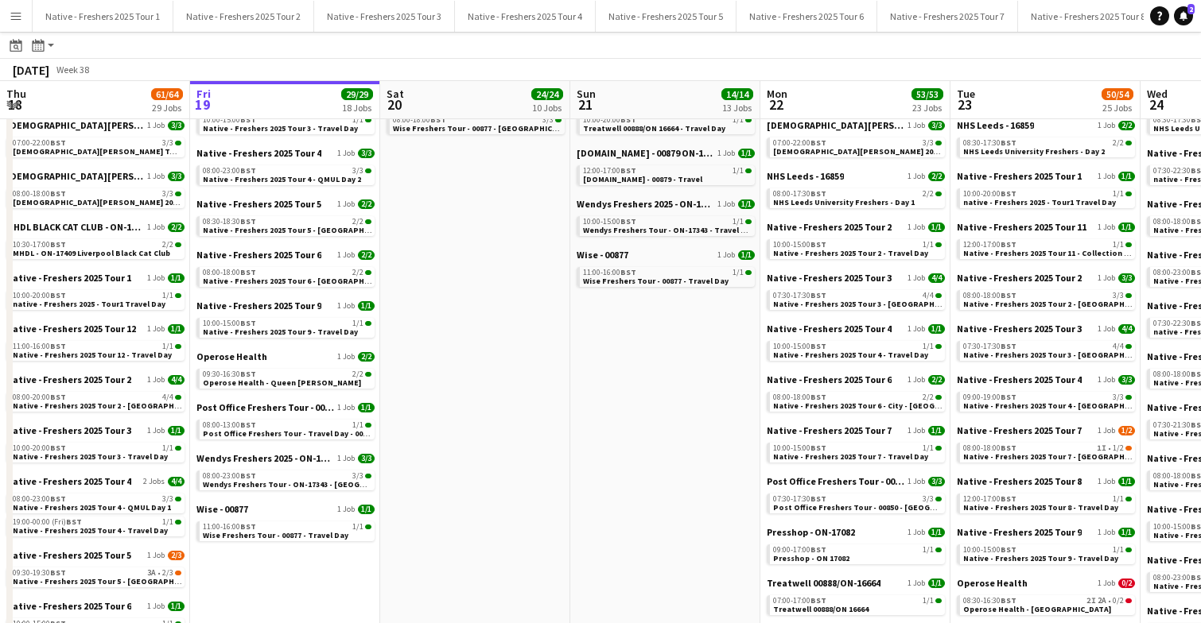
scroll to position [0, 666]
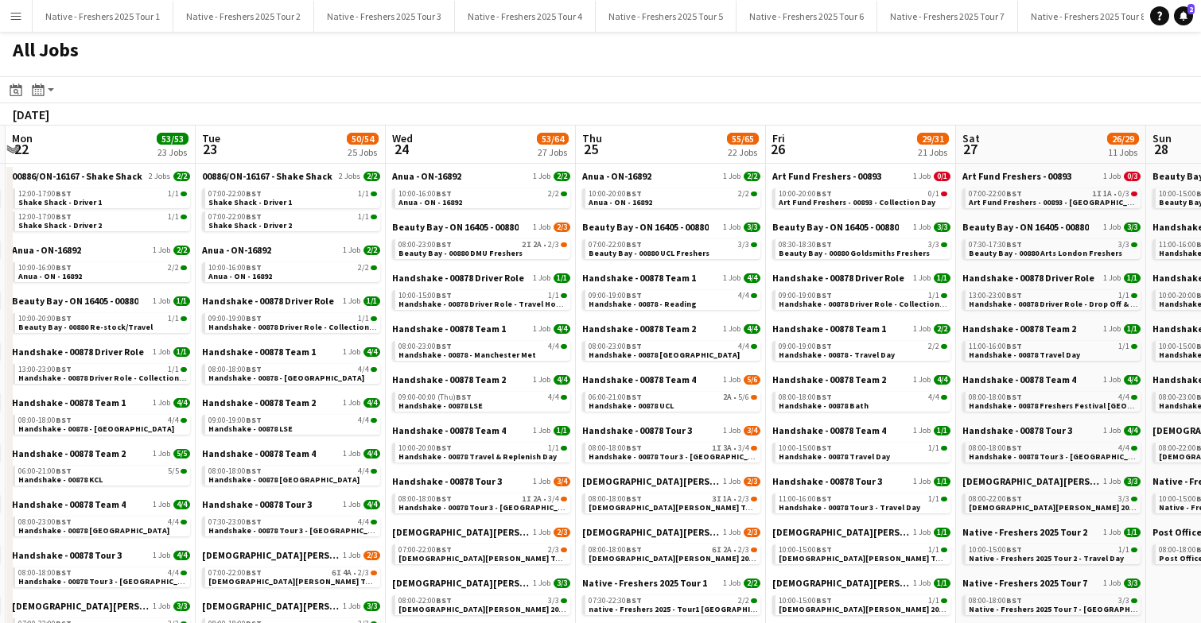
scroll to position [0, 600]
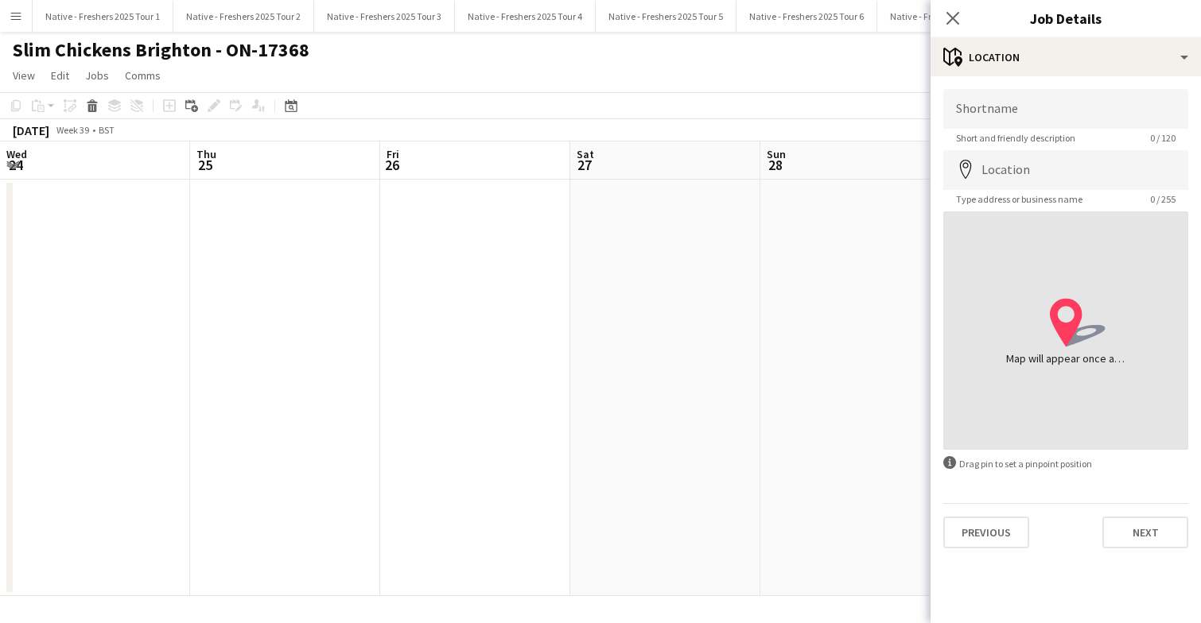
scroll to position [0, 671]
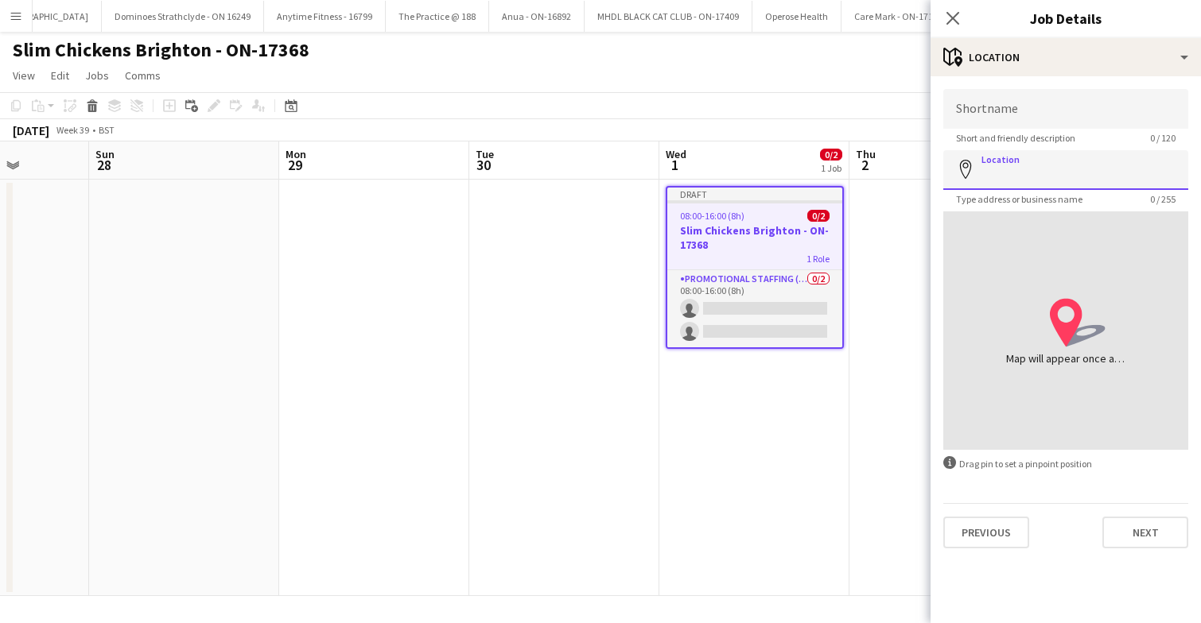
click at [1023, 187] on input "Location" at bounding box center [1065, 170] width 245 height 40
paste input "**********"
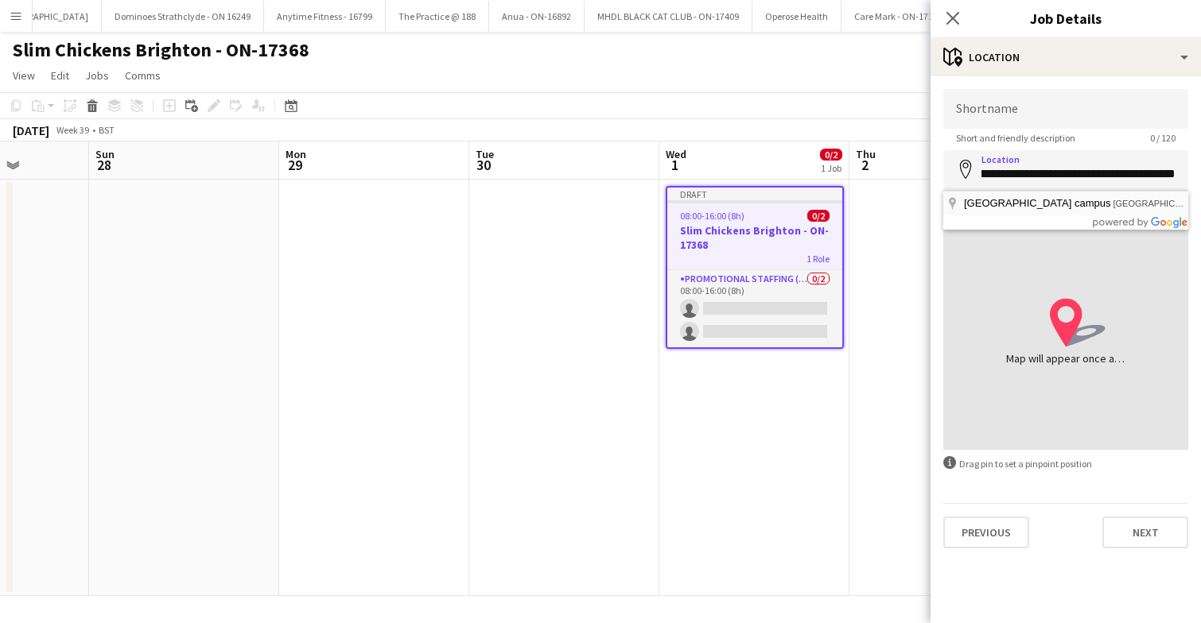
type input "**********"
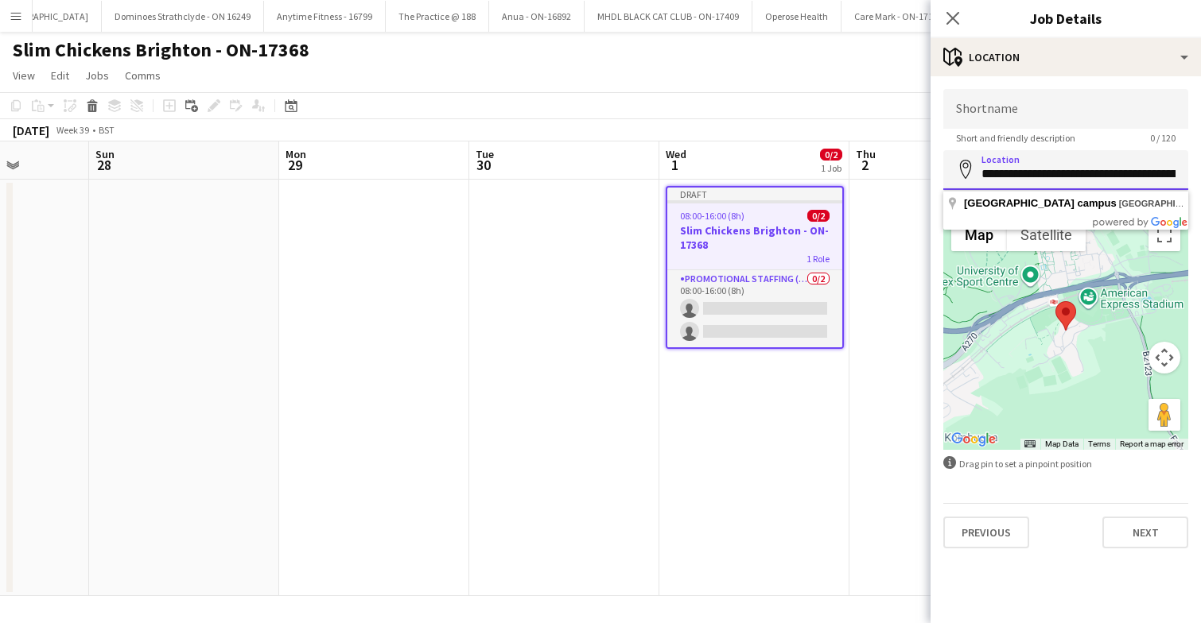
drag, startPoint x: 981, startPoint y: 176, endPoint x: 1097, endPoint y: 180, distance: 116.2
click at [1097, 180] on input "**********" at bounding box center [1065, 170] width 245 height 40
click at [1103, 103] on input "Shortname" at bounding box center [1065, 109] width 245 height 40
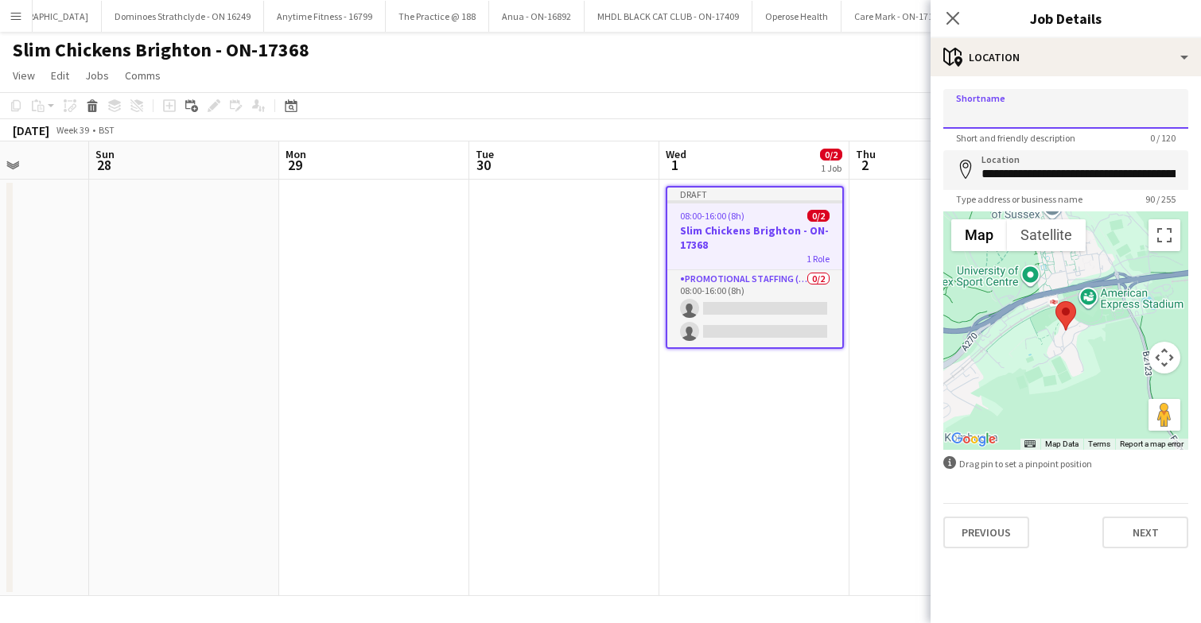
paste input "**********"
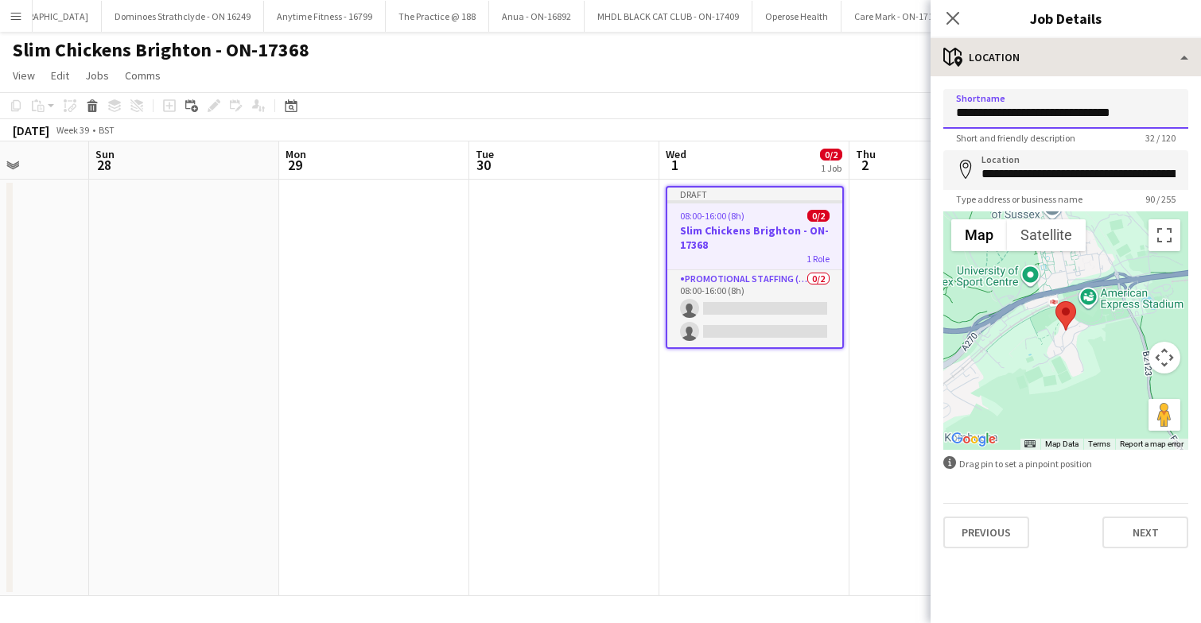
type input "**********"
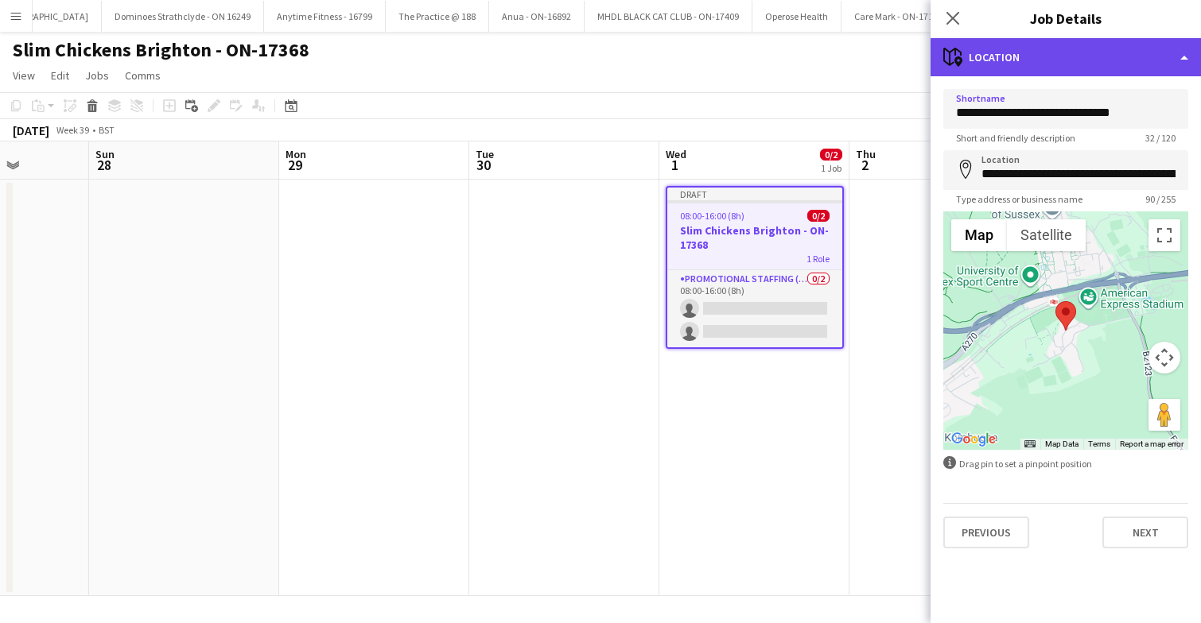
click at [1089, 67] on div "maps-pin-1 Location" at bounding box center [1065, 57] width 270 height 38
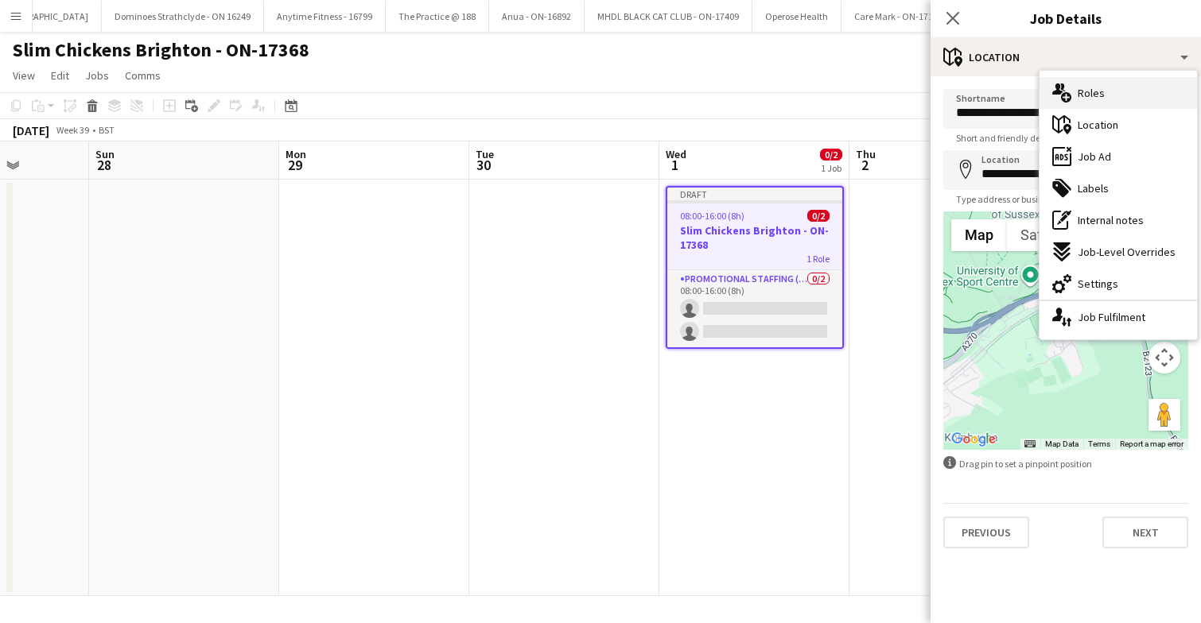
click at [1112, 92] on div "multiple-users-add Roles" at bounding box center [1117, 93] width 157 height 32
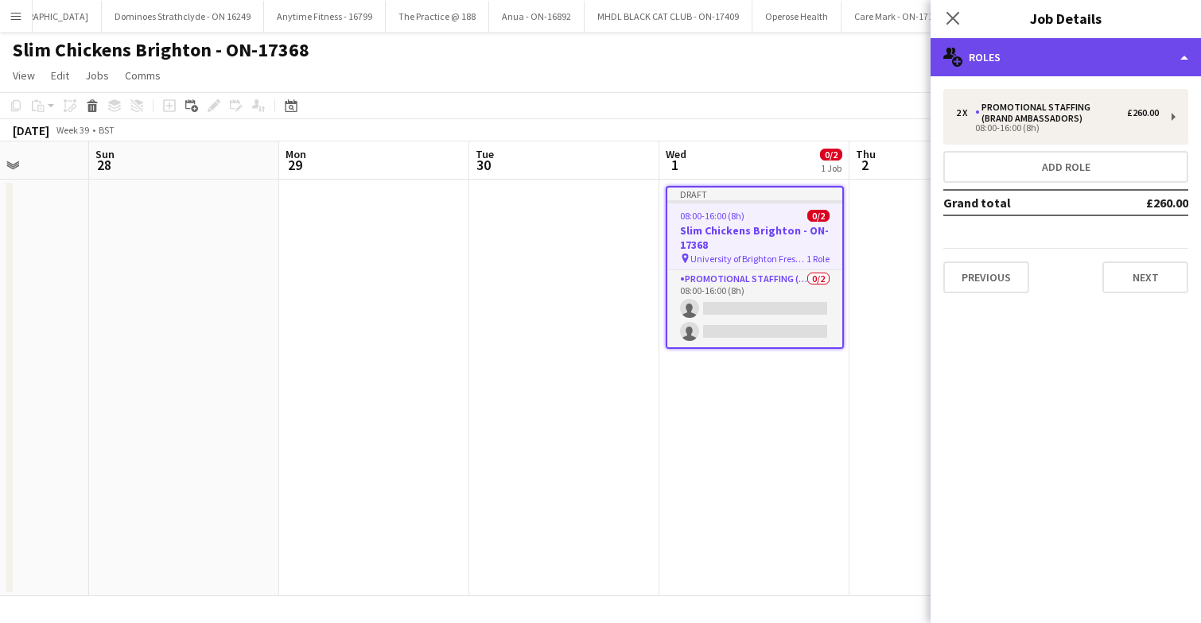
click at [1081, 69] on div "multiple-users-add Roles" at bounding box center [1065, 57] width 270 height 38
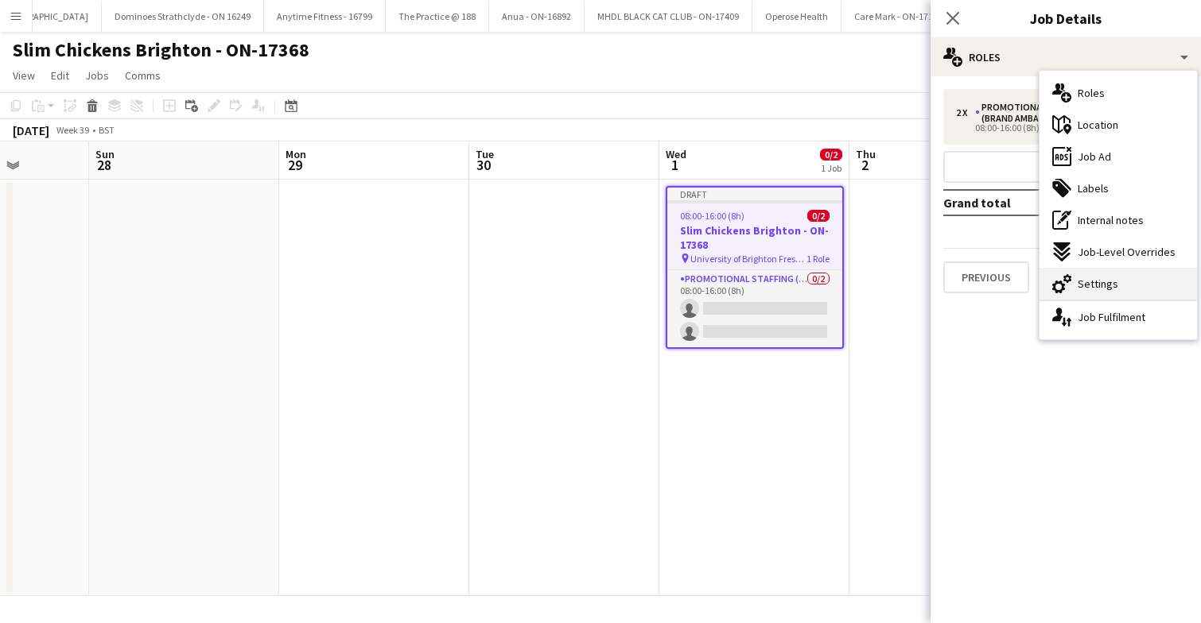
click at [1112, 285] on span "Settings" at bounding box center [1097, 284] width 41 height 14
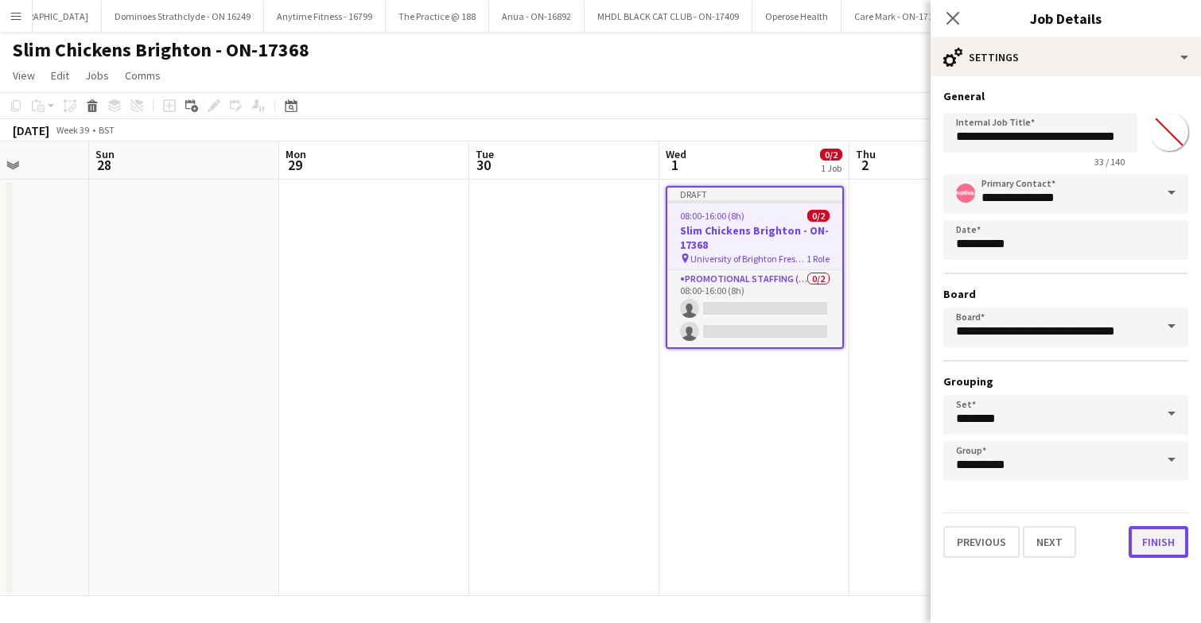
click at [1150, 539] on button "Finish" at bounding box center [1158, 542] width 60 height 32
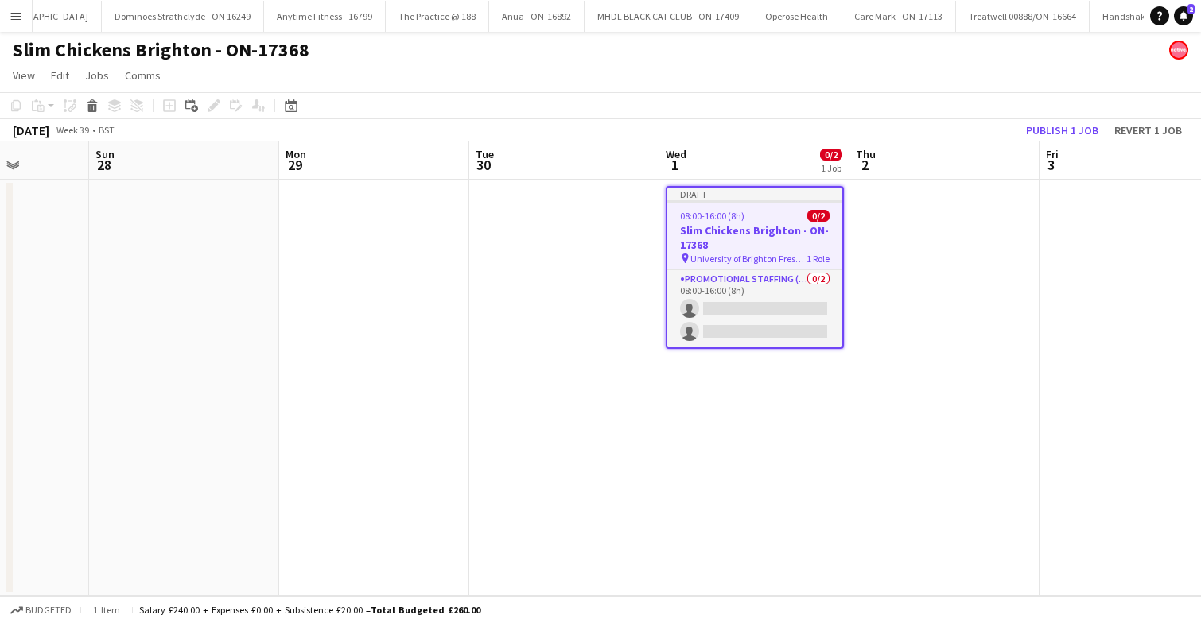
click at [952, 309] on app-date-cell at bounding box center [944, 388] width 190 height 417
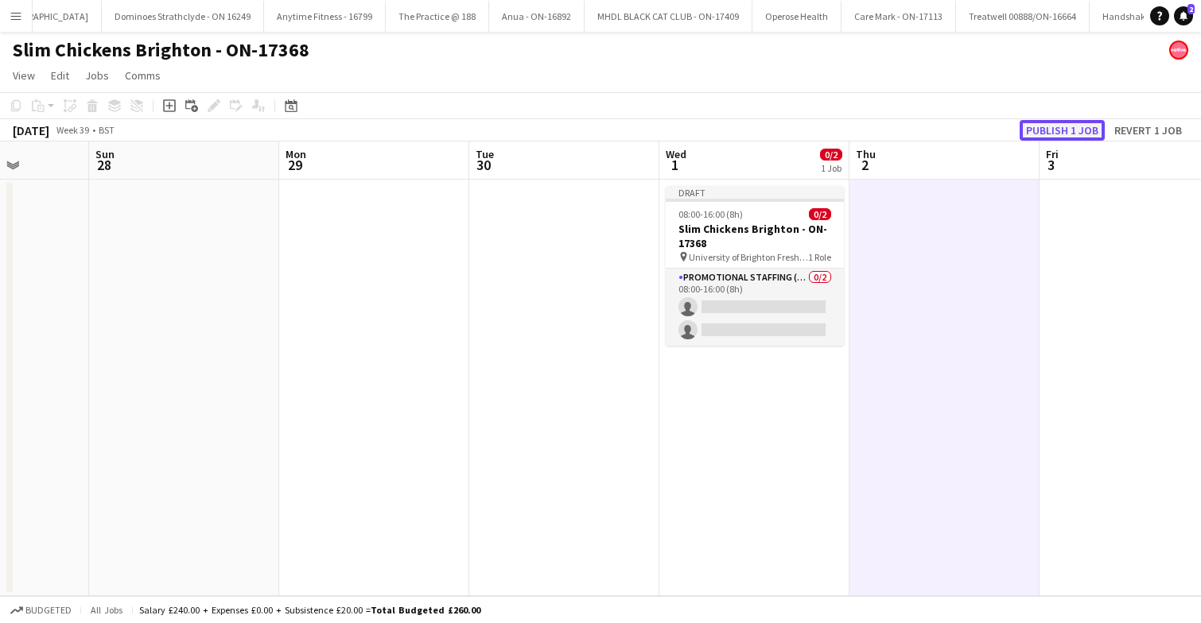
click at [1067, 127] on button "Publish 1 job" at bounding box center [1061, 130] width 85 height 21
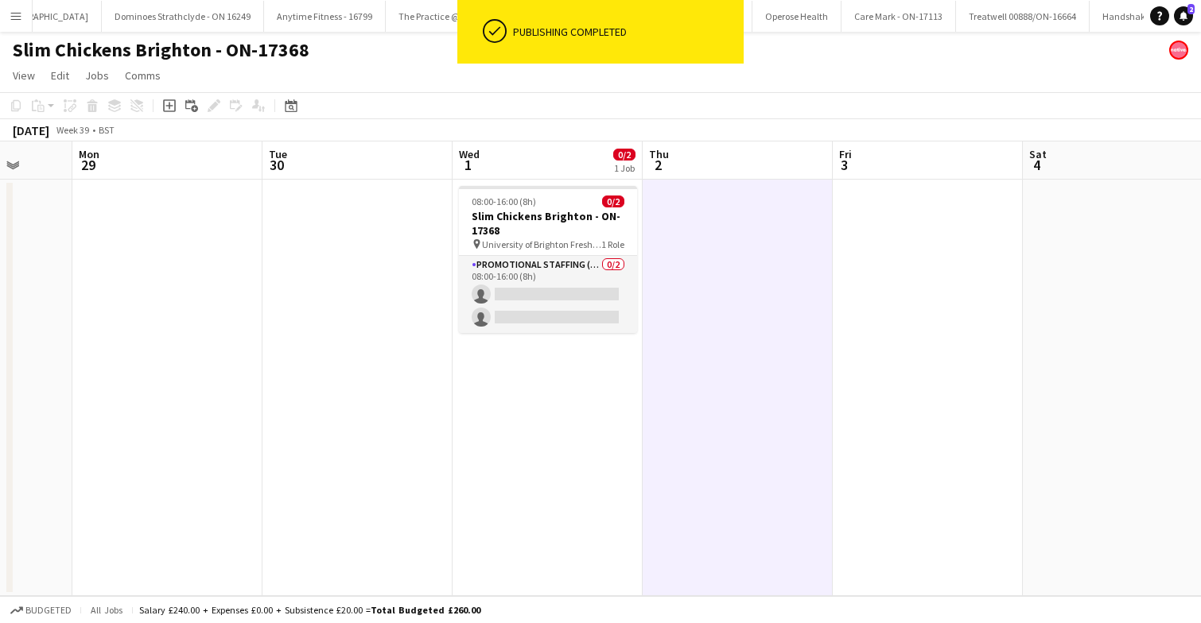
scroll to position [0, 508]
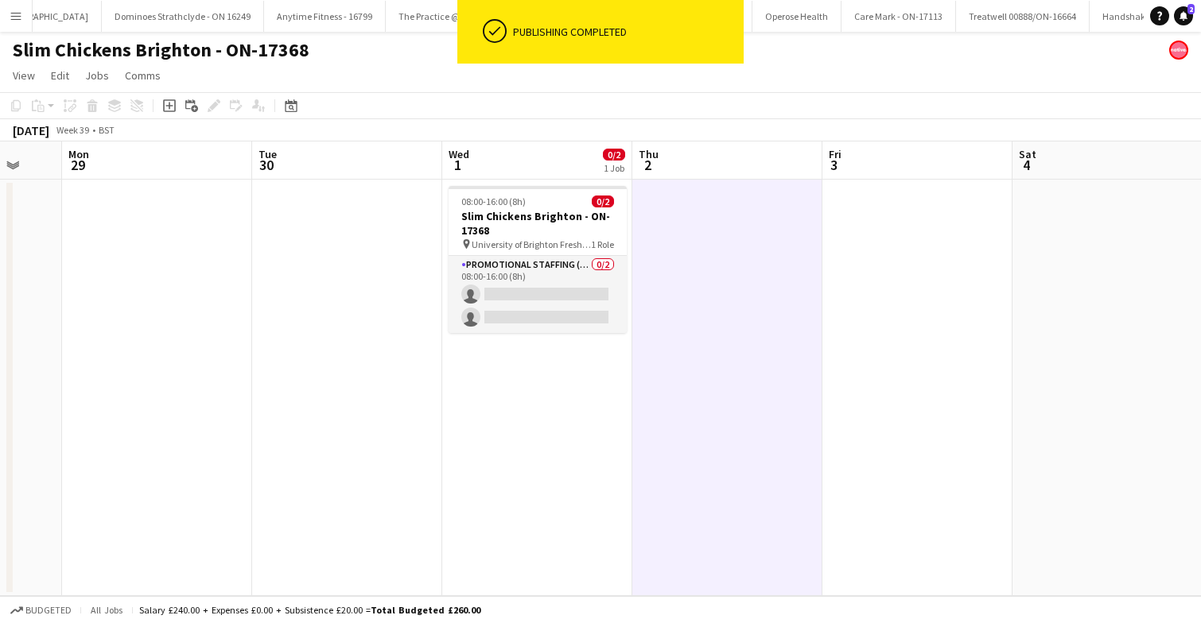
click at [527, 418] on app-date-cell "08:00-16:00 (8h) 0/2 Slim Chickens Brighton - ON-17368 pin University of Bright…" at bounding box center [537, 388] width 190 height 417
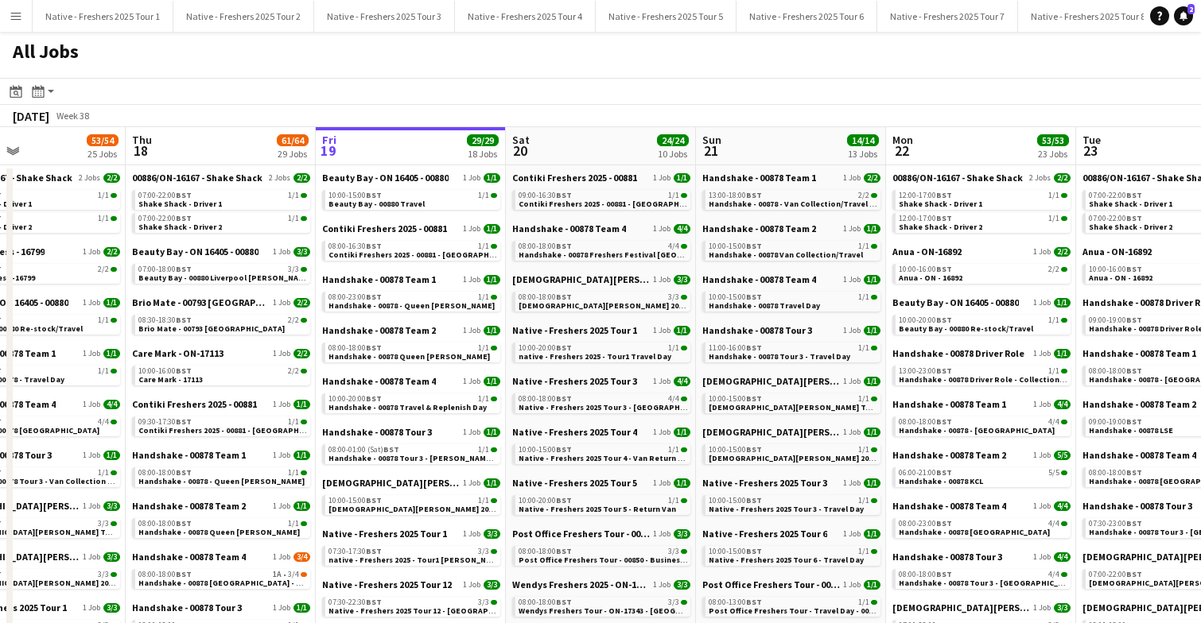
scroll to position [0, 638]
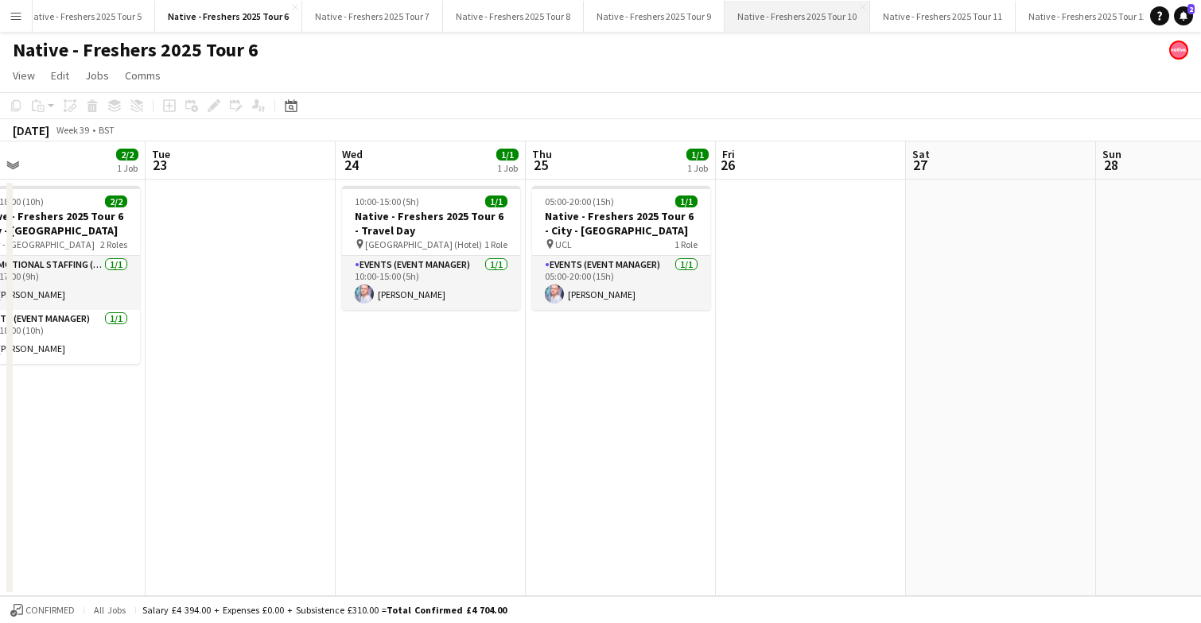
scroll to position [0, 588]
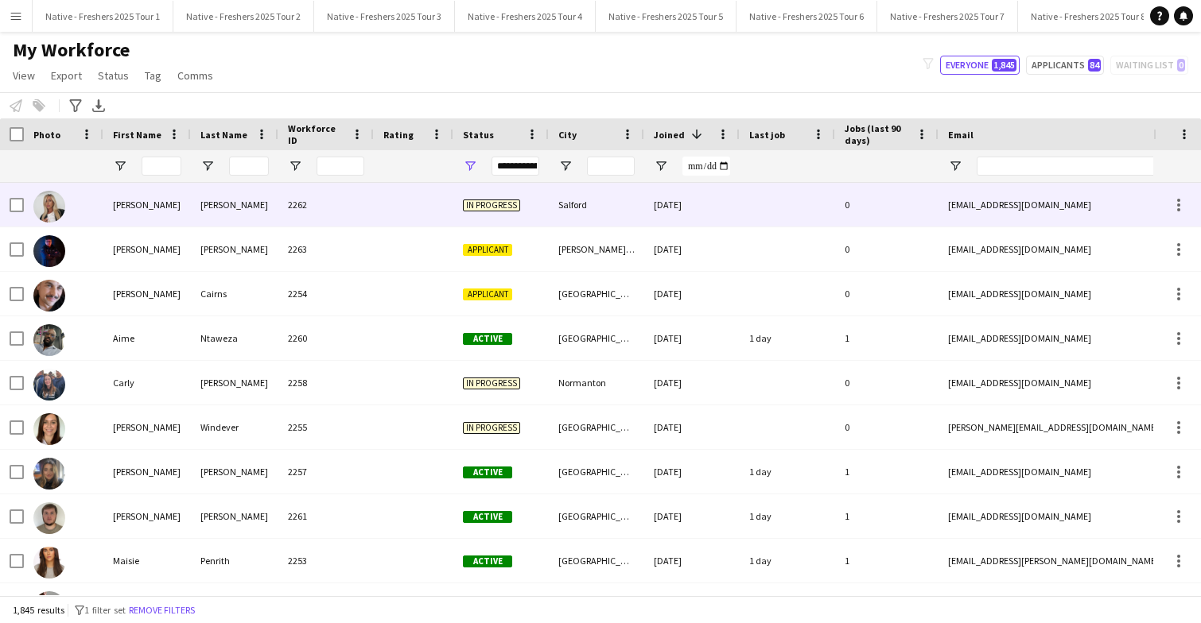
click at [371, 190] on div "2262" at bounding box center [325, 205] width 95 height 44
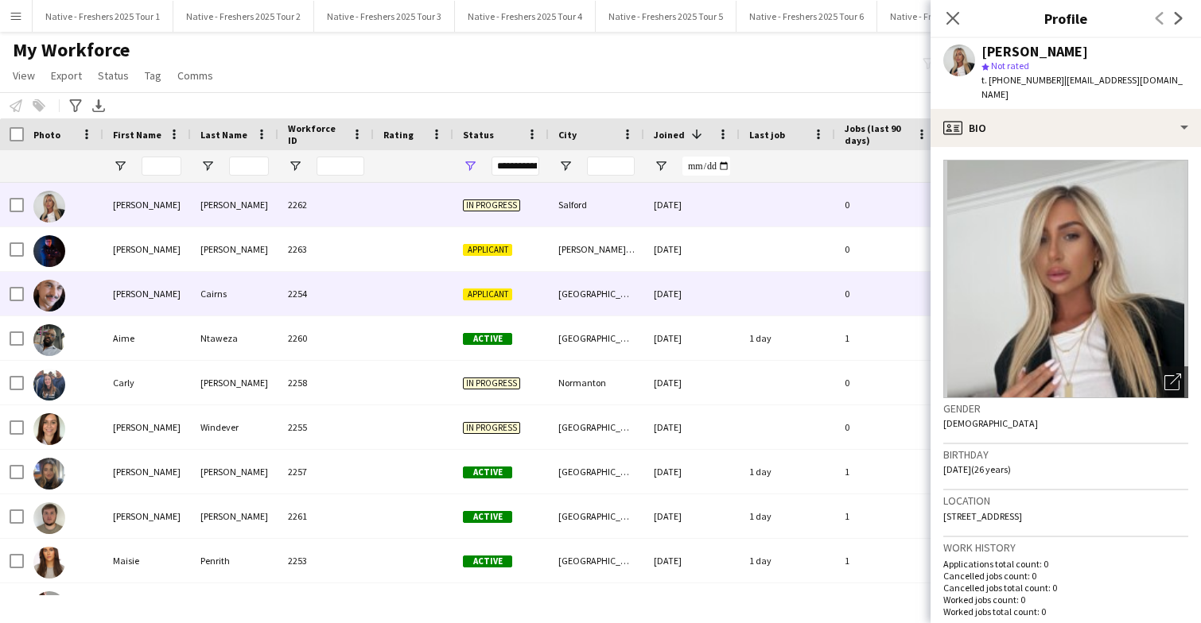
click at [342, 296] on div "2254" at bounding box center [325, 294] width 95 height 44
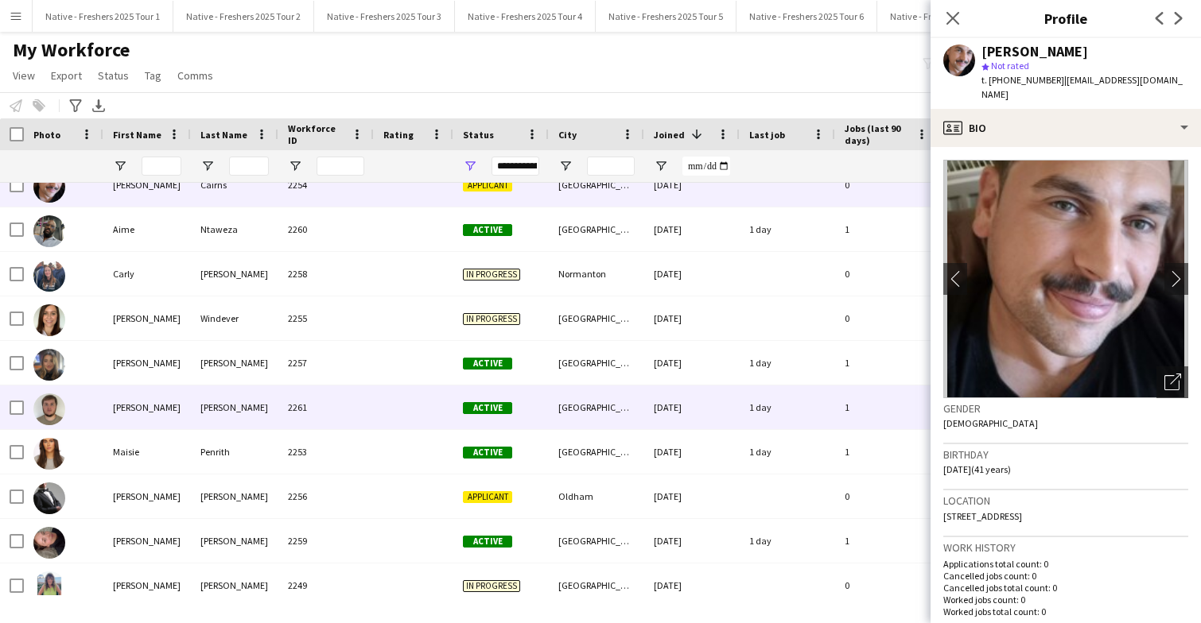
scroll to position [108, 0]
click at [391, 424] on div at bounding box center [414, 408] width 80 height 44
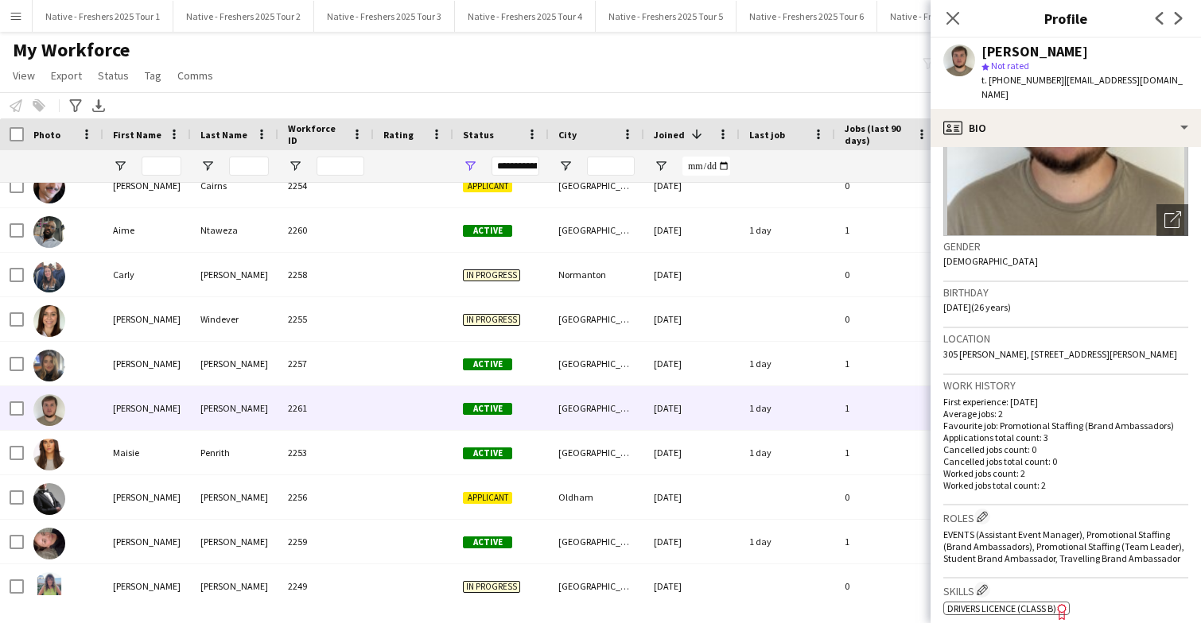
scroll to position [164, 0]
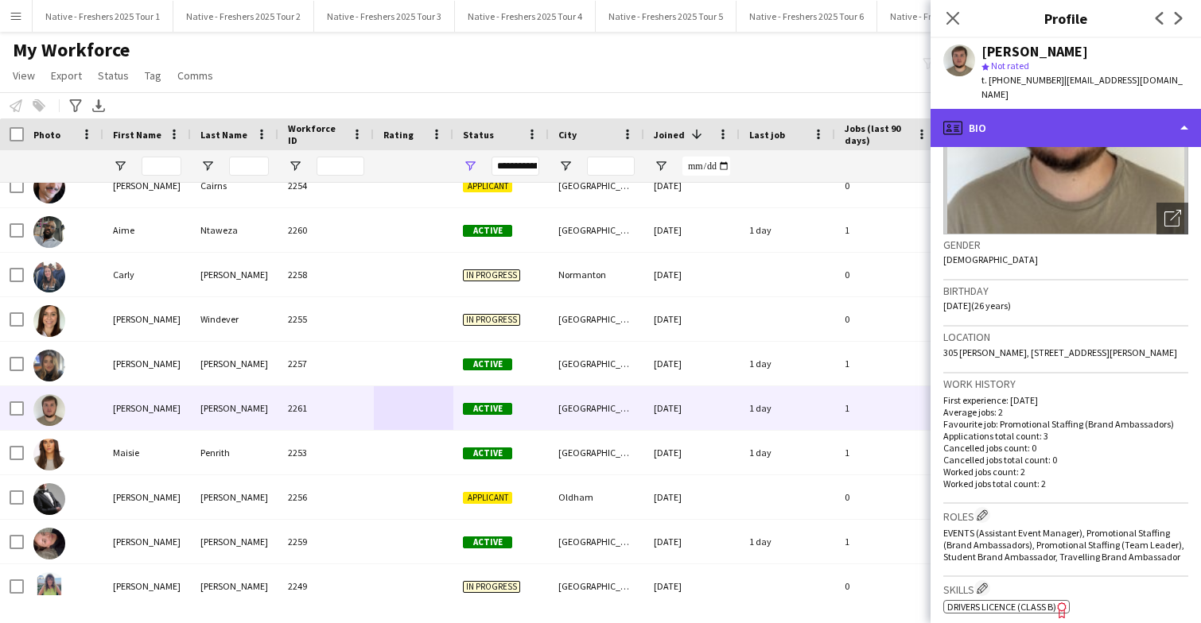
click at [1096, 124] on div "profile Bio" at bounding box center [1065, 128] width 270 height 38
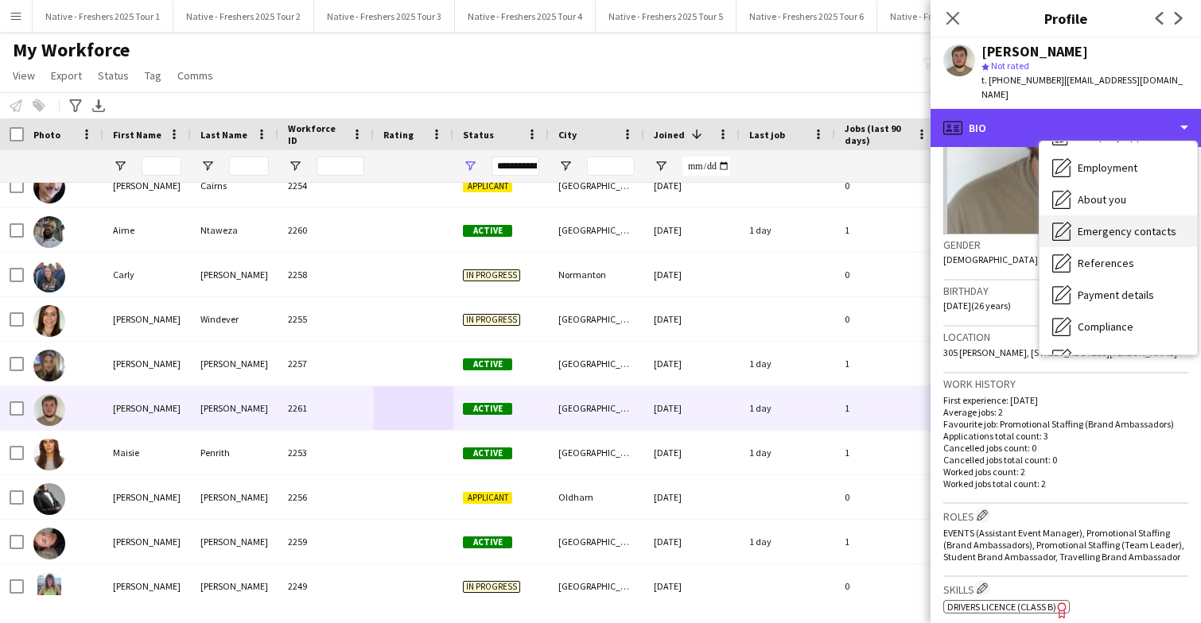
scroll to position [149, 0]
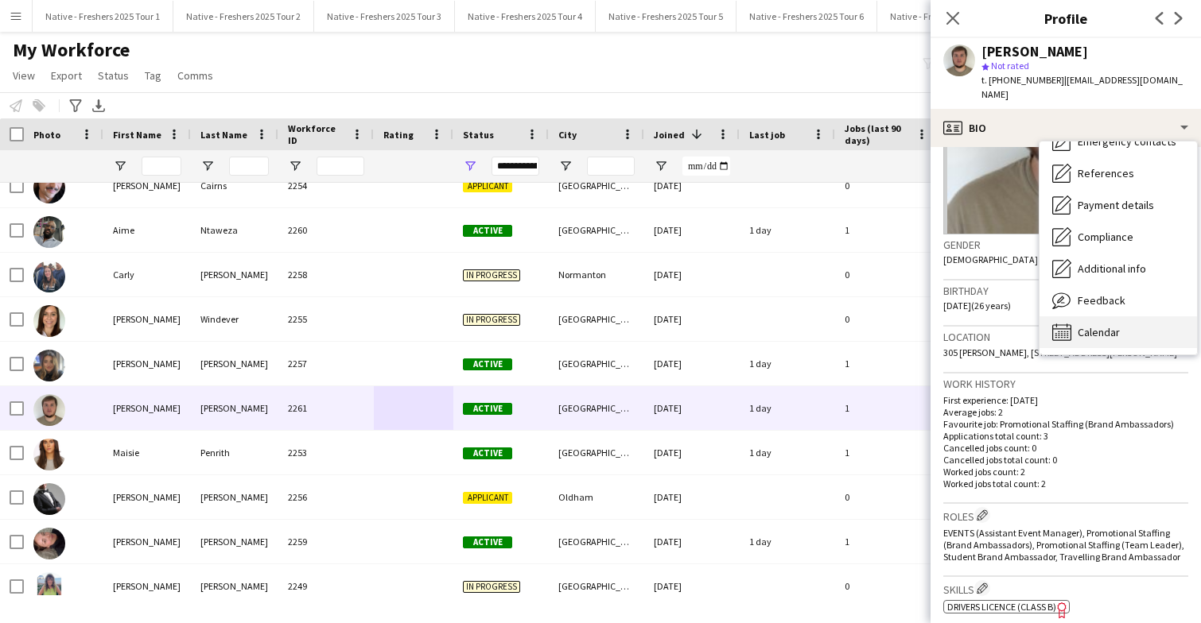
click at [1113, 325] on span "Calendar" at bounding box center [1098, 332] width 42 height 14
